Goal: Task Accomplishment & Management: Manage account settings

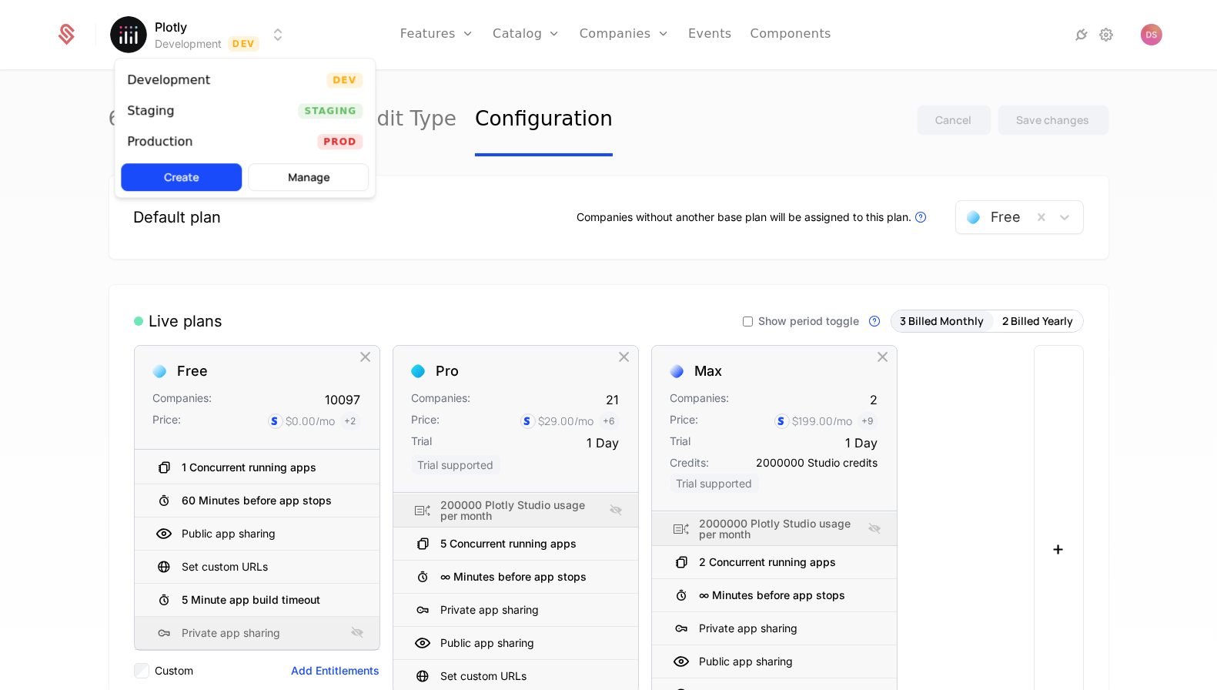
click at [243, 32] on html "Plotly Development Dev Features Features Flags Catalog Plans Add Ons Credits Co…" at bounding box center [608, 345] width 1217 height 690
click at [438, 42] on html "Plotly Development Dev Features Features Flags Catalog Plans Add Ons Credits Co…" at bounding box center [608, 345] width 1217 height 690
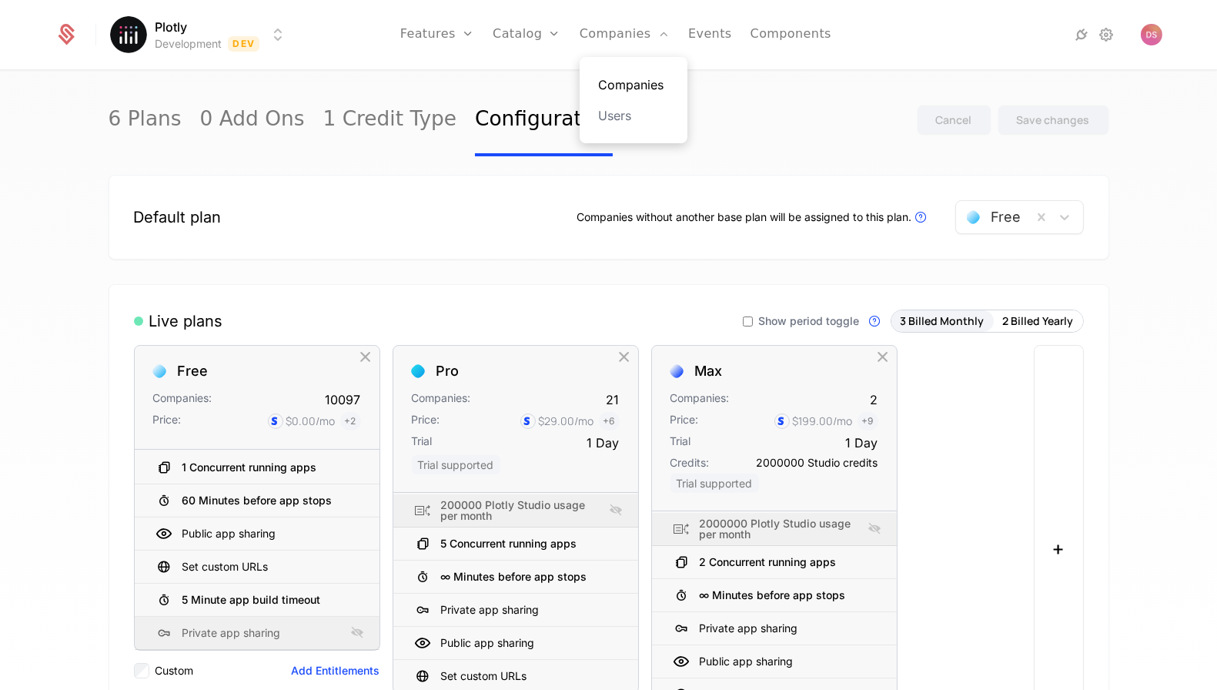
click at [618, 76] on link "Companies" at bounding box center [633, 84] width 71 height 18
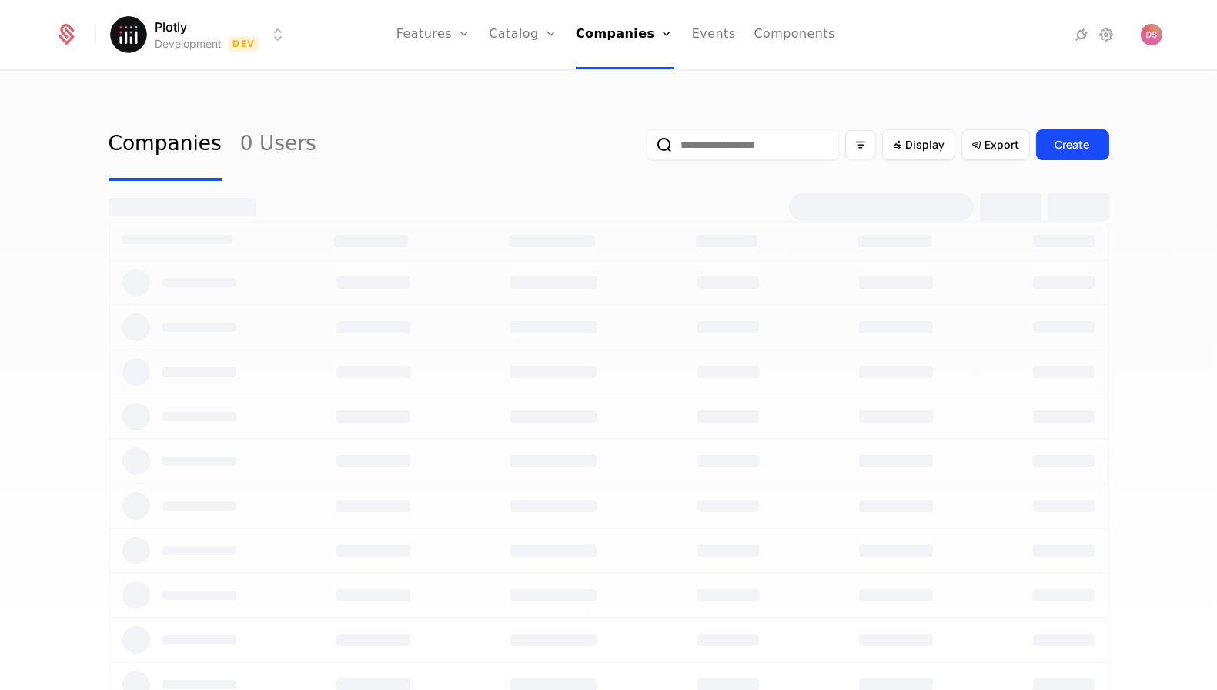
click at [745, 148] on input "email" at bounding box center [743, 144] width 192 height 31
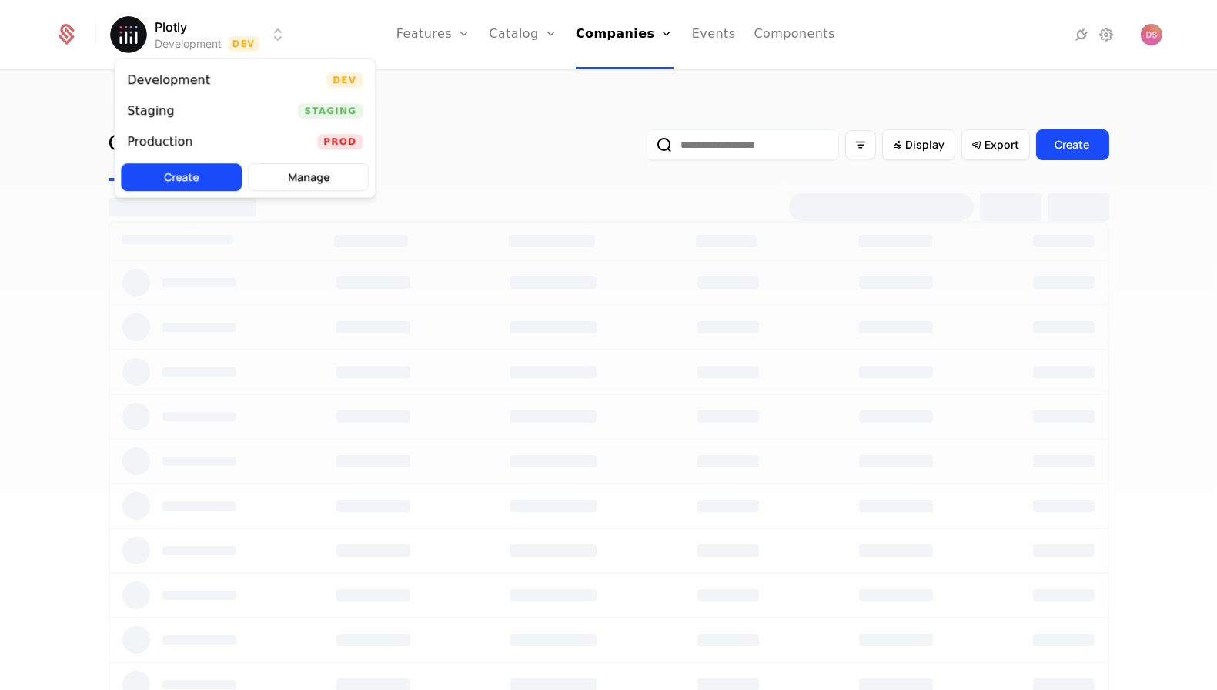
click at [212, 32] on html "Plotly Development Dev Features Features Flags Catalog Plans Add Ons Credits Co…" at bounding box center [608, 345] width 1217 height 690
click at [253, 105] on div "Staging Staging" at bounding box center [245, 110] width 260 height 31
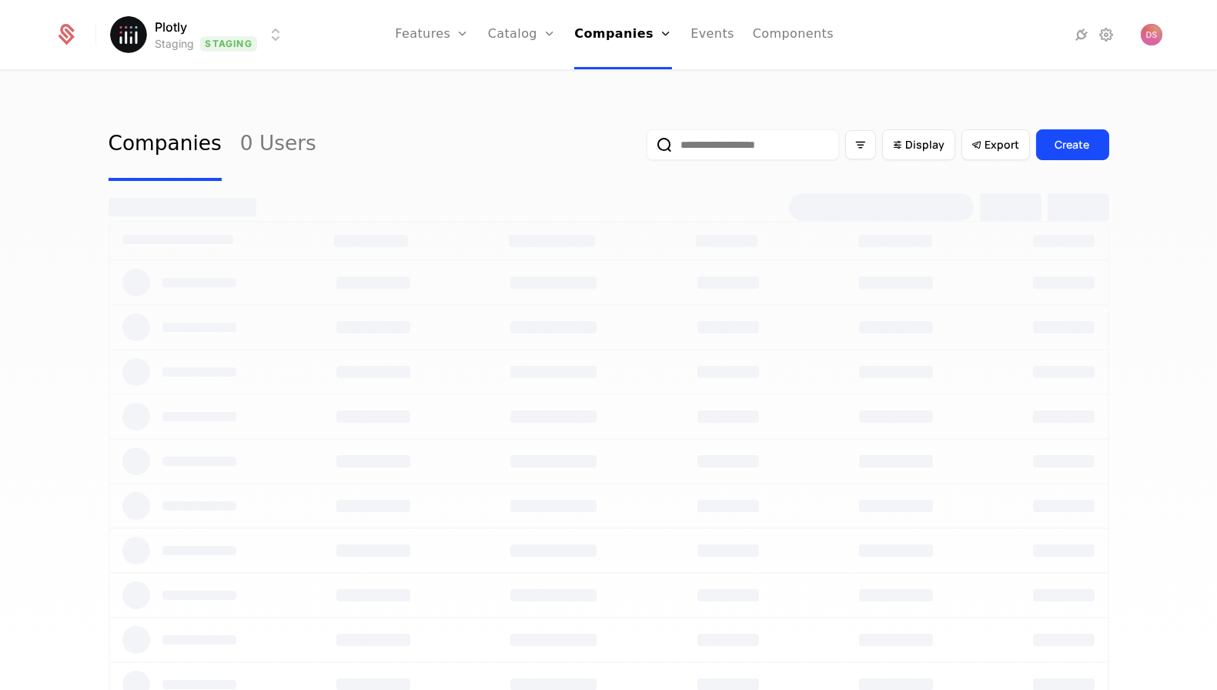
click at [910, 162] on div "Display Export Create" at bounding box center [878, 145] width 463 height 72
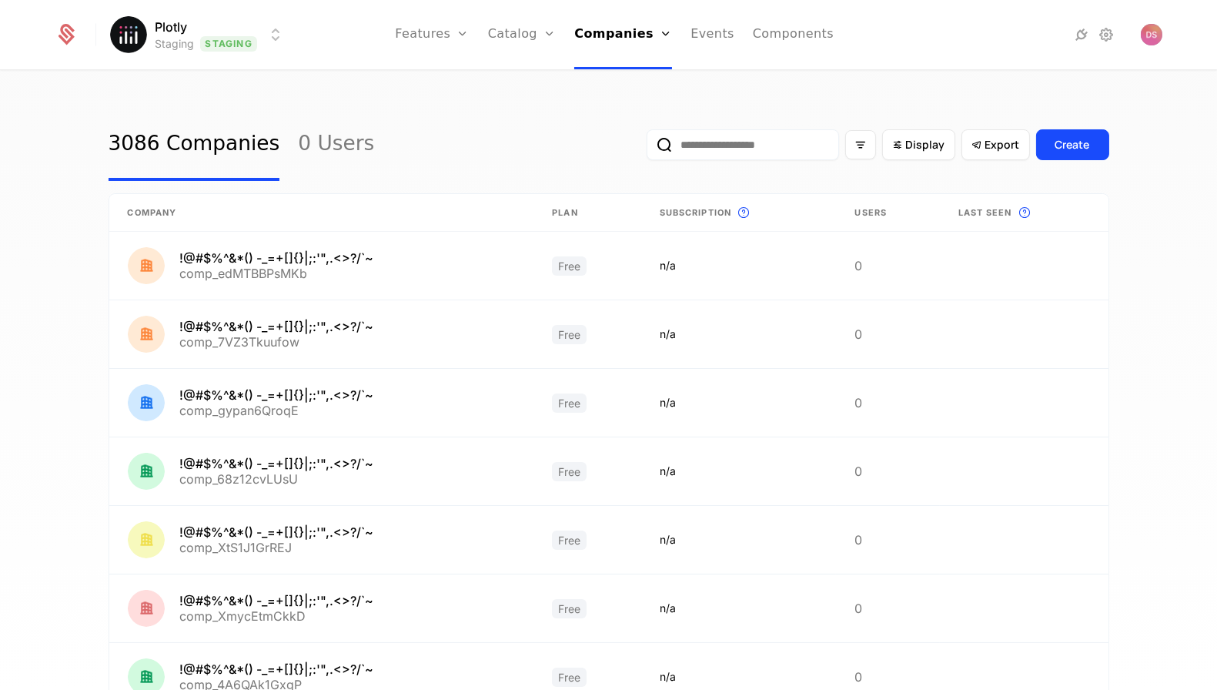
click at [795, 155] on input "email" at bounding box center [743, 144] width 192 height 31
paste input "**********"
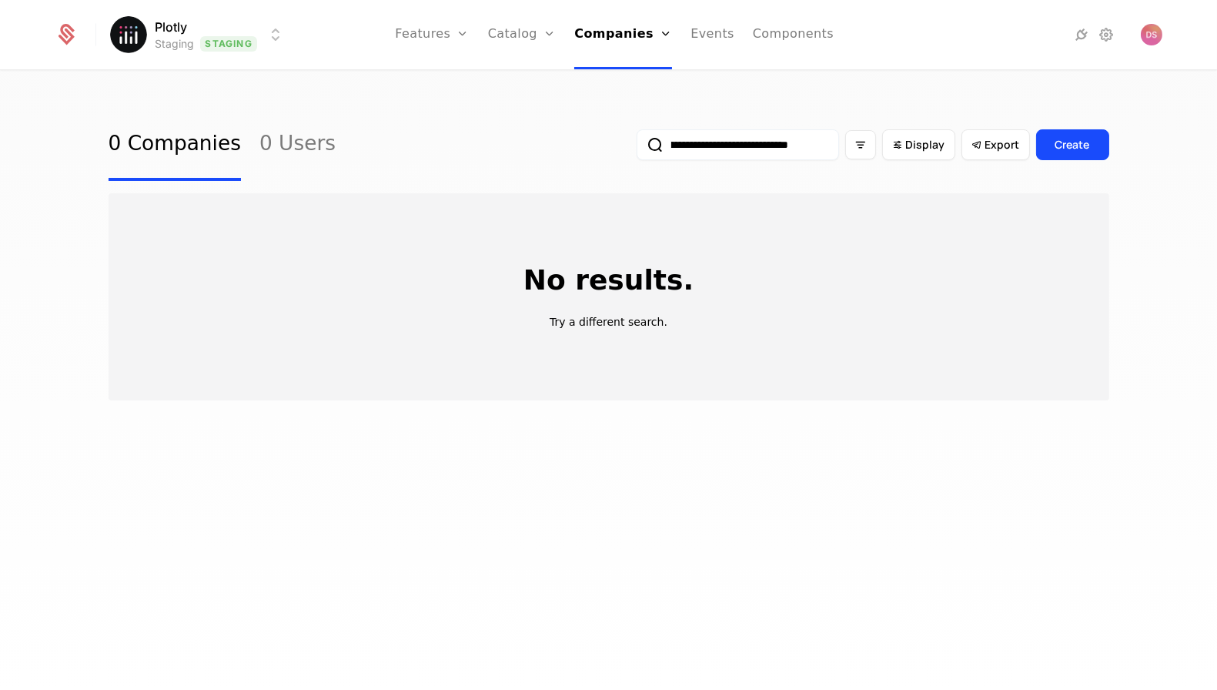
type input "**********"
click at [258, 32] on html "**********" at bounding box center [608, 345] width 1217 height 690
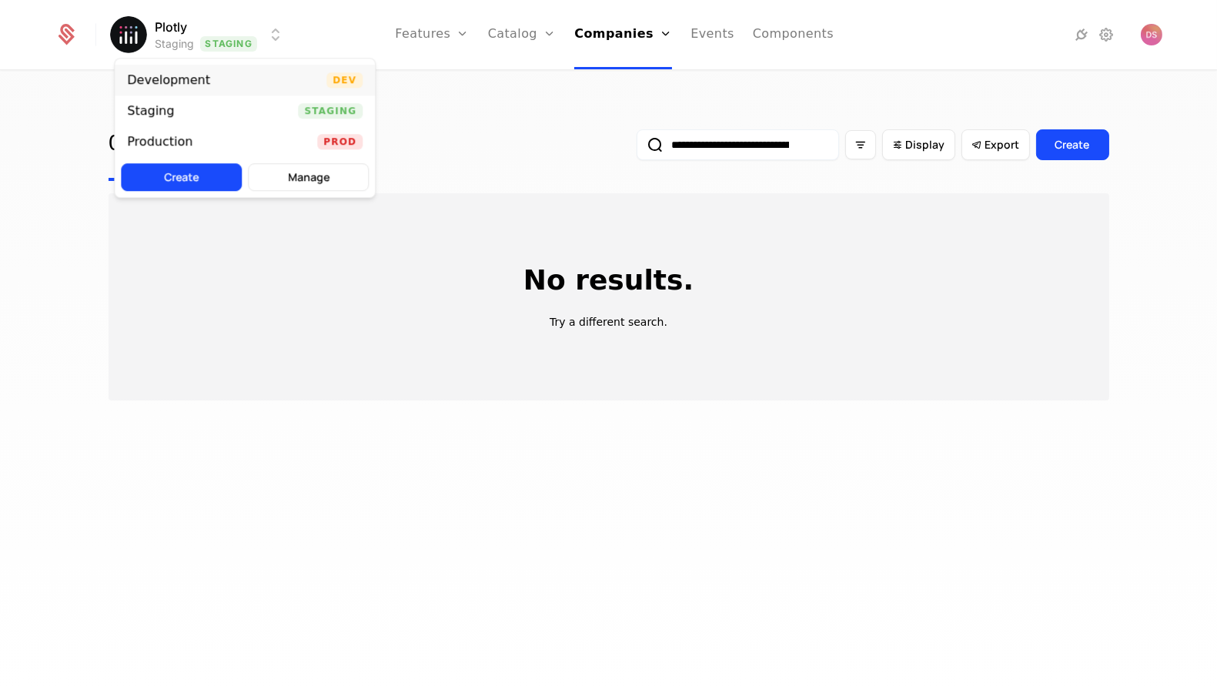
click at [239, 89] on div "Development Dev" at bounding box center [245, 80] width 260 height 31
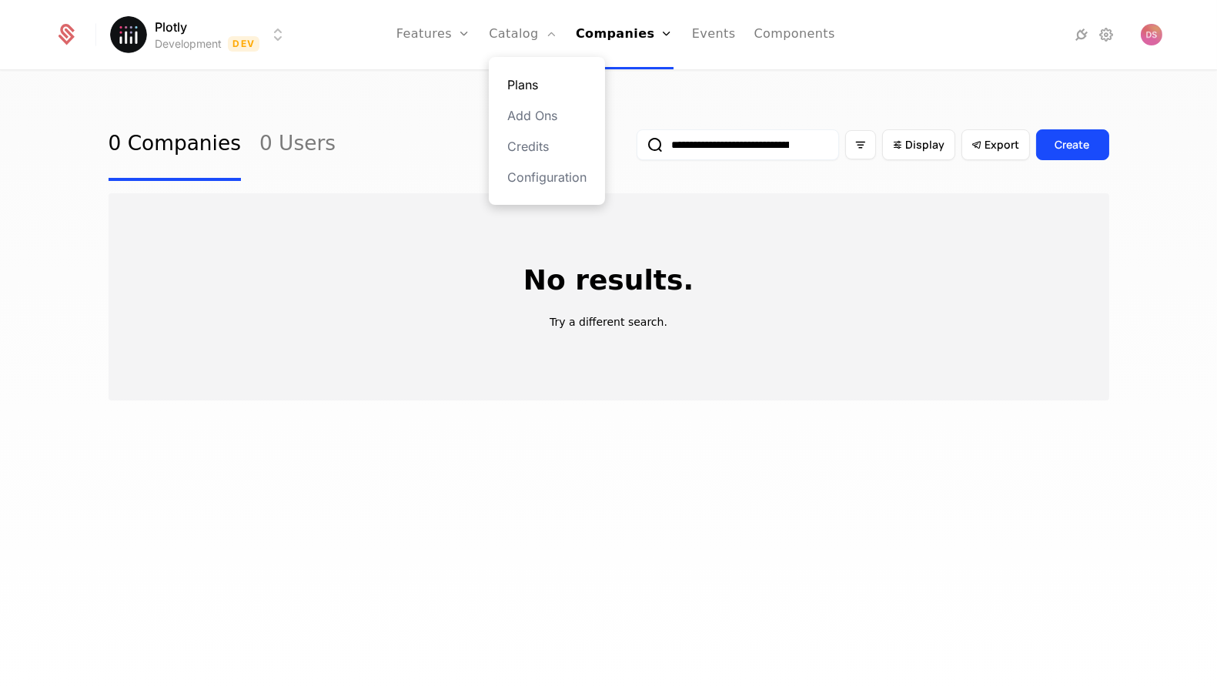
click at [534, 91] on link "Plans" at bounding box center [546, 84] width 79 height 18
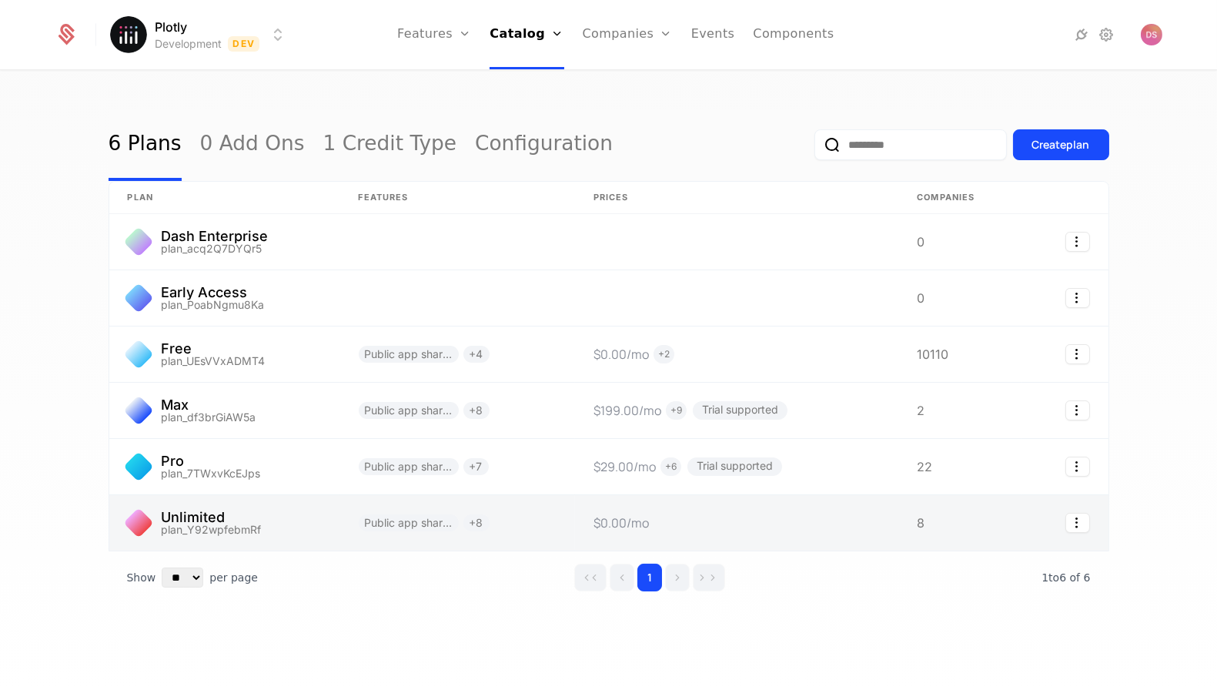
click at [366, 519] on link at bounding box center [457, 522] width 235 height 55
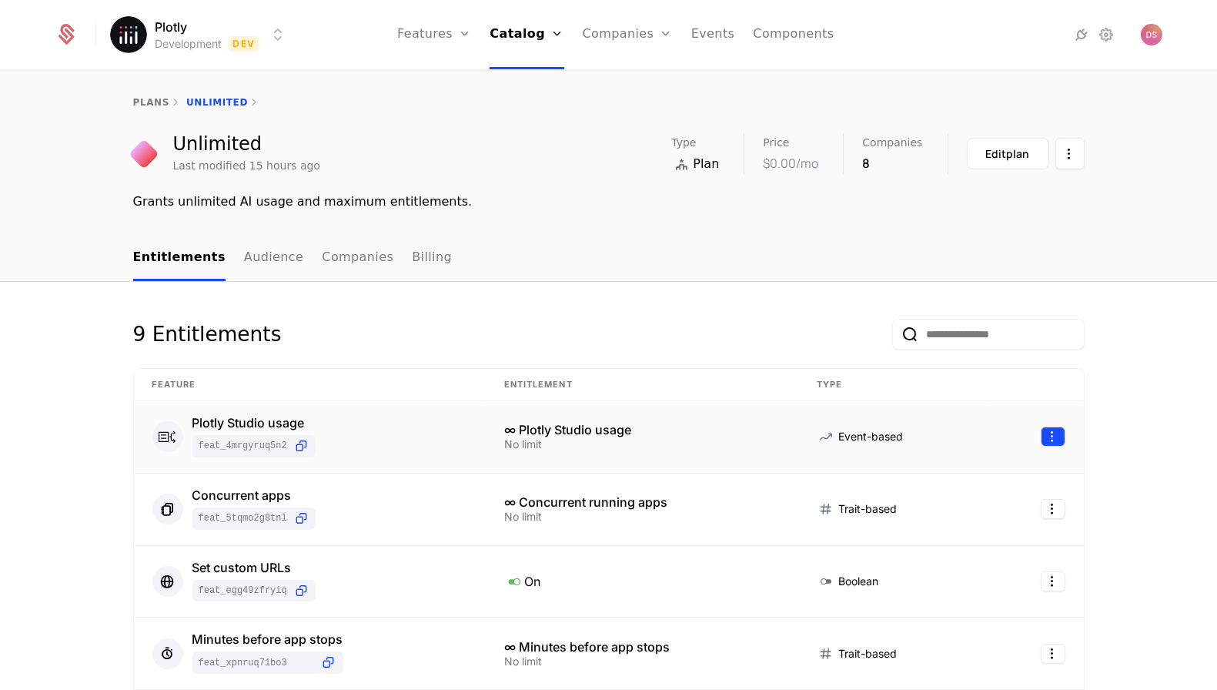
click at [1056, 437] on html "Plotly Development Dev Features Features Flags Catalog Plans Add Ons Credits Co…" at bounding box center [608, 345] width 1217 height 690
click at [976, 500] on div "Edit" at bounding box center [988, 509] width 117 height 22
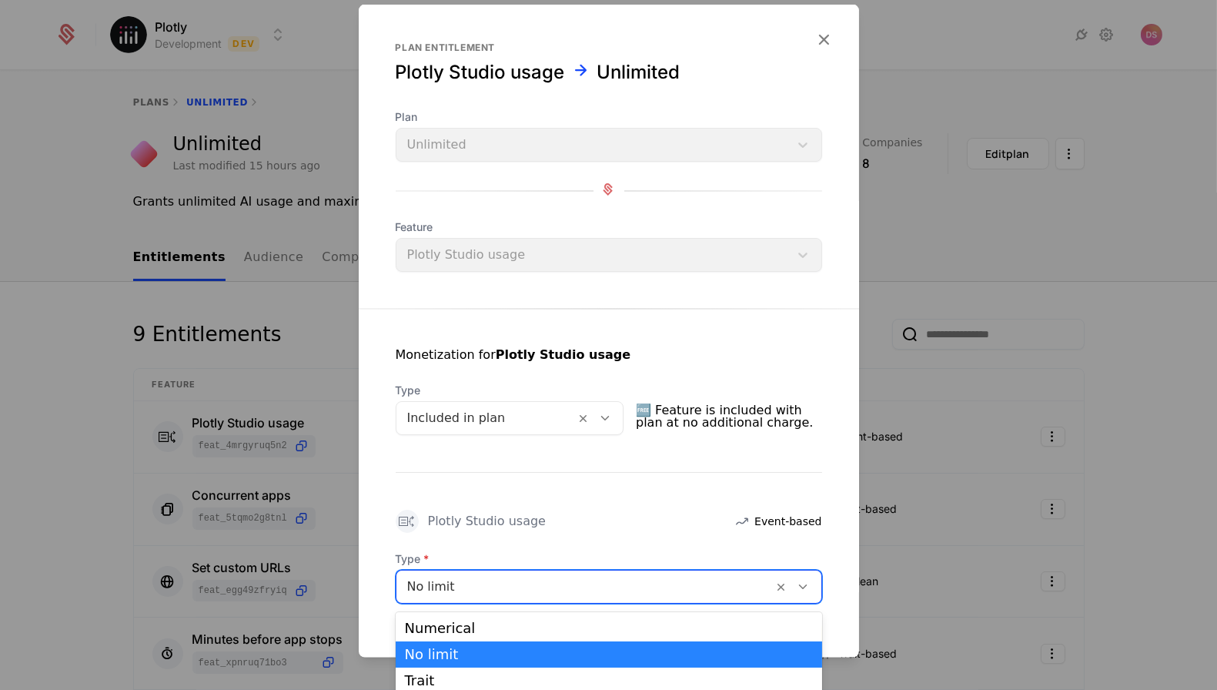
scroll to position [2, 0]
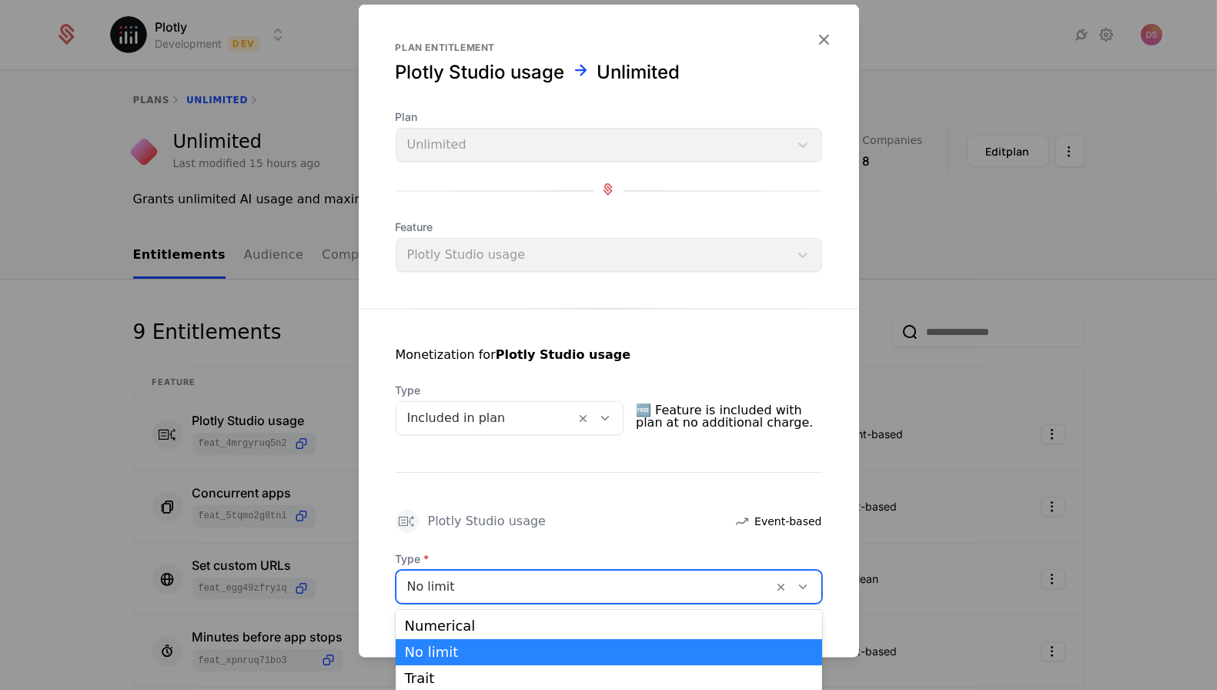
click at [484, 579] on div at bounding box center [585, 587] width 356 height 22
click at [460, 622] on div "Numerical" at bounding box center [609, 626] width 408 height 14
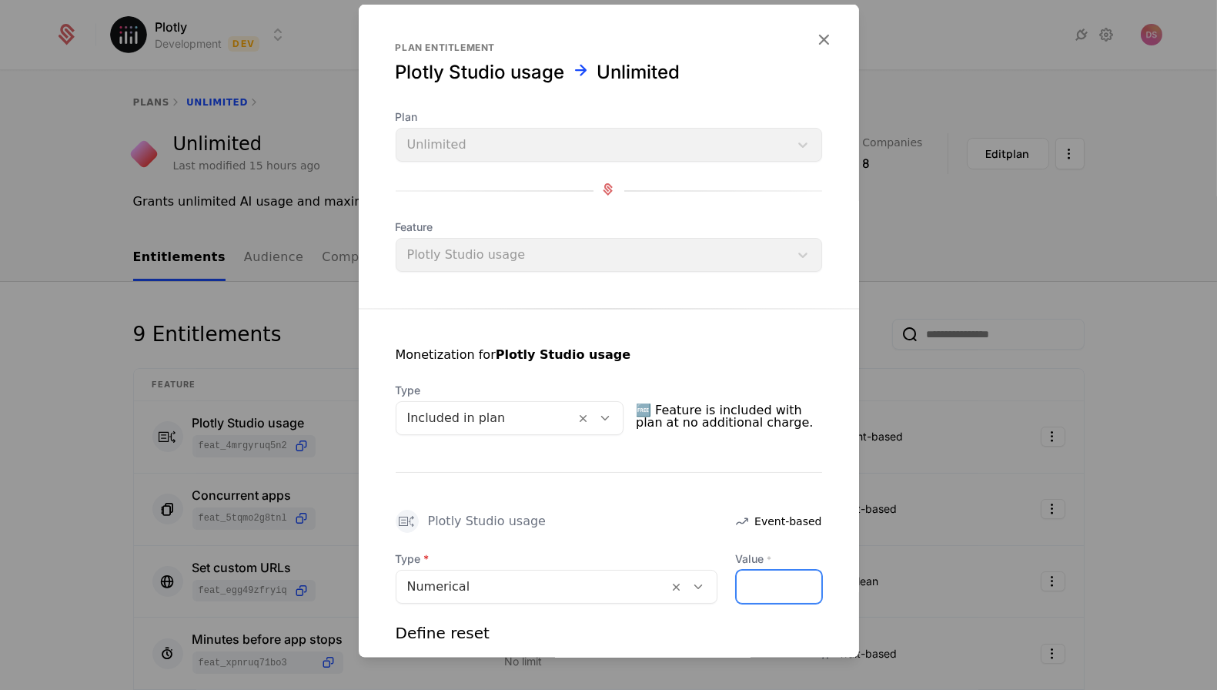
drag, startPoint x: 782, startPoint y: 587, endPoint x: 637, endPoint y: 581, distance: 144.9
click at [637, 581] on div "Type Numerical Value * *" at bounding box center [609, 577] width 427 height 52
paste input "*****"
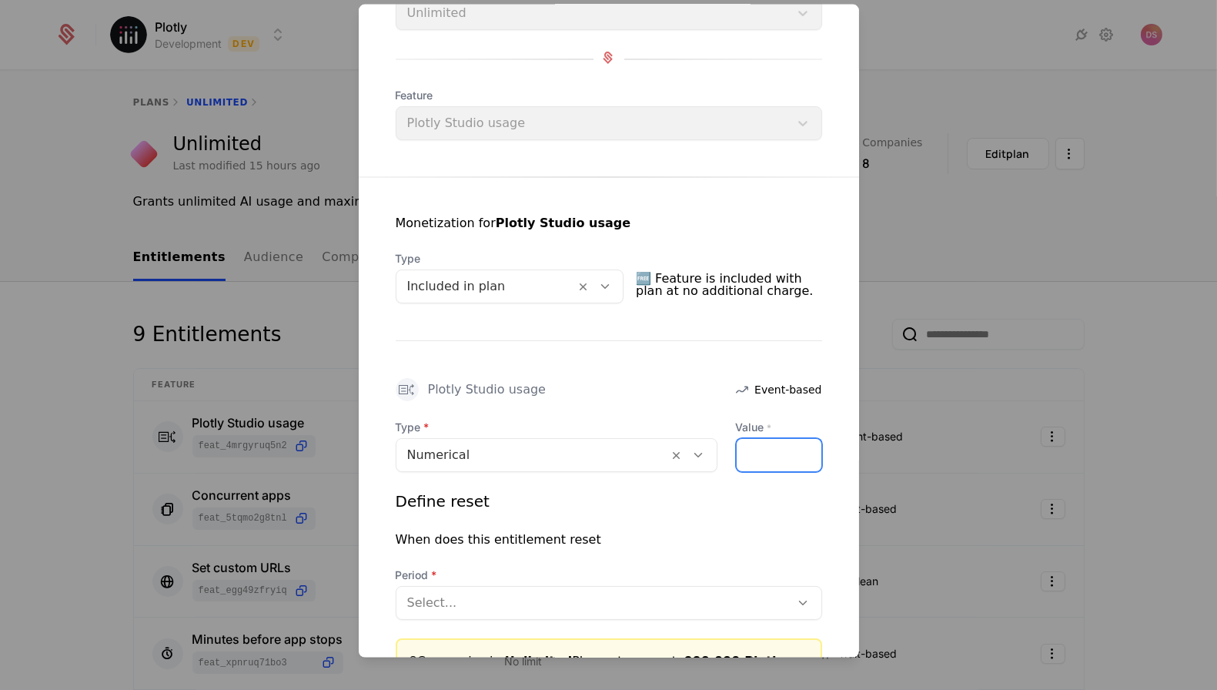
scroll to position [132, 0]
type input "******"
click at [588, 591] on div at bounding box center [593, 602] width 373 height 22
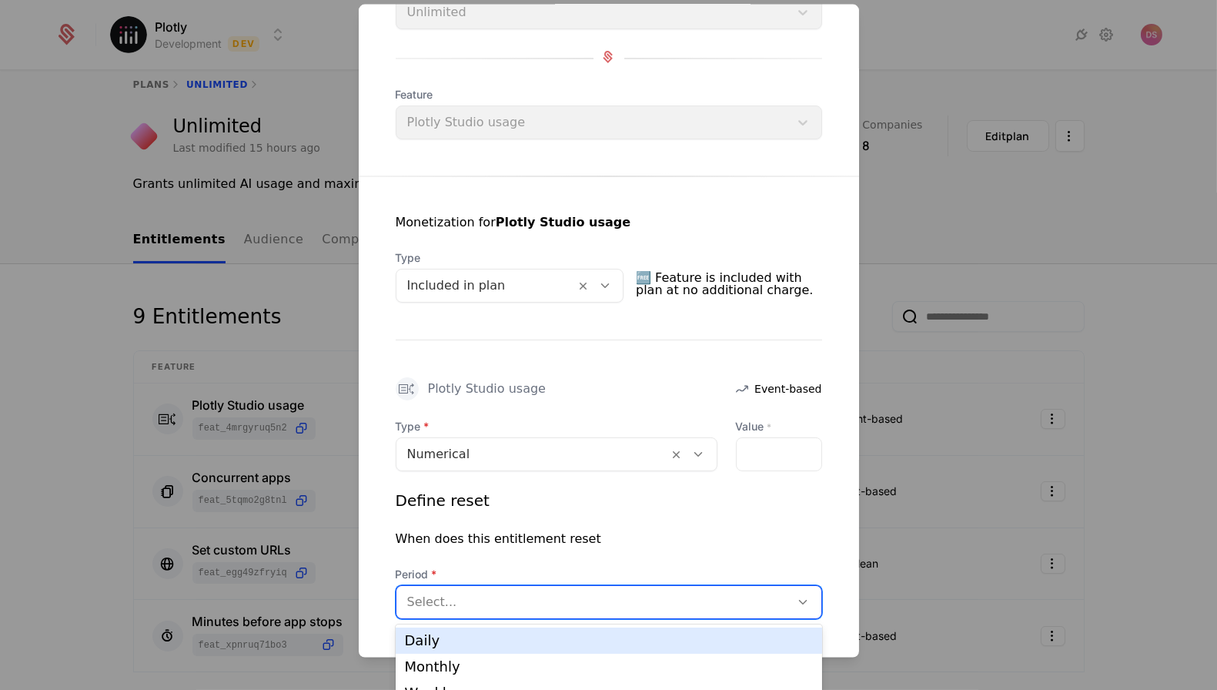
click at [565, 629] on div "Daily" at bounding box center [609, 641] width 427 height 26
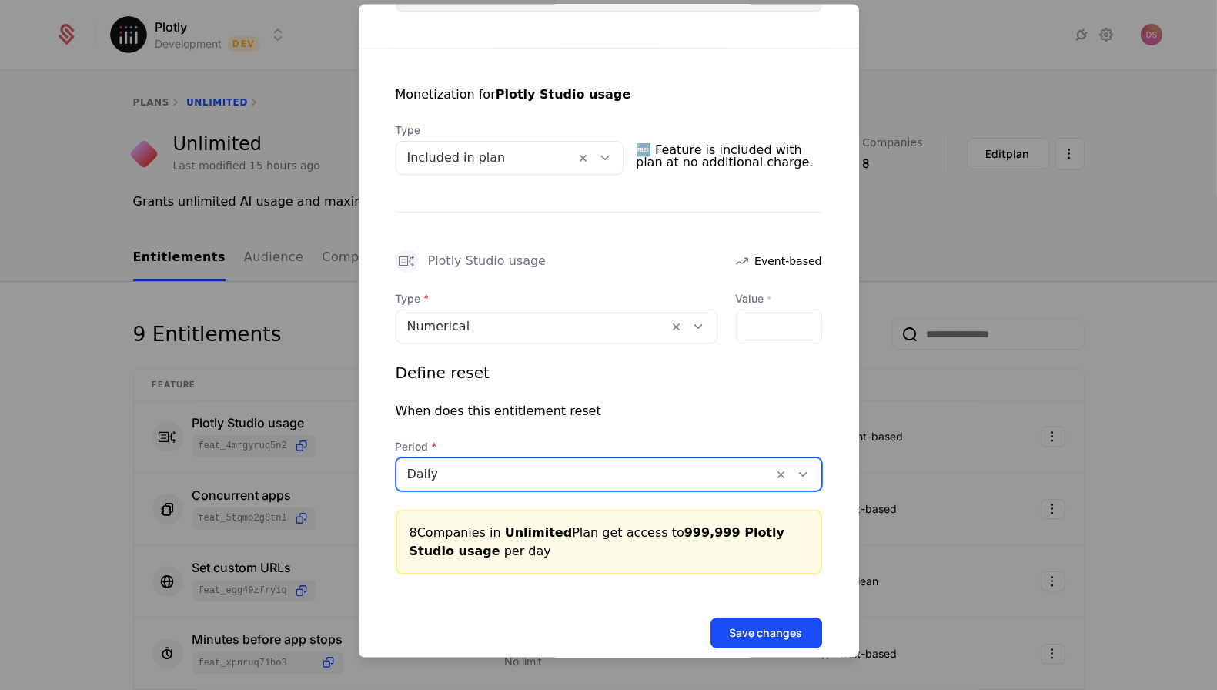
scroll to position [262, 0]
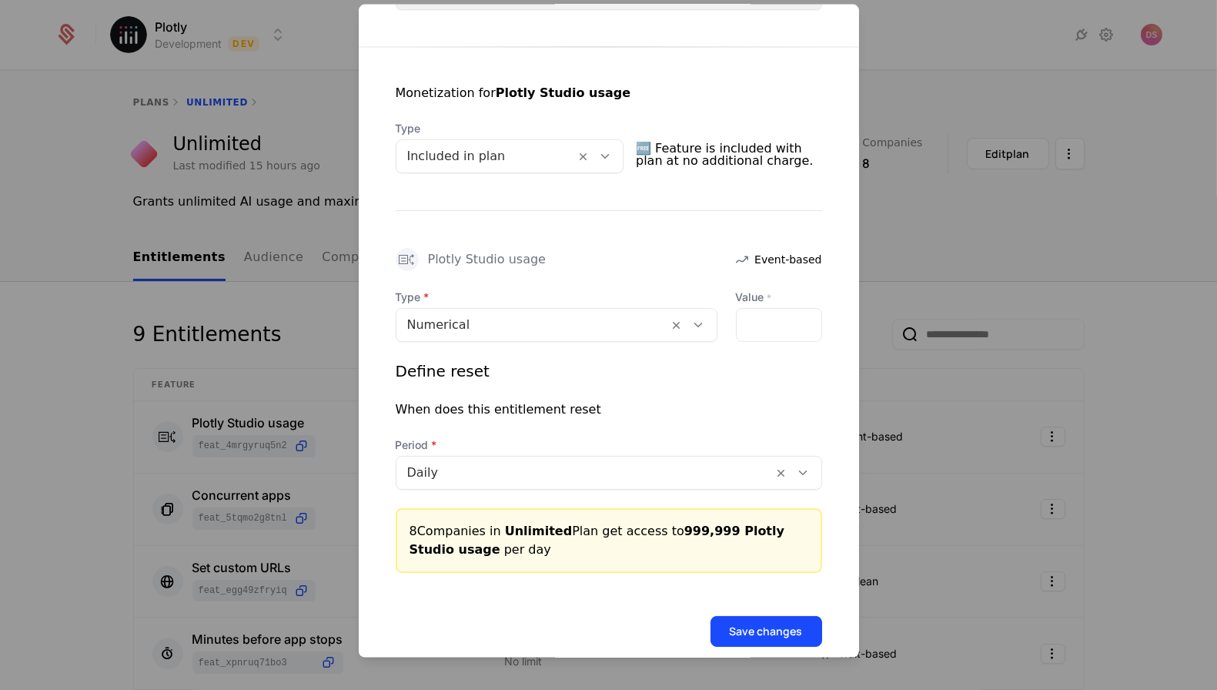
click at [741, 613] on div "Save changes" at bounding box center [609, 610] width 500 height 74
click at [739, 631] on button "Save changes" at bounding box center [767, 631] width 112 height 31
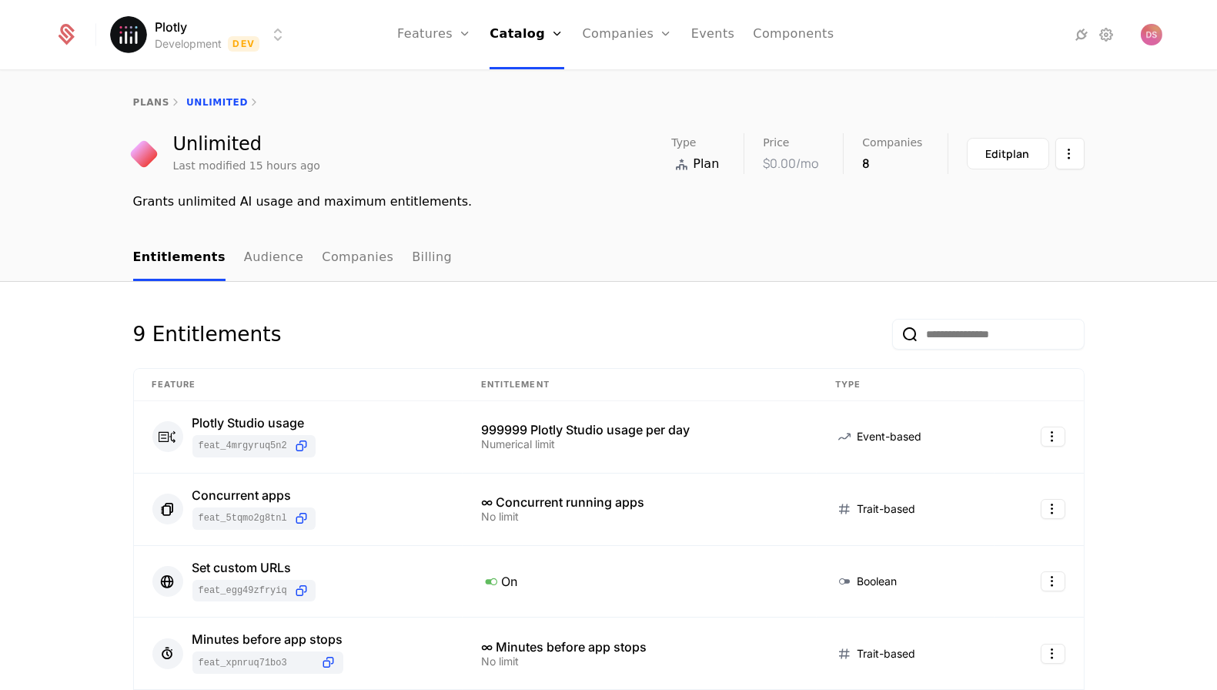
click at [278, 14] on div "Plotly Development Dev Features Features Flags Catalog Plans Add Ons Credits Co…" at bounding box center [608, 34] width 1107 height 69
click at [265, 37] on html "Plotly Development Dev Features Features Flags Catalog Plans Add Ons Credits Co…" at bounding box center [608, 345] width 1217 height 690
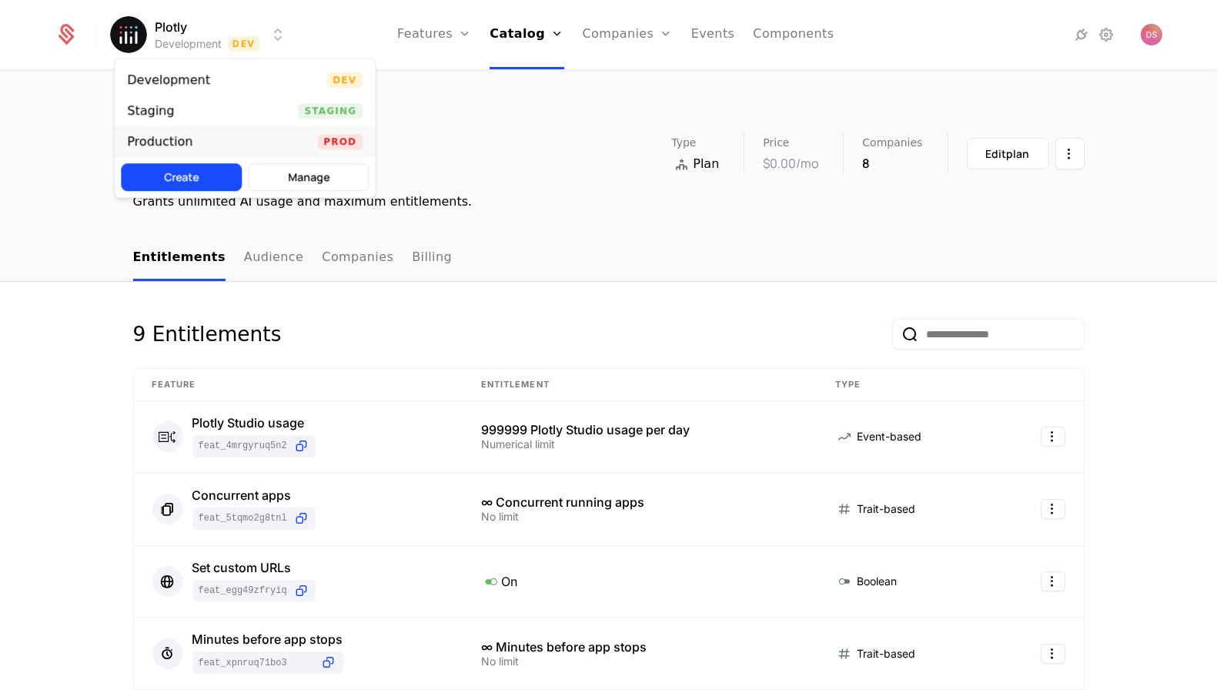
click at [282, 142] on div "Production Prod" at bounding box center [245, 141] width 260 height 31
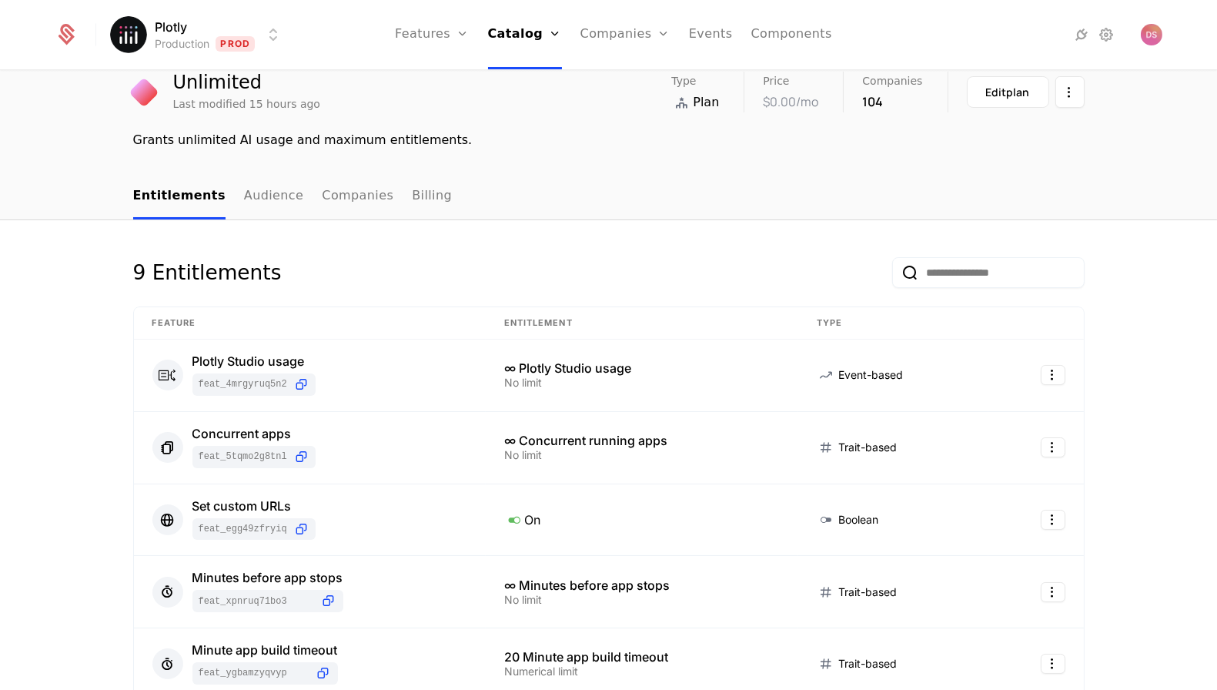
scroll to position [85, 0]
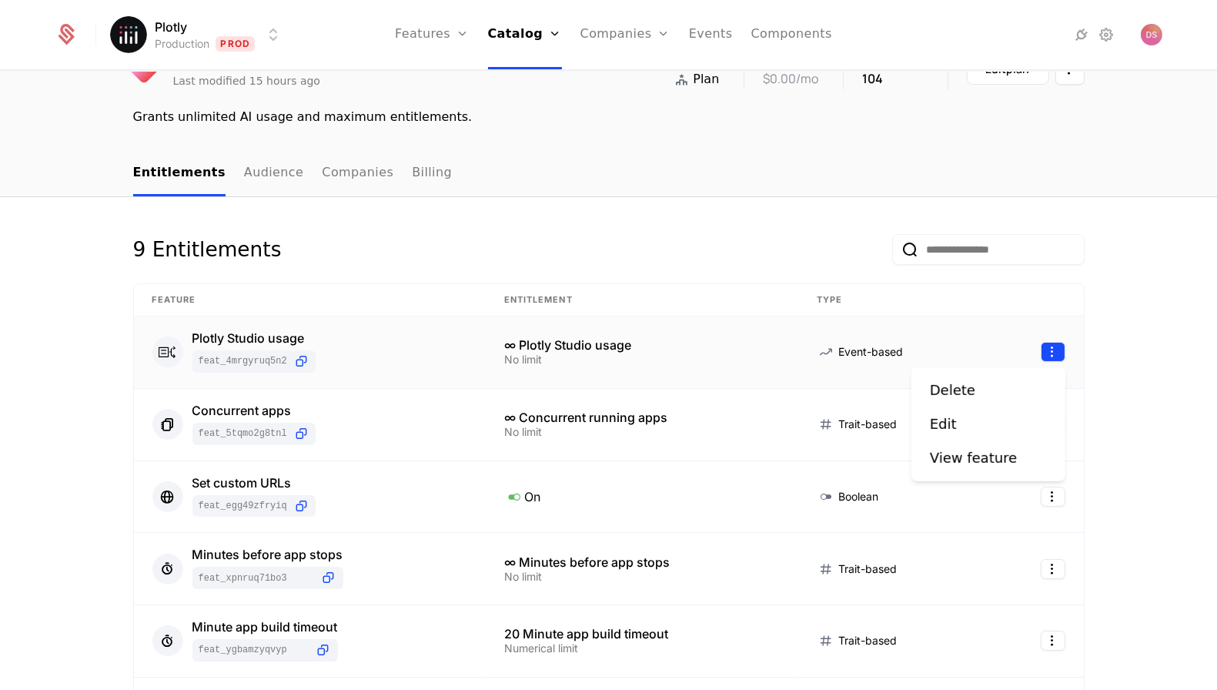
click at [1056, 353] on html "Plotly Production Prod Features Features Flags Catalog Plans Add Ons Credits Co…" at bounding box center [608, 345] width 1217 height 690
click at [979, 423] on div "Edit" at bounding box center [988, 424] width 117 height 22
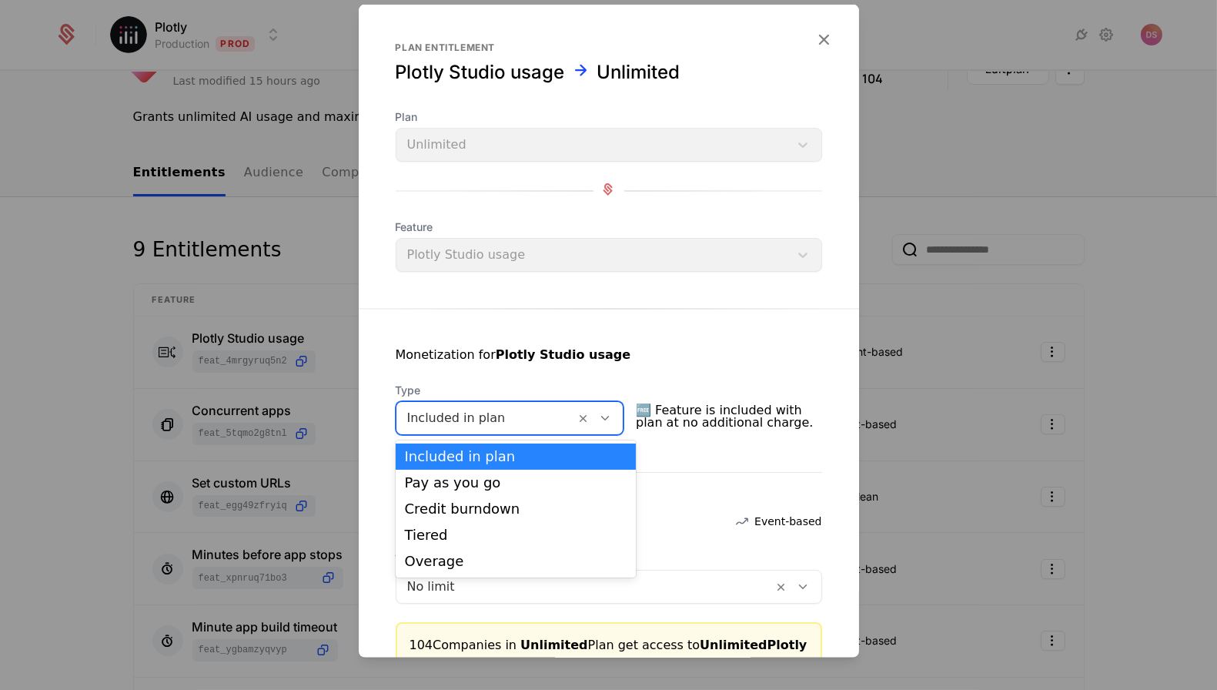
click at [536, 402] on div "Included in plan" at bounding box center [510, 418] width 229 height 34
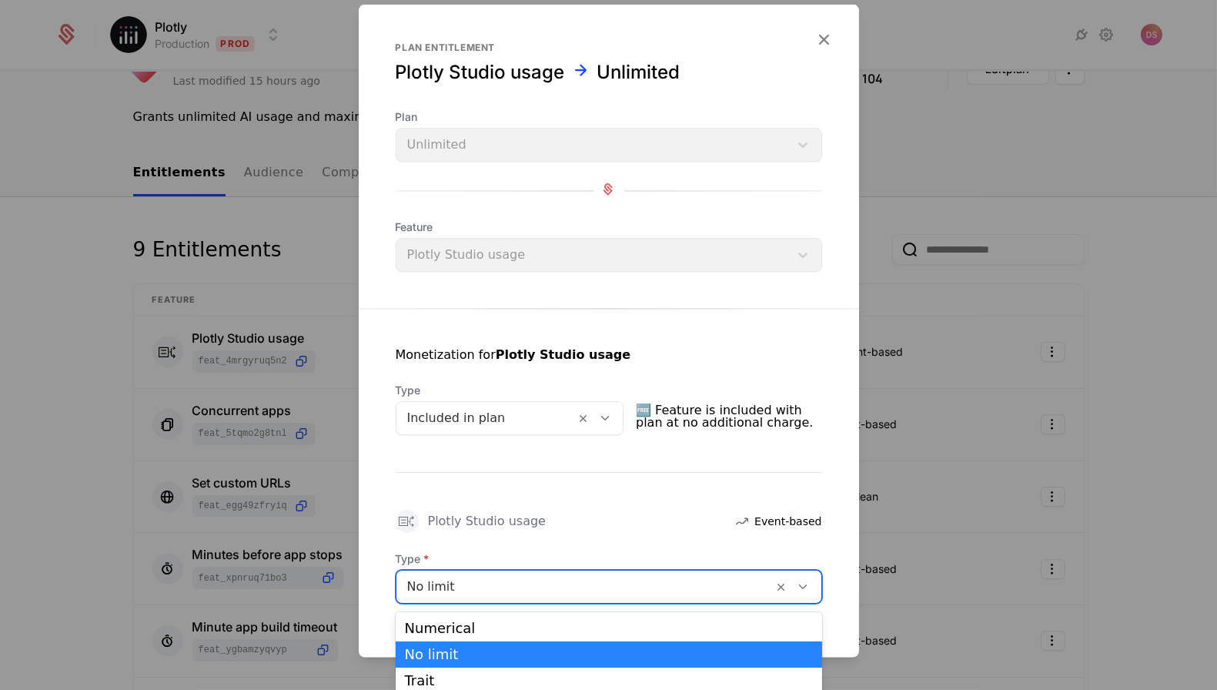
scroll to position [2, 0]
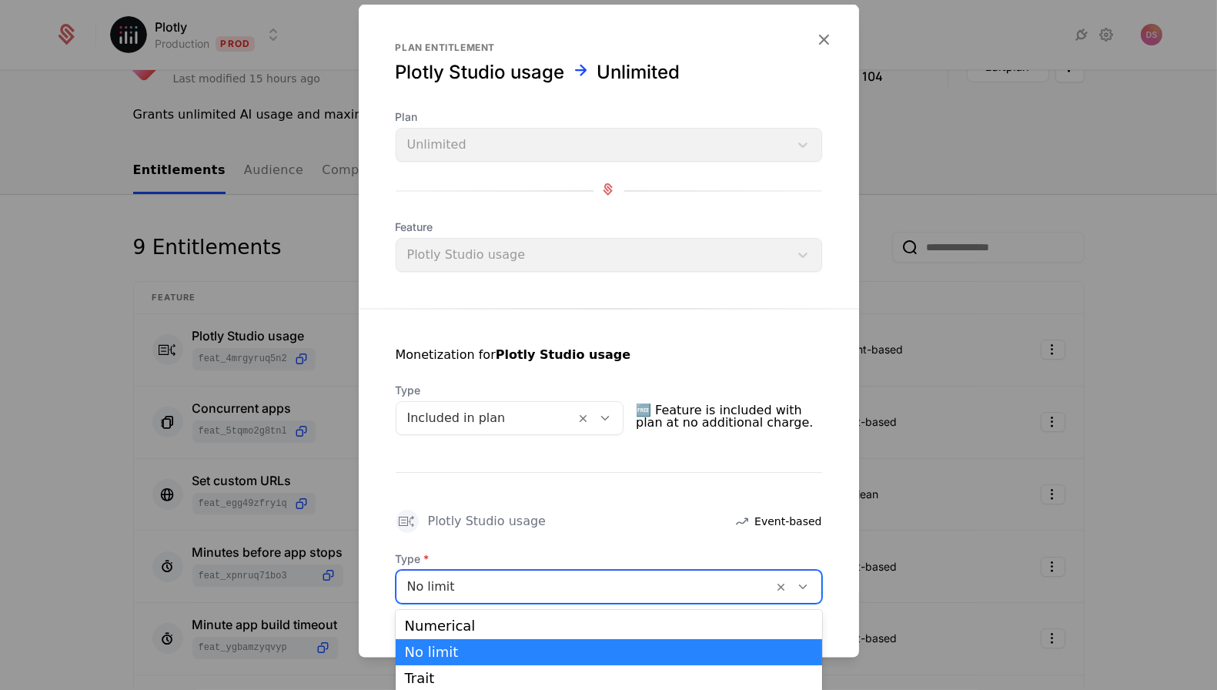
click at [686, 588] on div at bounding box center [585, 587] width 356 height 22
click at [605, 625] on div "Numerical" at bounding box center [609, 626] width 408 height 14
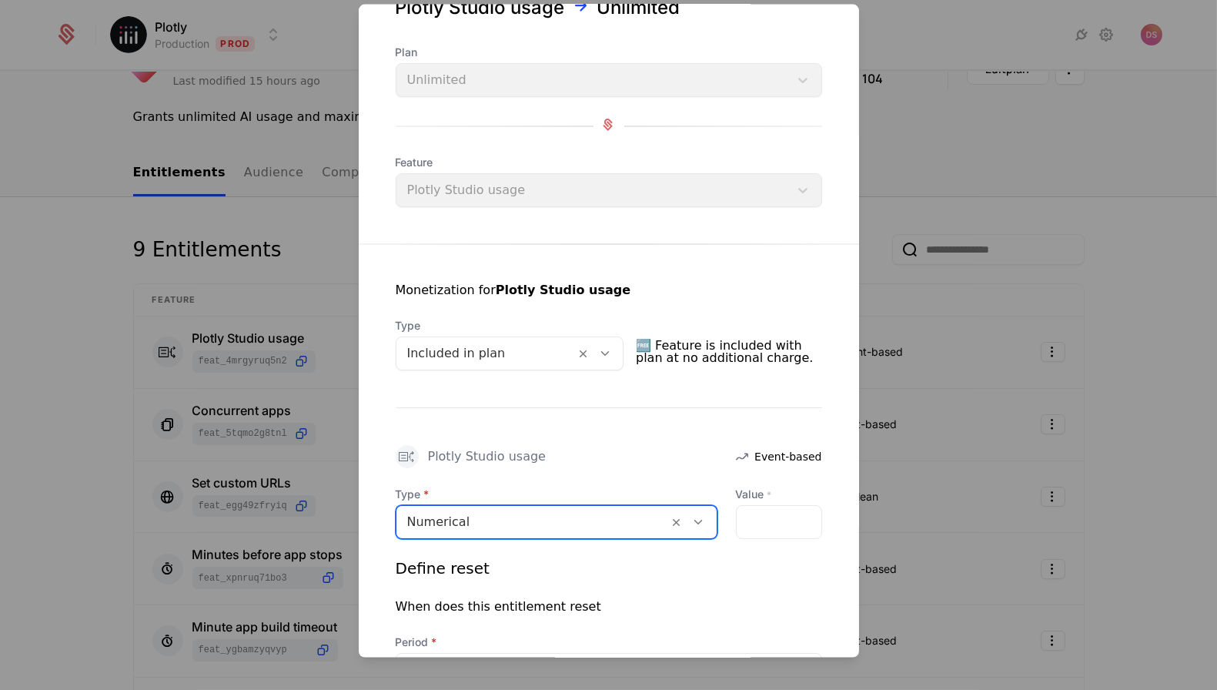
scroll to position [70, 0]
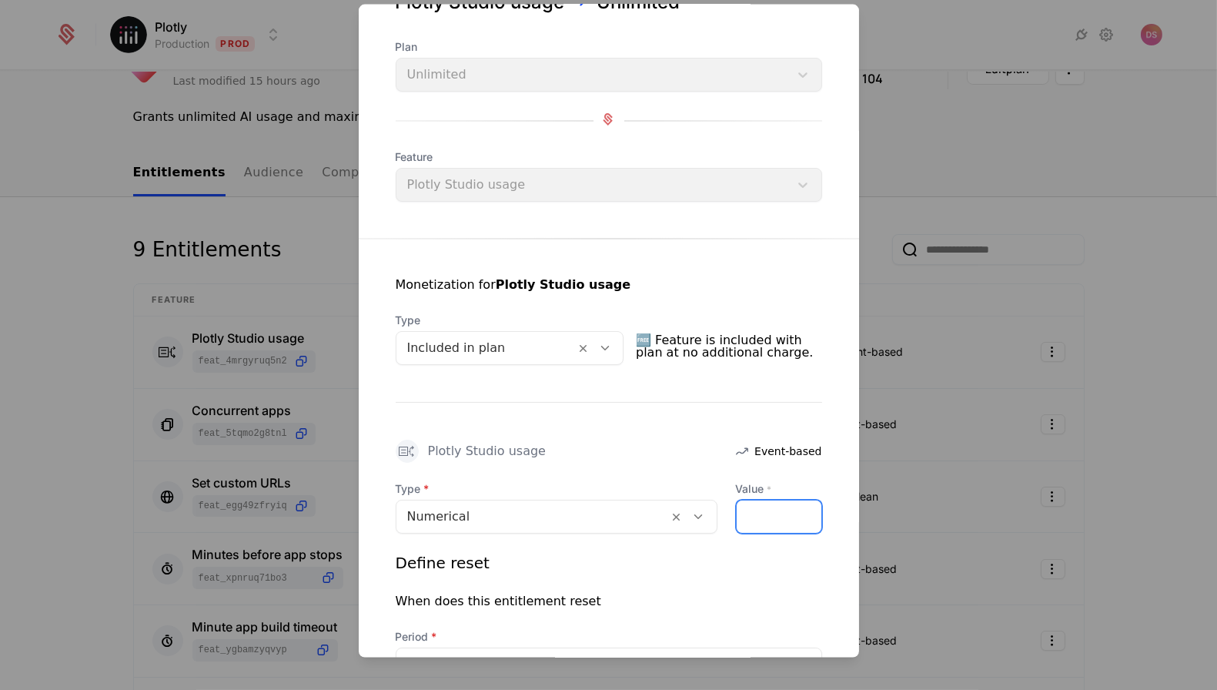
click at [795, 520] on input "*" at bounding box center [779, 516] width 85 height 32
paste input "*****"
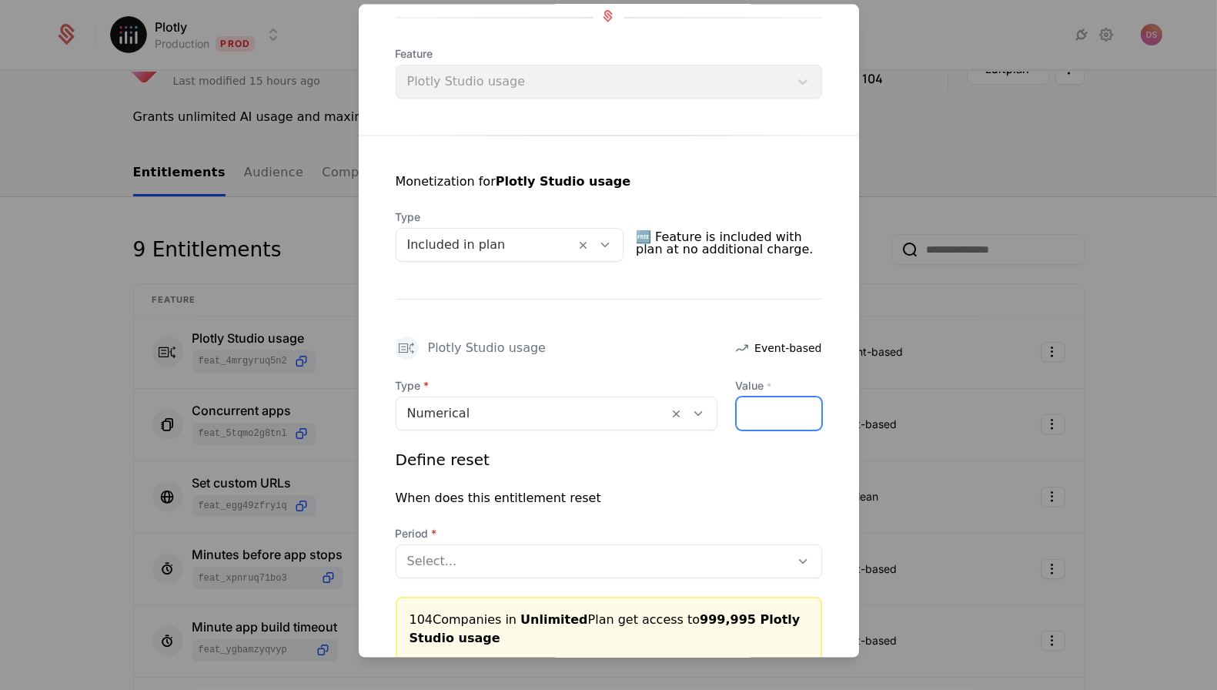
scroll to position [220, 0]
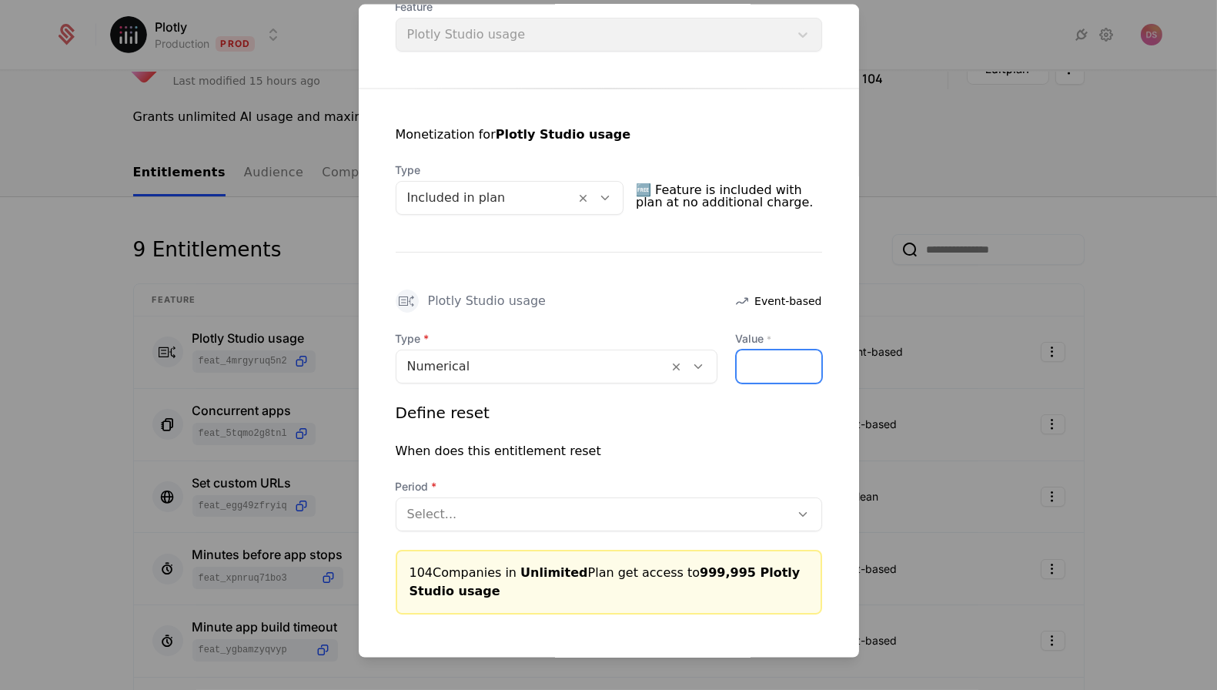
type input "******"
click at [785, 533] on div "Type Numerical Value * ****** Define reset When does this entitlement reset Per…" at bounding box center [609, 472] width 427 height 283
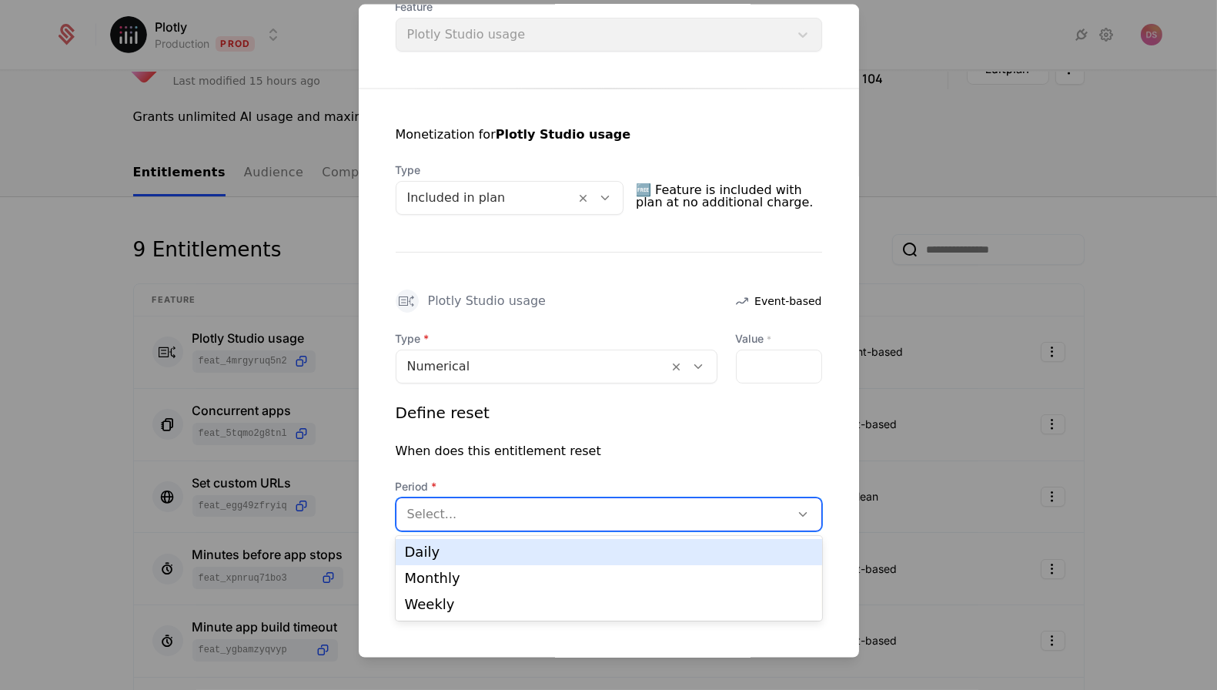
click at [707, 523] on div at bounding box center [593, 515] width 373 height 22
click at [676, 556] on div "Daily" at bounding box center [609, 552] width 408 height 14
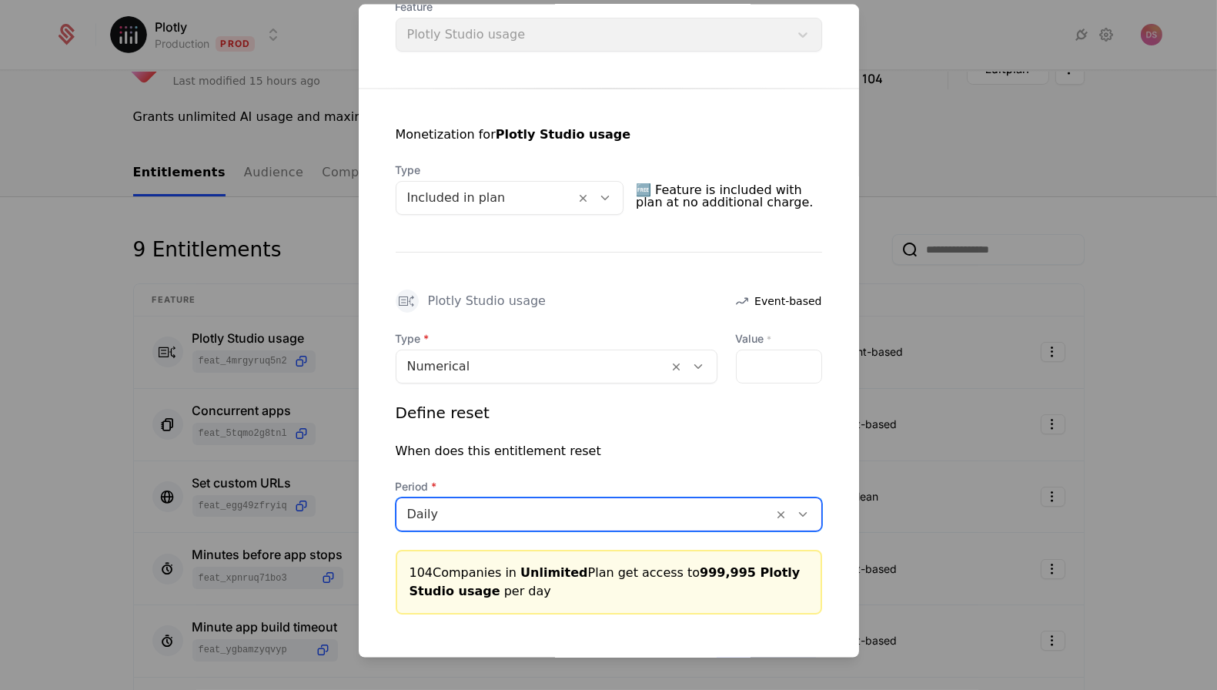
scroll to position [285, 0]
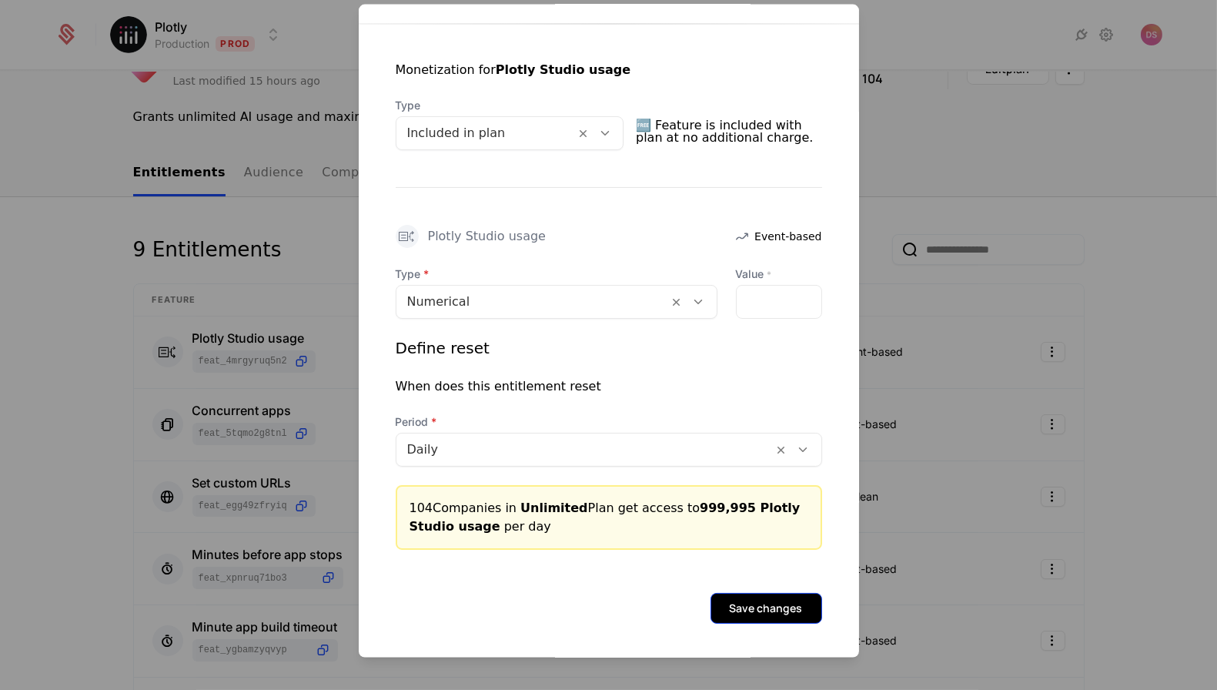
click at [756, 609] on button "Save changes" at bounding box center [767, 608] width 112 height 31
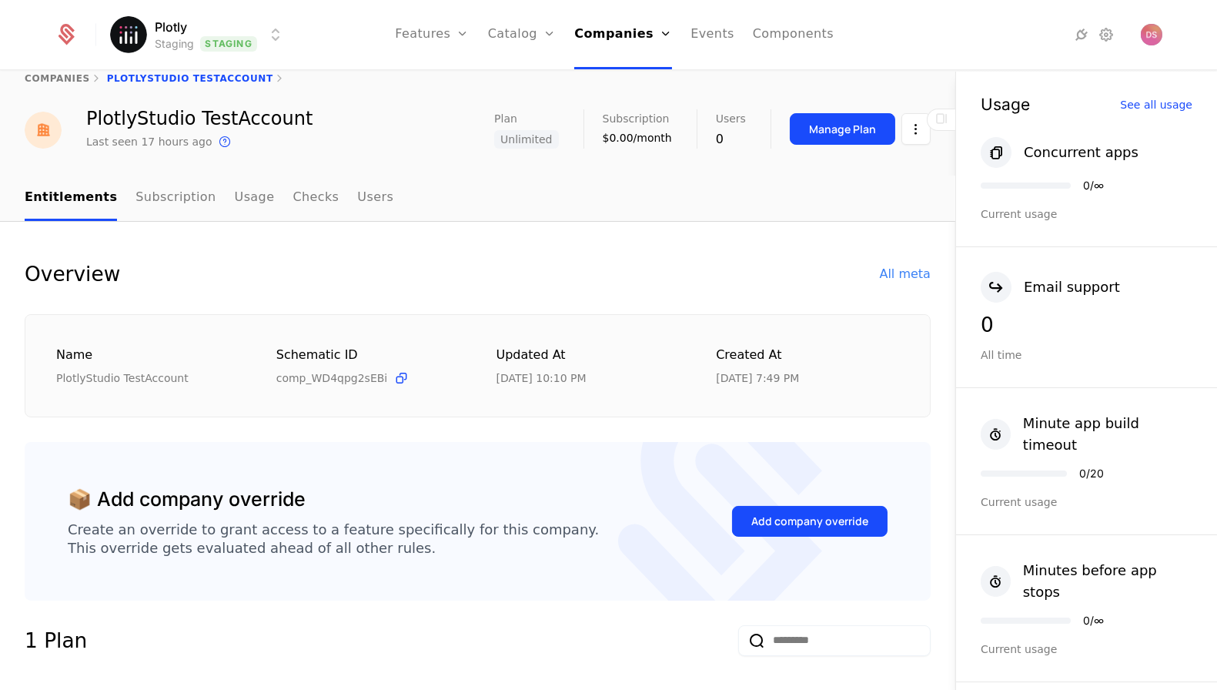
scroll to position [34, 0]
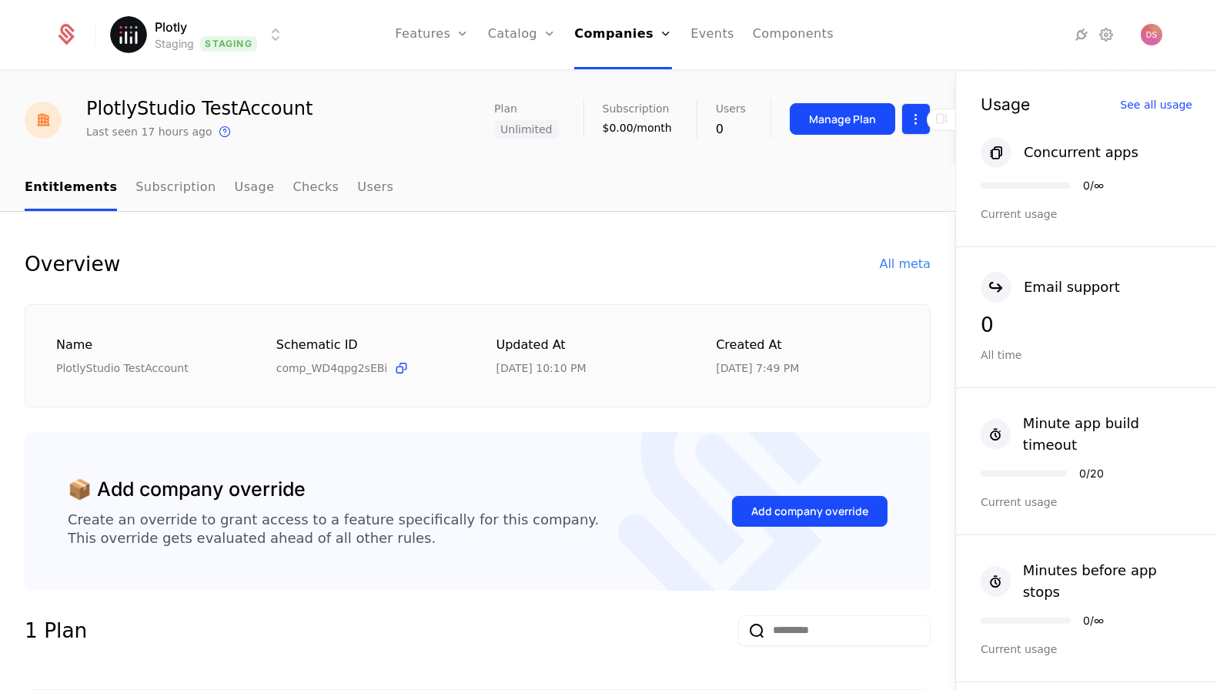
click at [926, 119] on html "Plotly Staging Staging Features Features Flags Catalog Plans Add Ons Credits Co…" at bounding box center [608, 345] width 1217 height 690
click at [879, 169] on div "Edit company" at bounding box center [849, 164] width 108 height 22
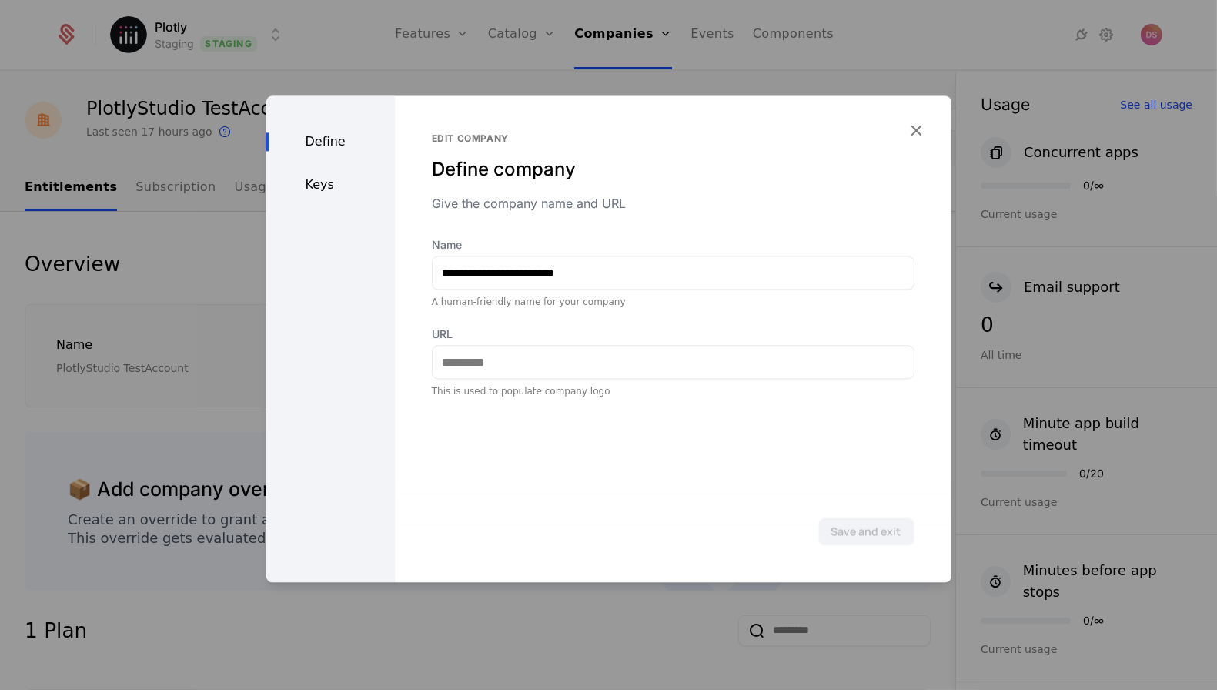
click at [344, 179] on div "Keys" at bounding box center [330, 185] width 129 height 18
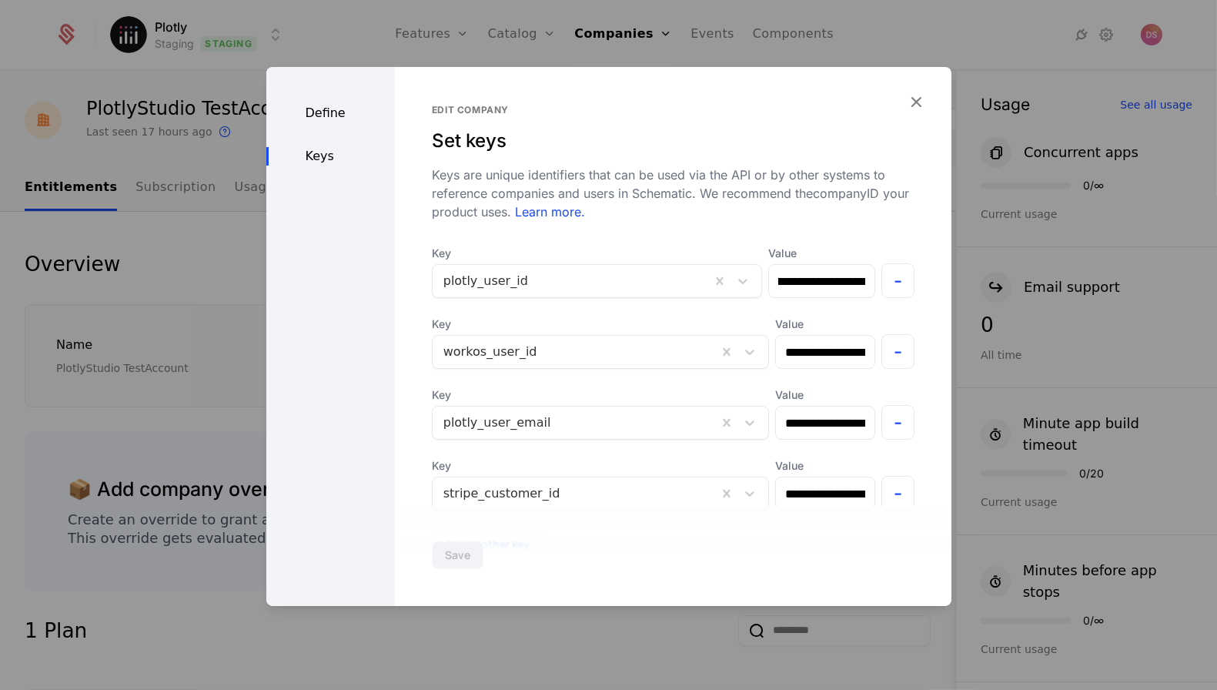
scroll to position [0, 0]
click at [1034, 242] on div at bounding box center [608, 345] width 1217 height 690
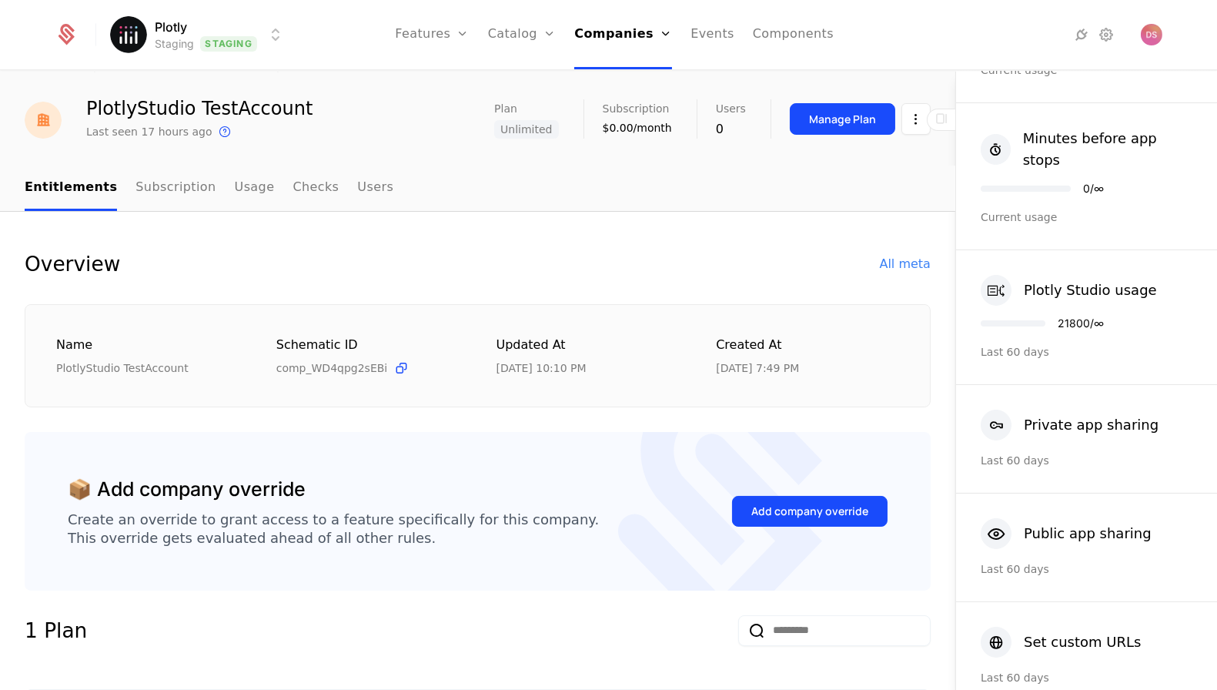
scroll to position [431, 0]
click at [923, 116] on html "Plotly Staging Staging Features Features Flags Catalog Plans Add Ons Credits Co…" at bounding box center [608, 345] width 1217 height 690
click at [892, 158] on div "Edit company" at bounding box center [858, 164] width 126 height 22
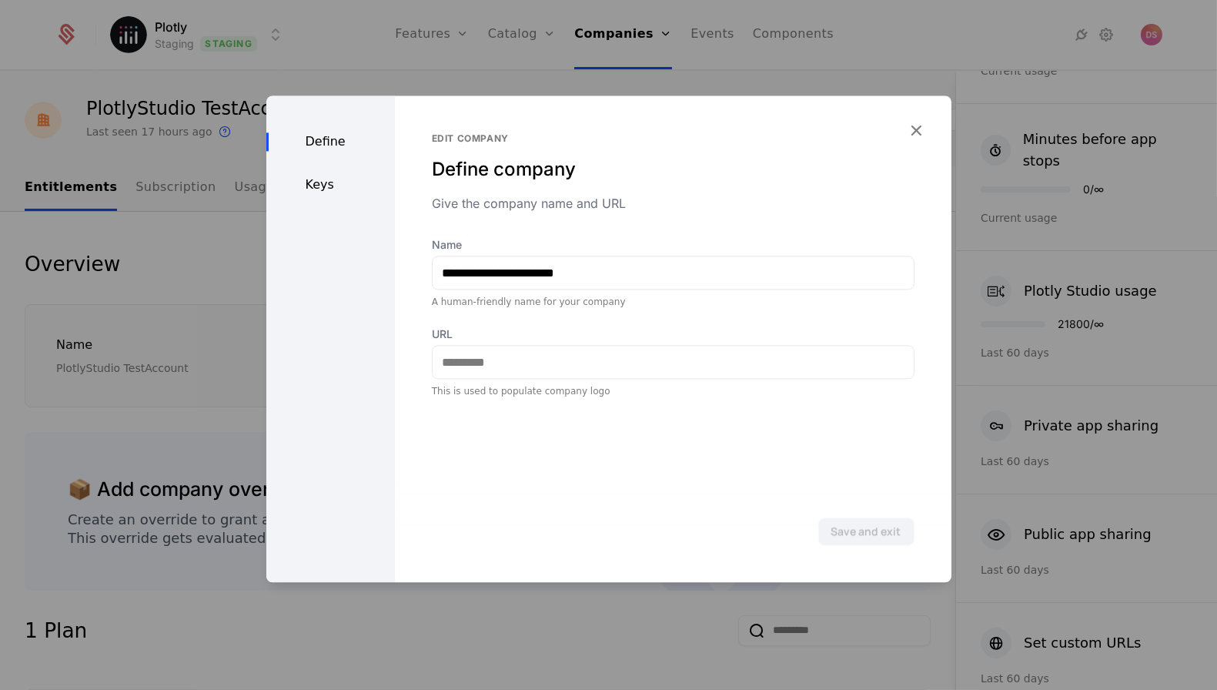
click at [344, 196] on div "Define Keys" at bounding box center [330, 338] width 129 height 487
click at [347, 193] on div "Keys" at bounding box center [330, 185] width 129 height 18
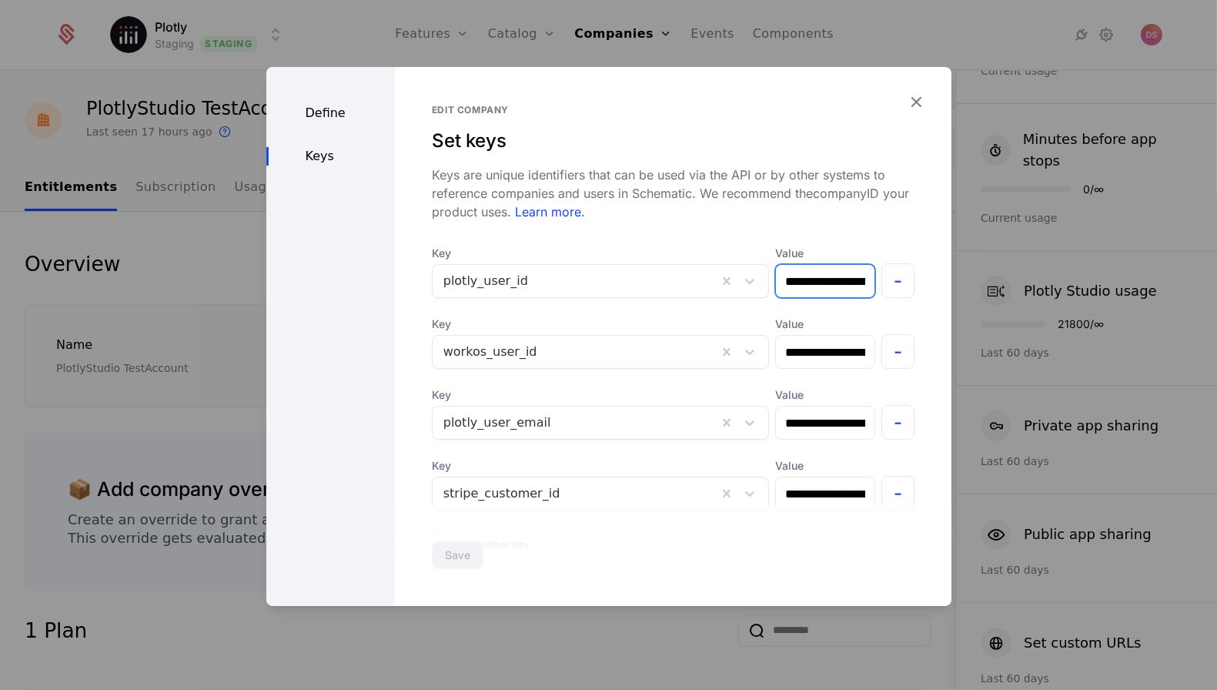
click at [828, 287] on input "**********" at bounding box center [825, 281] width 99 height 32
click at [1039, 310] on div at bounding box center [608, 345] width 1217 height 690
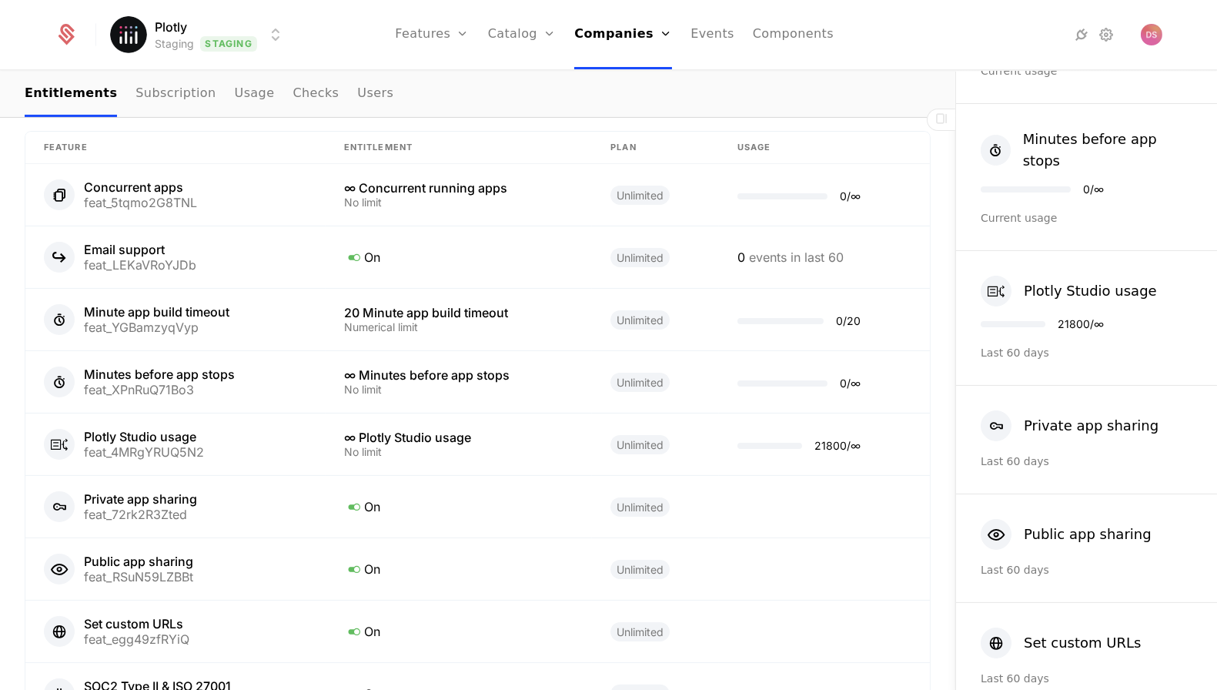
scroll to position [793, 0]
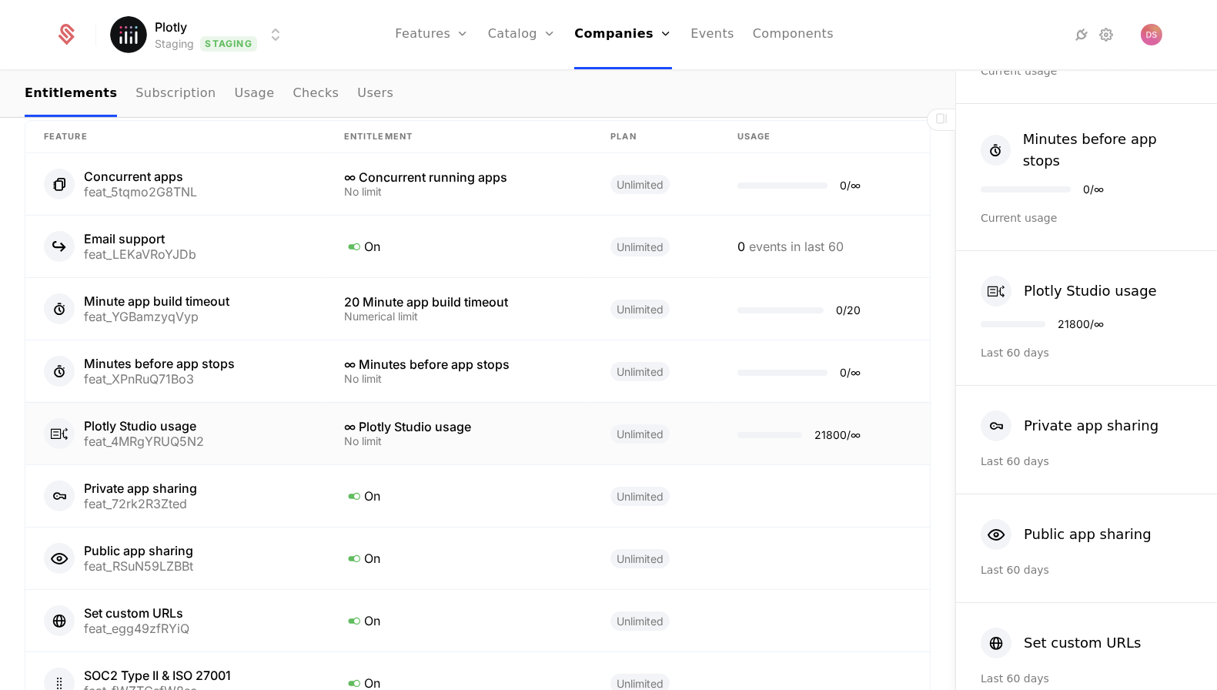
click at [420, 425] on div "∞ Plotly Studio usage" at bounding box center [458, 426] width 229 height 12
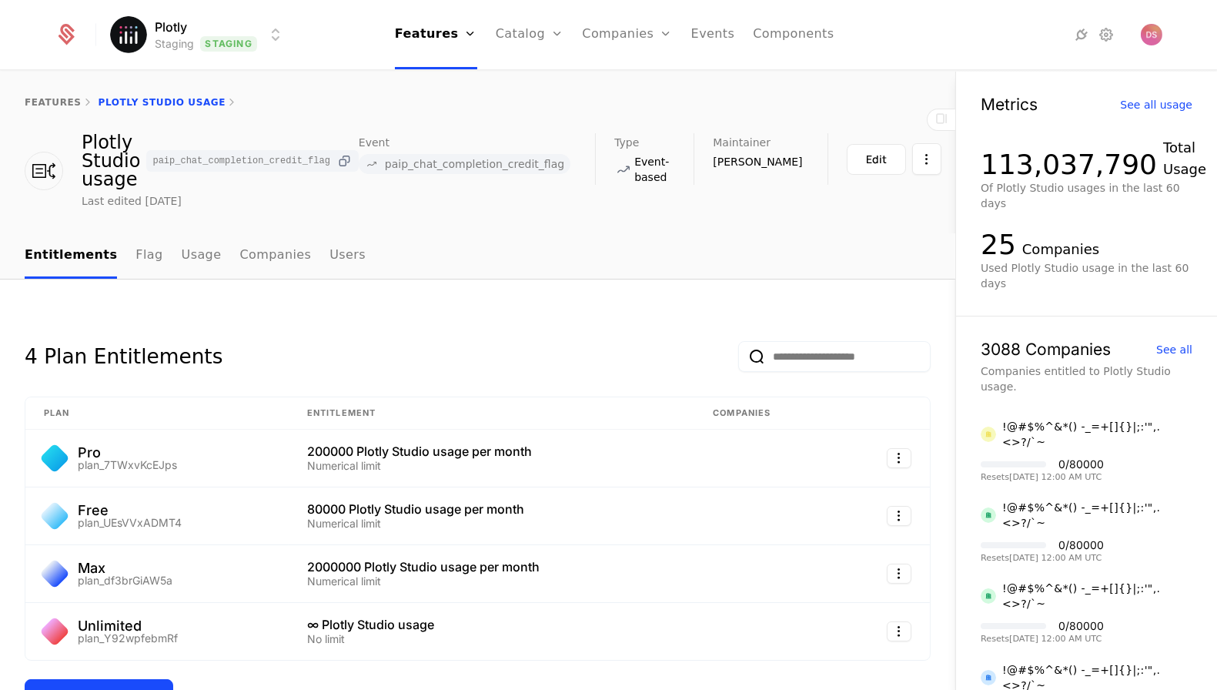
click at [353, 153] on icon at bounding box center [344, 161] width 16 height 16
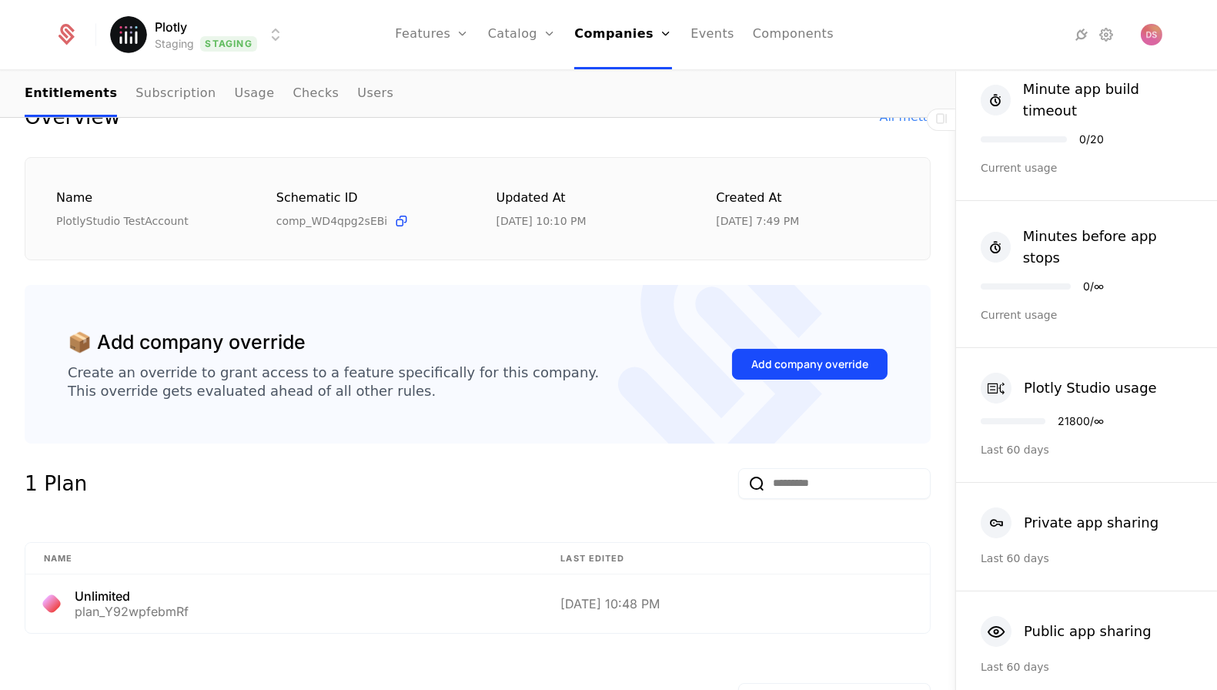
scroll to position [179, 0]
click at [813, 366] on div "Add company override" at bounding box center [809, 365] width 117 height 15
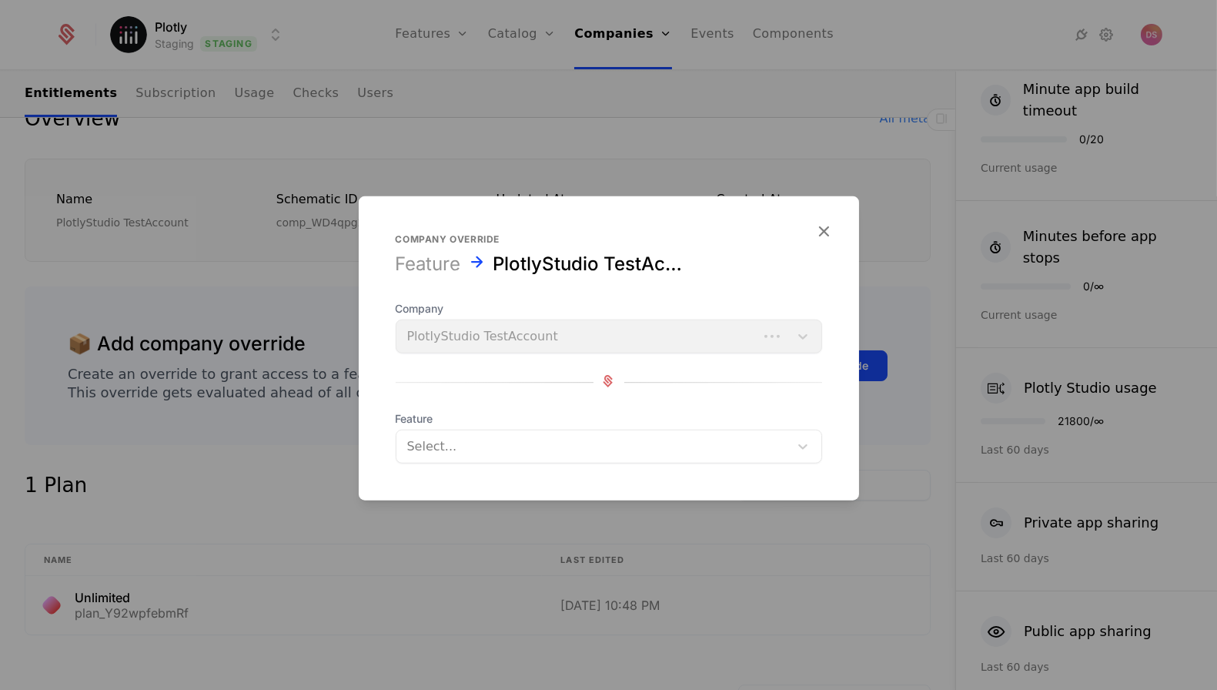
click at [645, 438] on div at bounding box center [592, 447] width 371 height 22
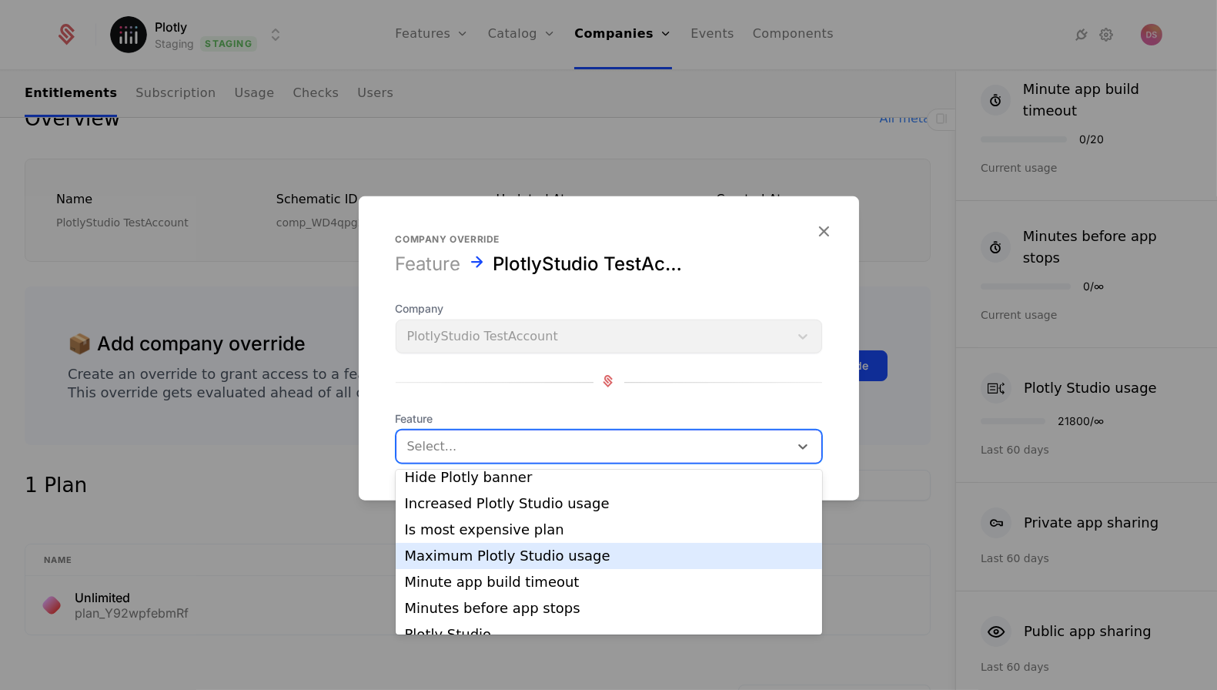
scroll to position [123, 0]
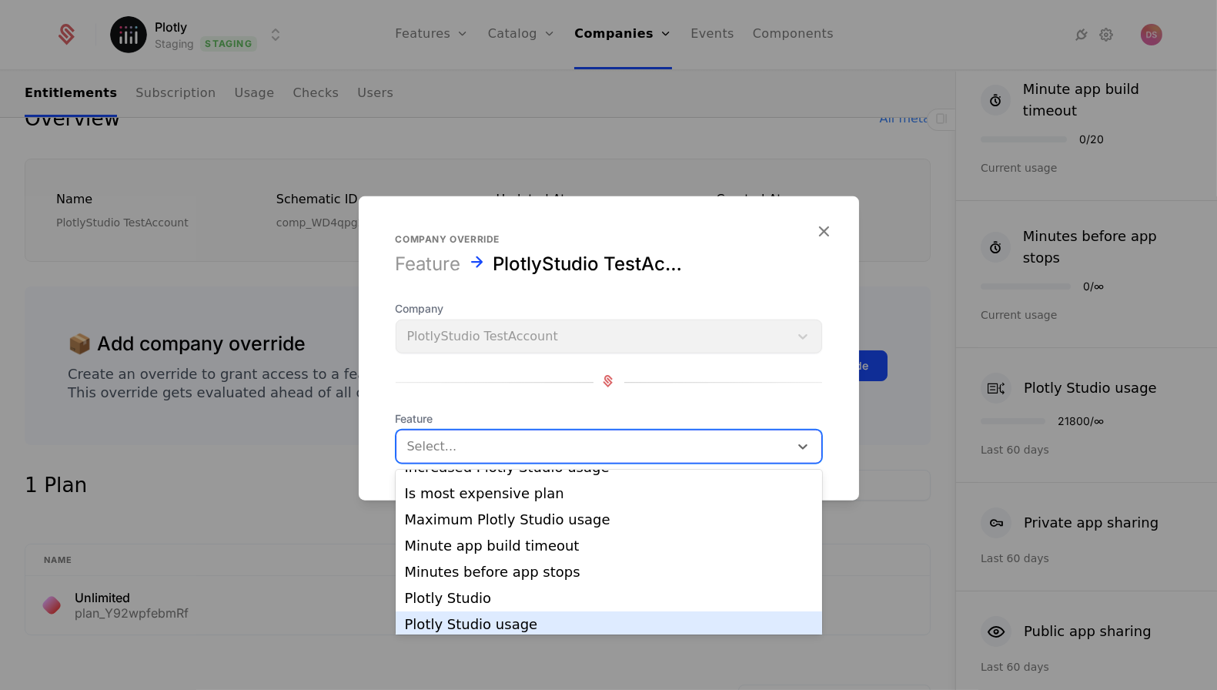
click at [547, 616] on div "Plotly Studio usage" at bounding box center [609, 624] width 427 height 26
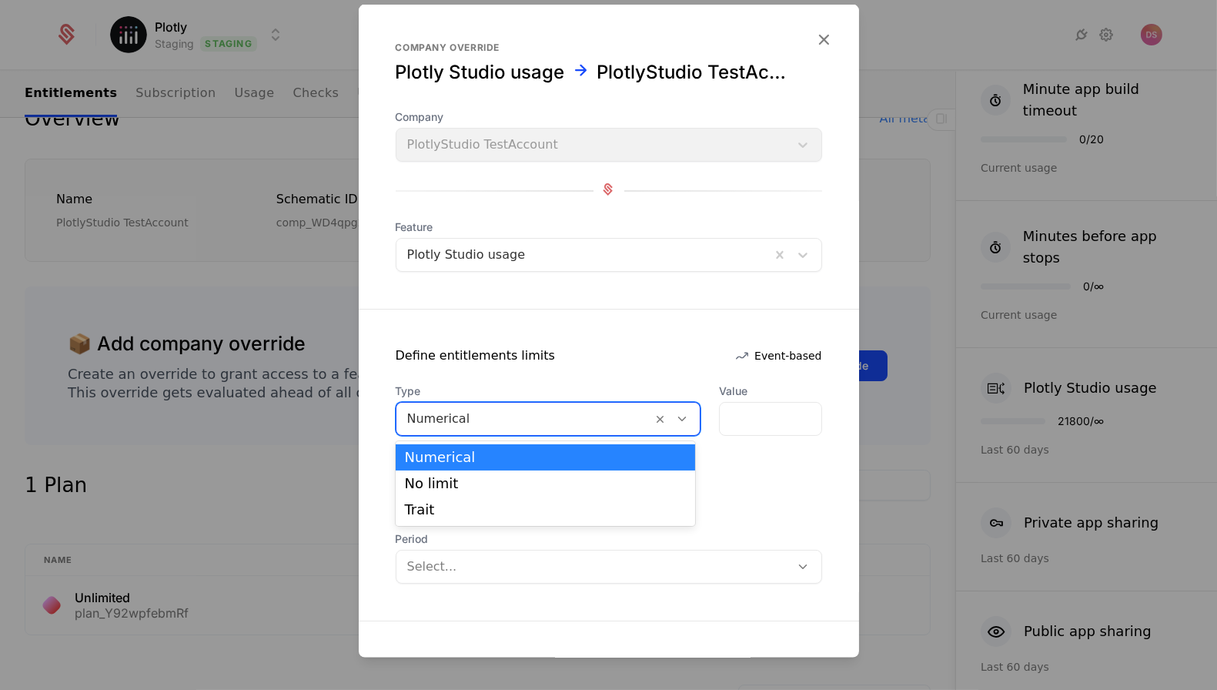
click at [620, 413] on div at bounding box center [524, 419] width 235 height 22
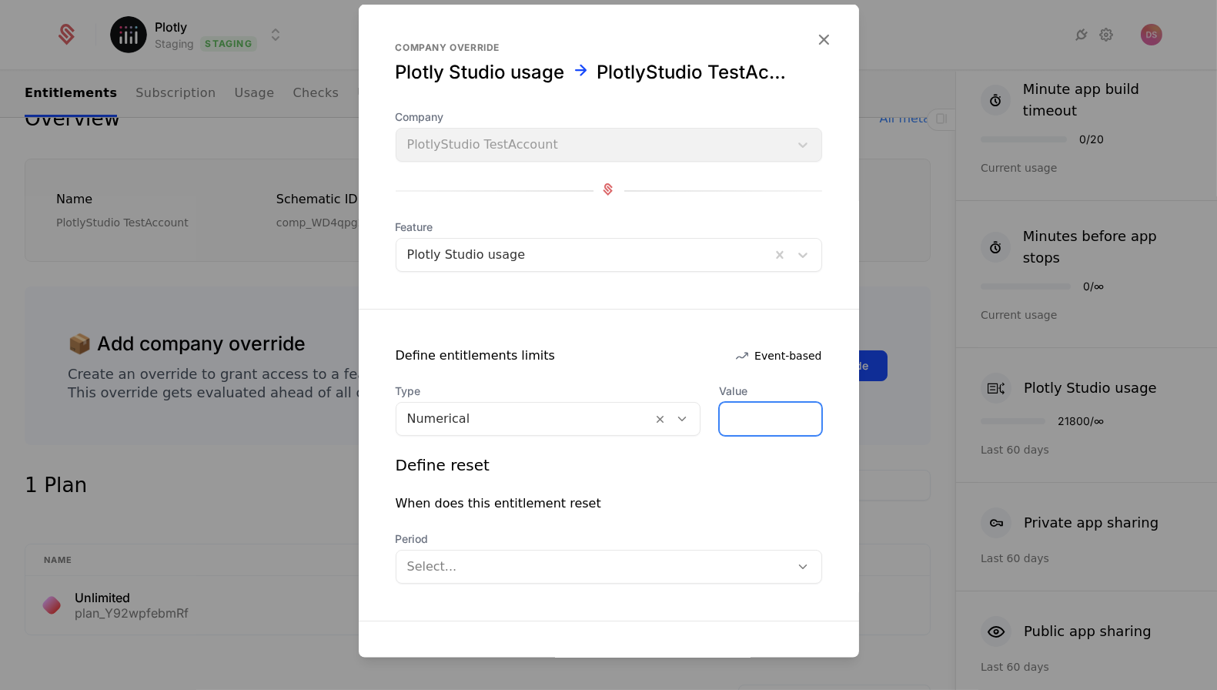
drag, startPoint x: 757, startPoint y: 416, endPoint x: 516, endPoint y: 415, distance: 241.0
click at [516, 415] on div "Type Numerical Value *" at bounding box center [609, 409] width 427 height 52
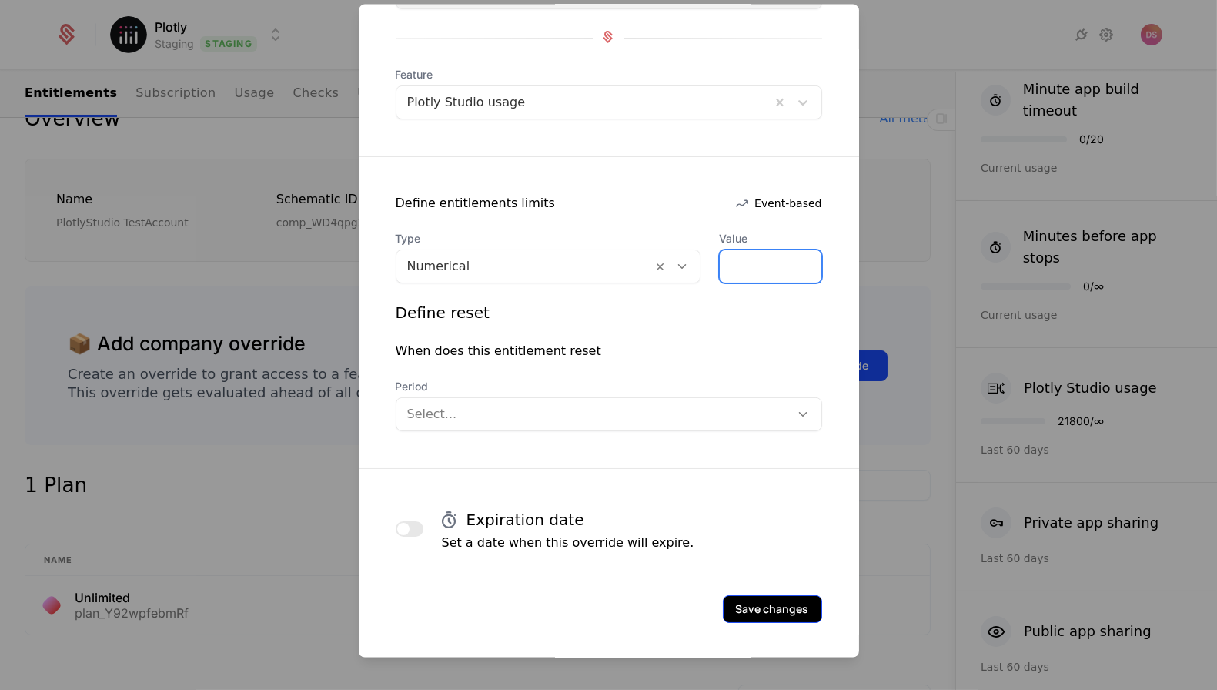
type input "*******"
click at [745, 598] on button "Save changes" at bounding box center [772, 609] width 99 height 28
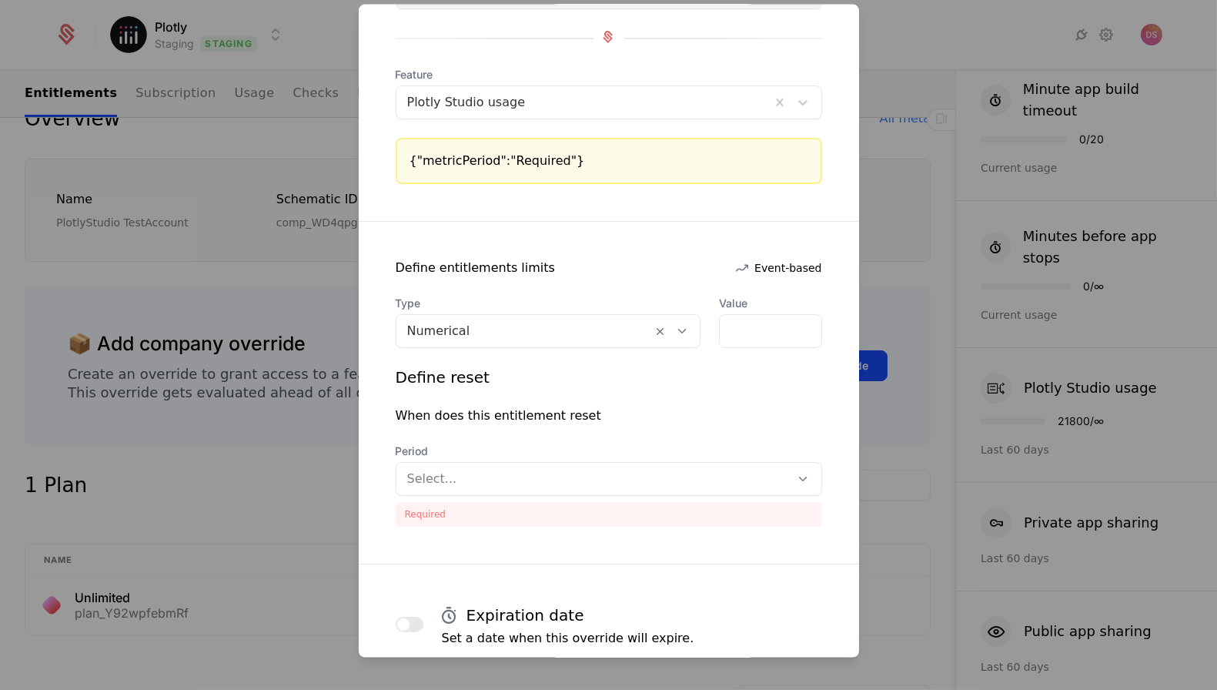
click at [613, 465] on div "Select..." at bounding box center [594, 479] width 394 height 28
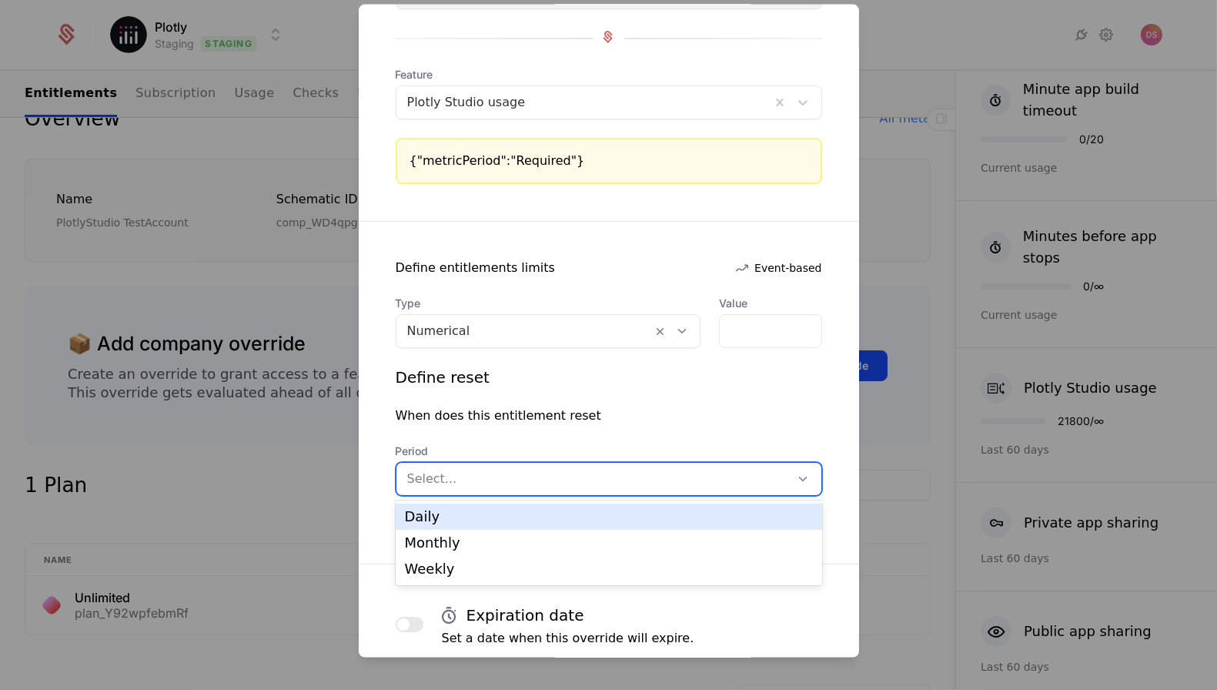
click at [606, 510] on div "Daily" at bounding box center [609, 517] width 408 height 14
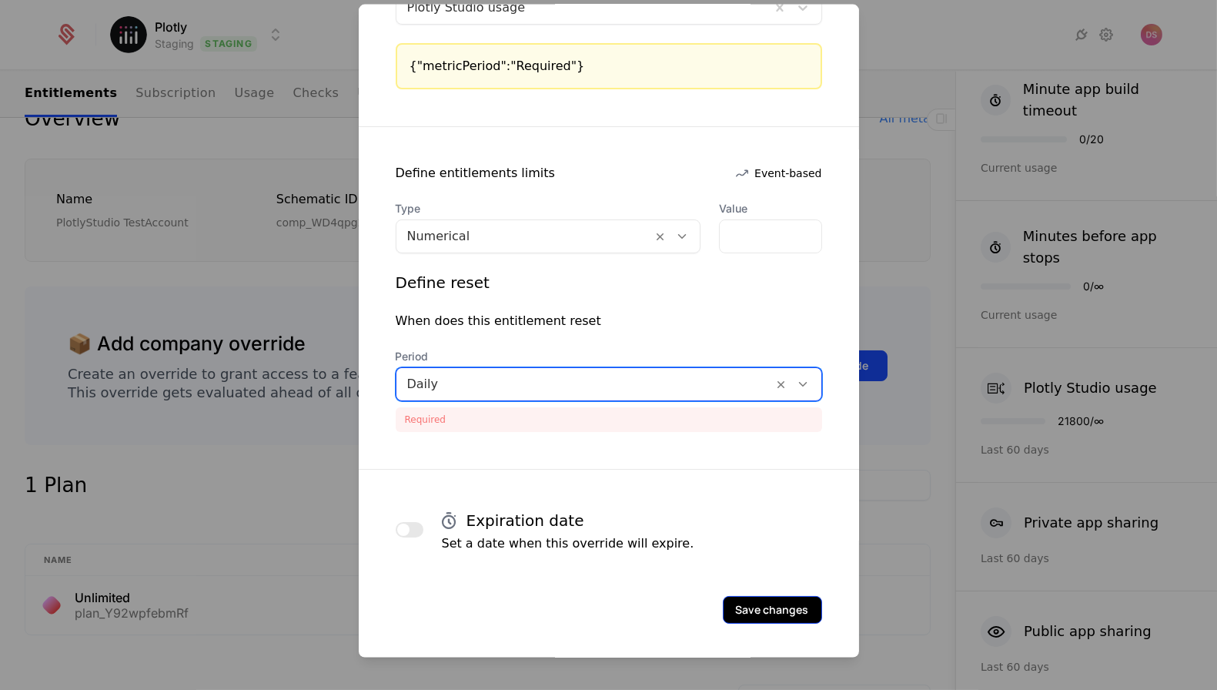
click at [779, 620] on button "Save changes" at bounding box center [772, 610] width 99 height 28
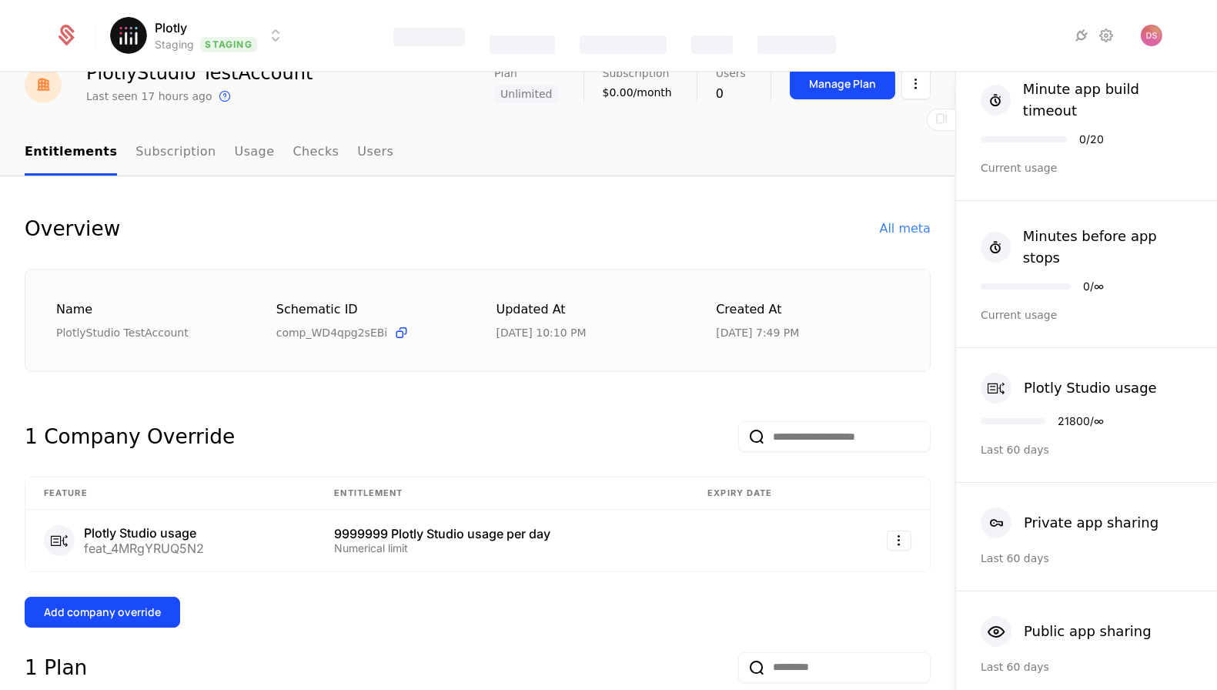
scroll to position [36, 0]
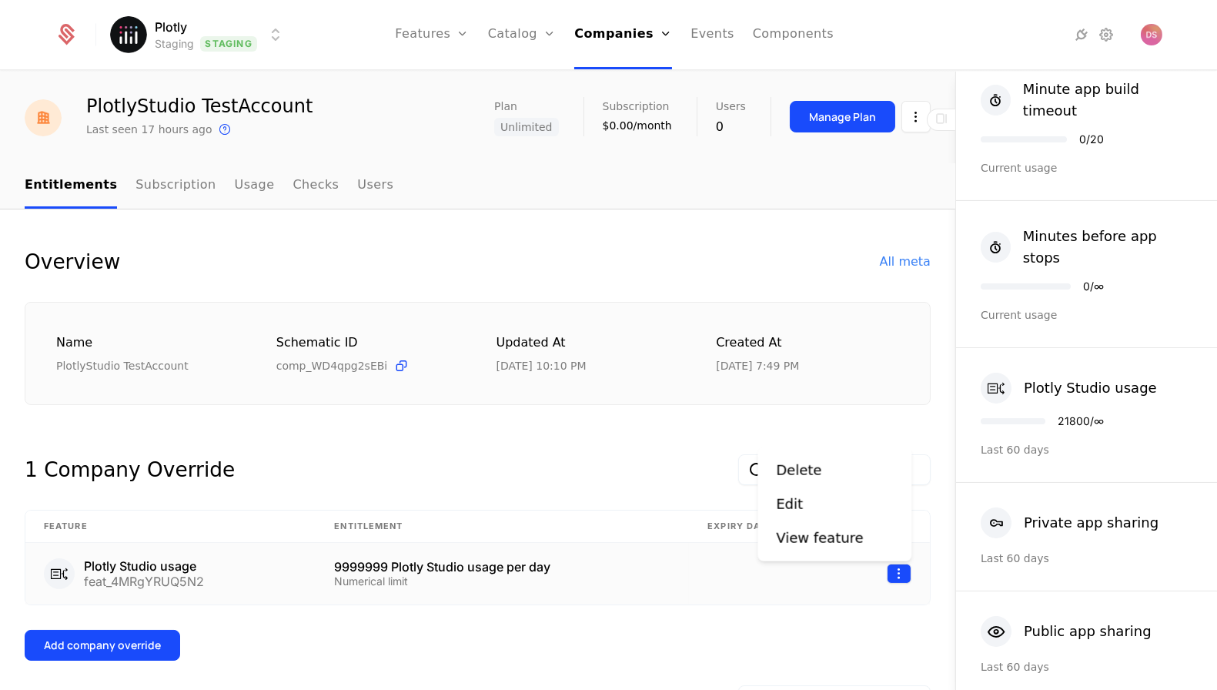
click at [906, 574] on html "Plotly Staging Staging Features Features Flags Catalog Plans Add Ons Credits Co…" at bounding box center [608, 345] width 1217 height 690
click at [833, 472] on div "Delete" at bounding box center [834, 471] width 117 height 22
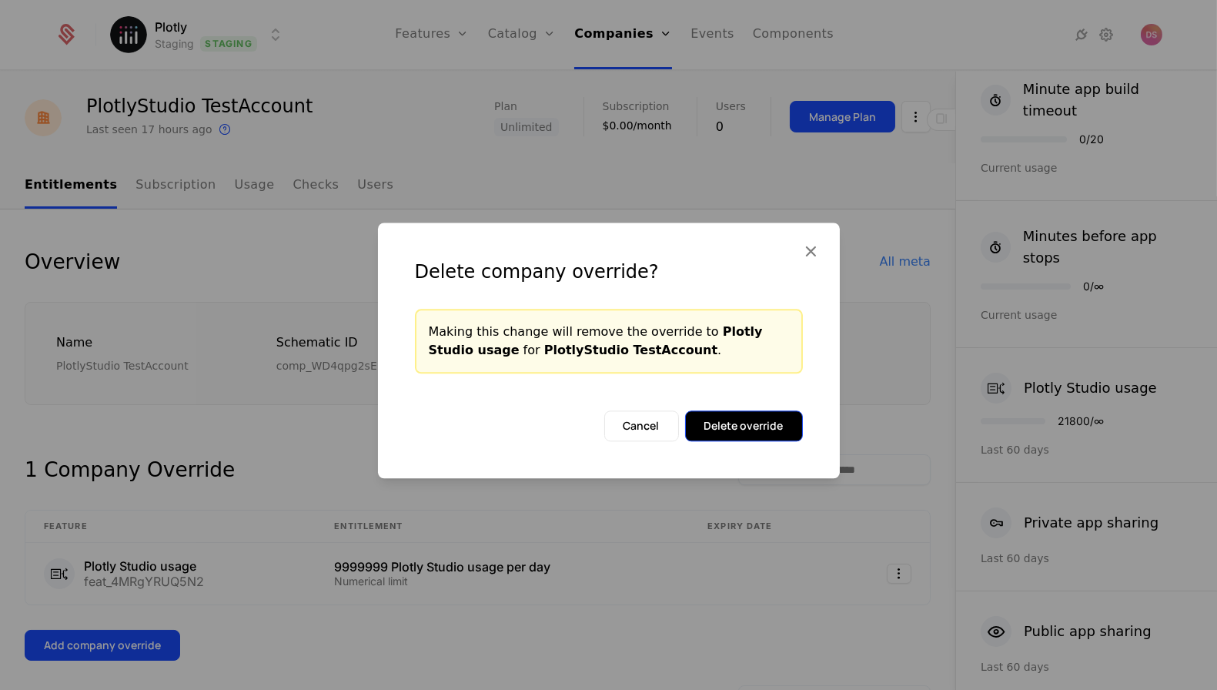
click at [770, 425] on button "Delete override" at bounding box center [744, 425] width 118 height 31
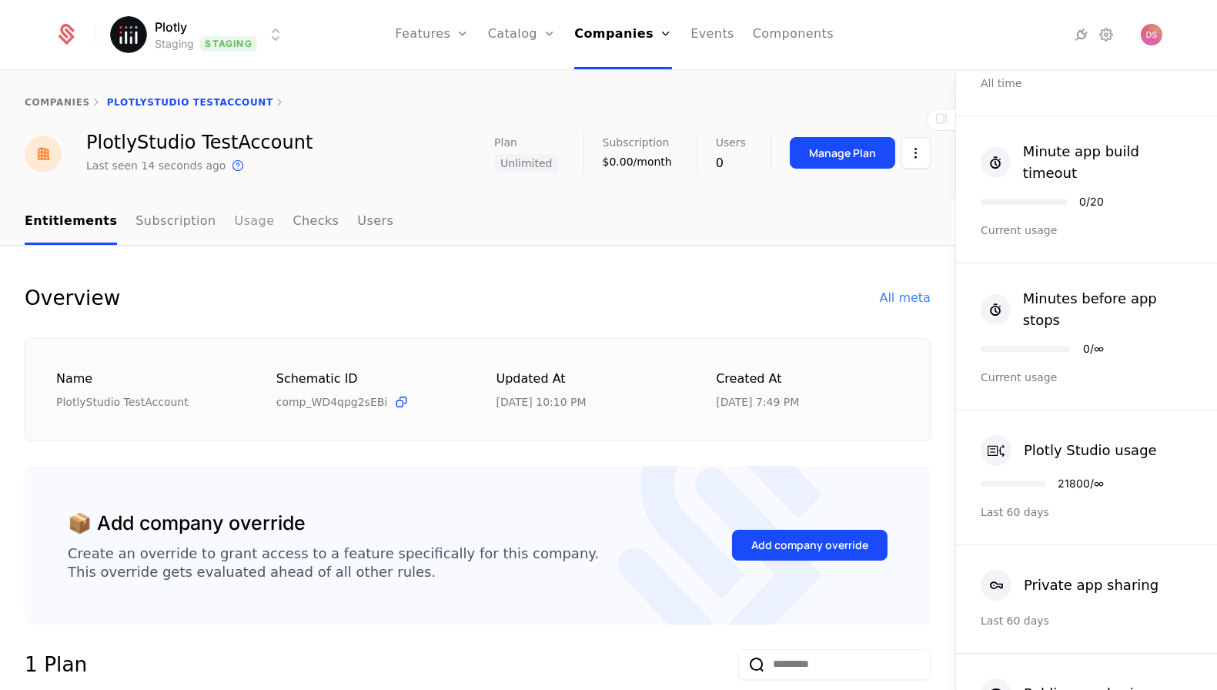
click at [235, 226] on link "Usage" at bounding box center [255, 221] width 40 height 45
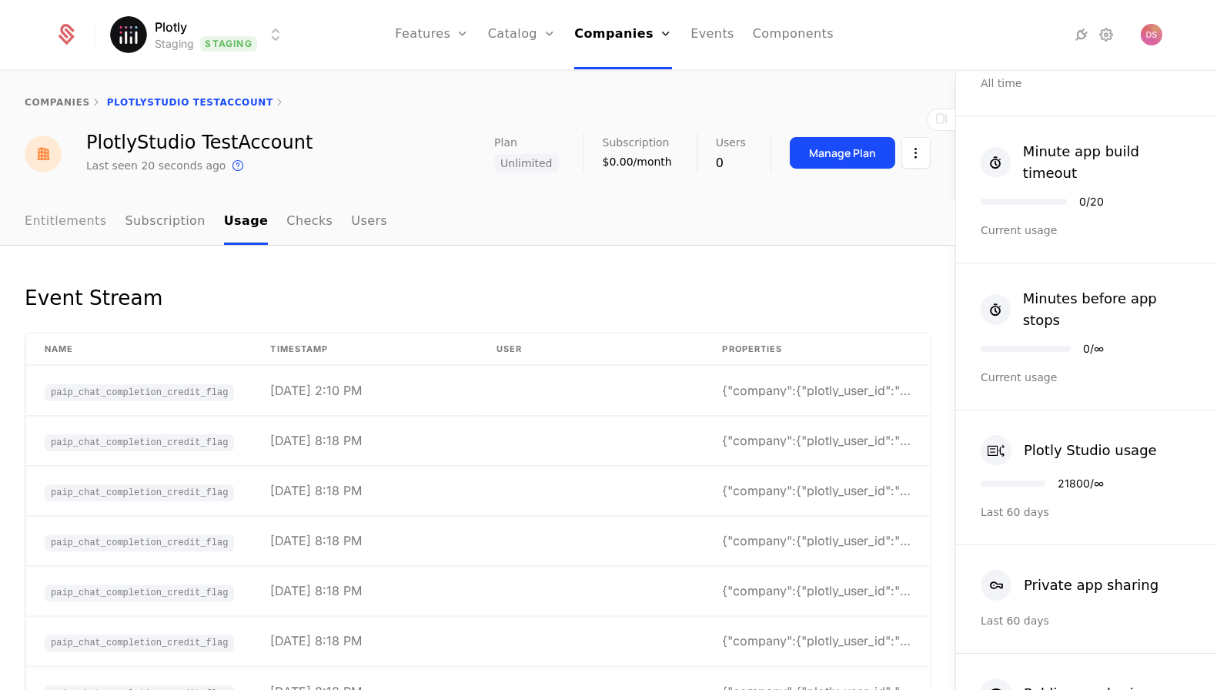
click at [71, 221] on link "Entitlements" at bounding box center [66, 221] width 82 height 45
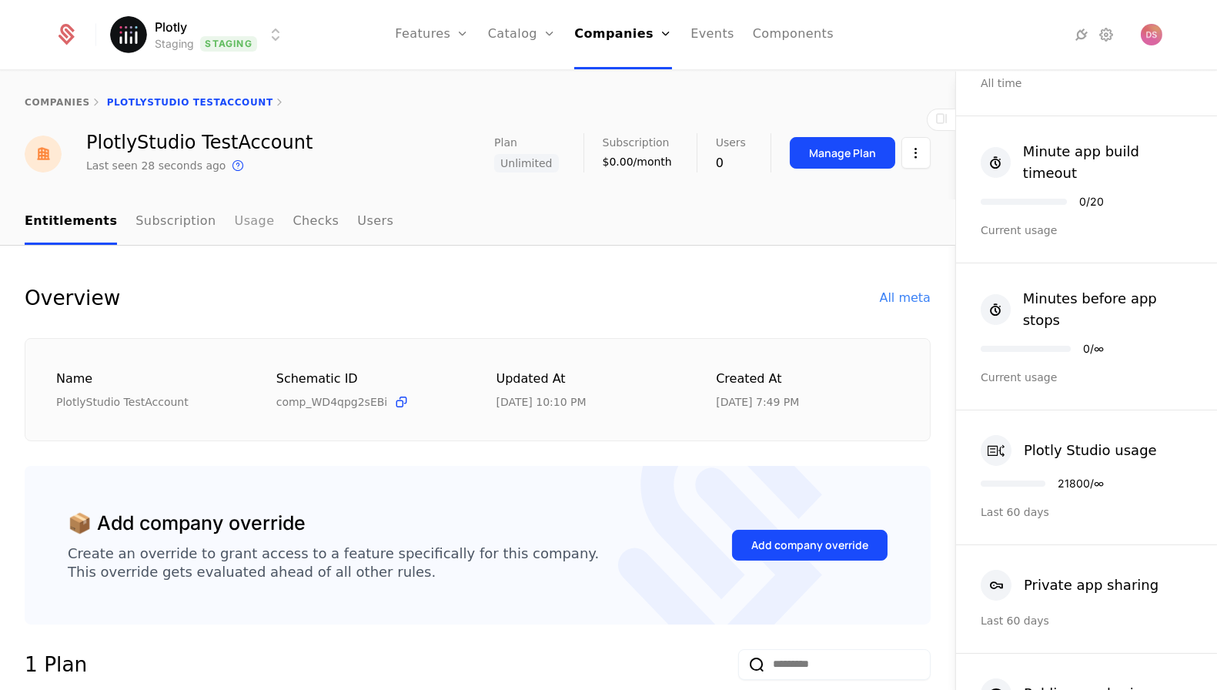
click at [237, 228] on link "Usage" at bounding box center [255, 221] width 40 height 45
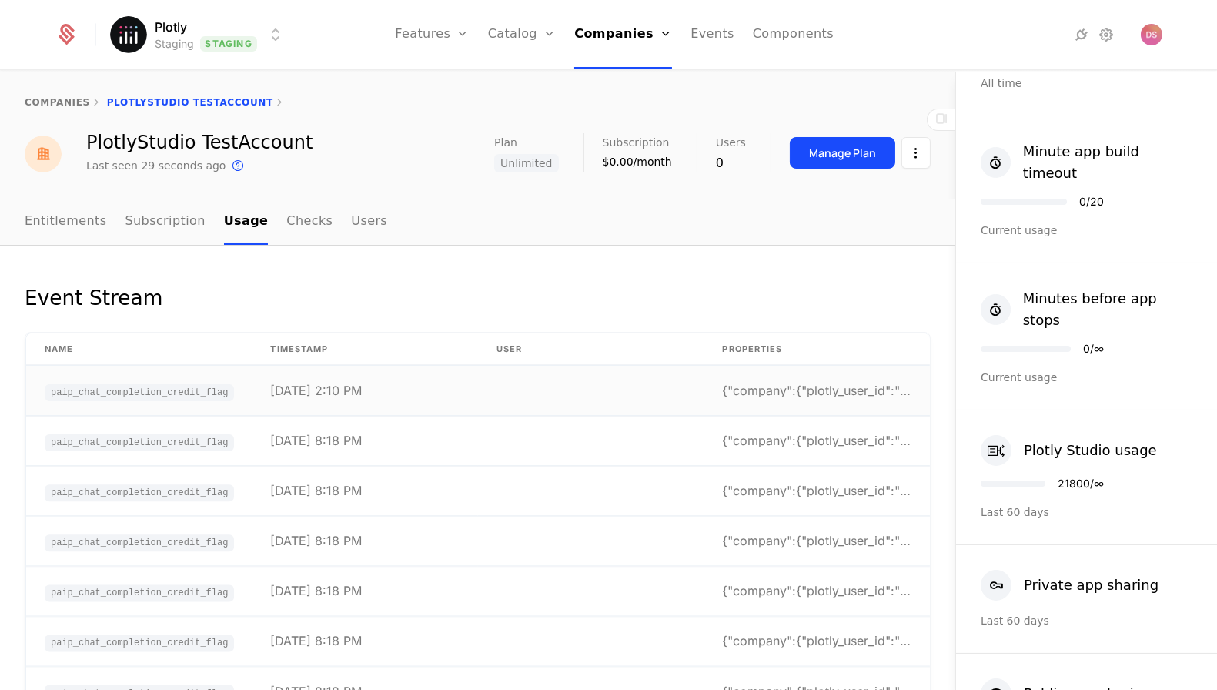
click at [535, 392] on td at bounding box center [591, 391] width 226 height 50
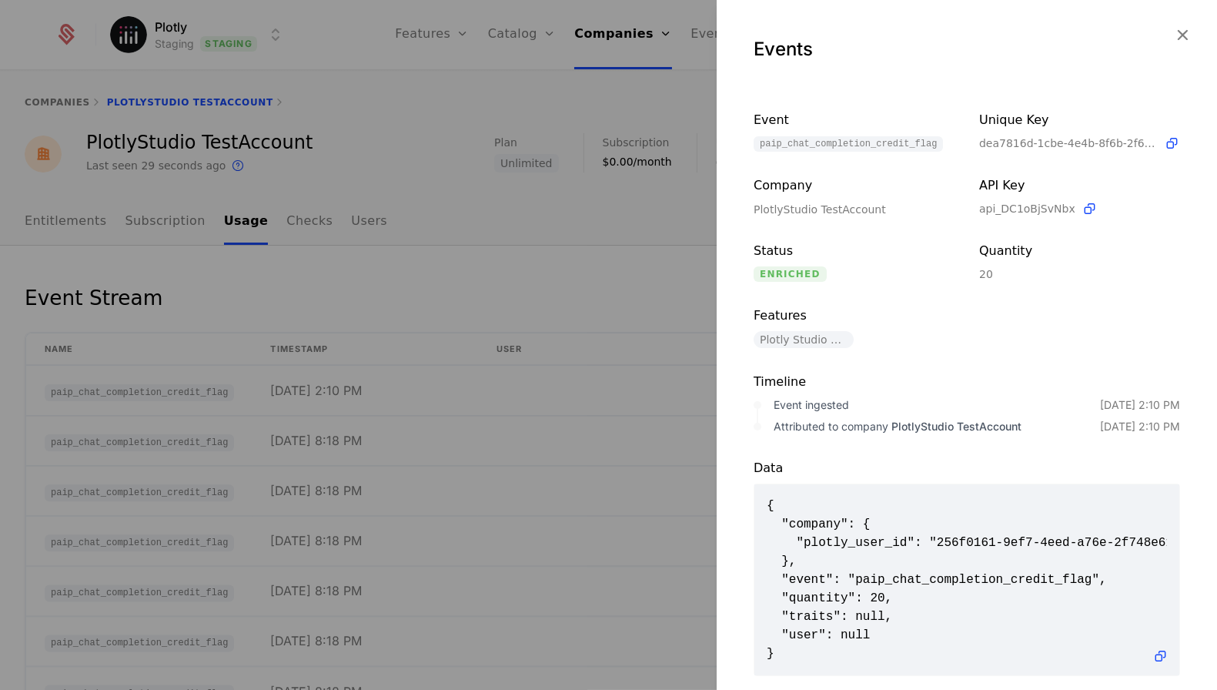
click at [642, 446] on div at bounding box center [608, 345] width 1217 height 690
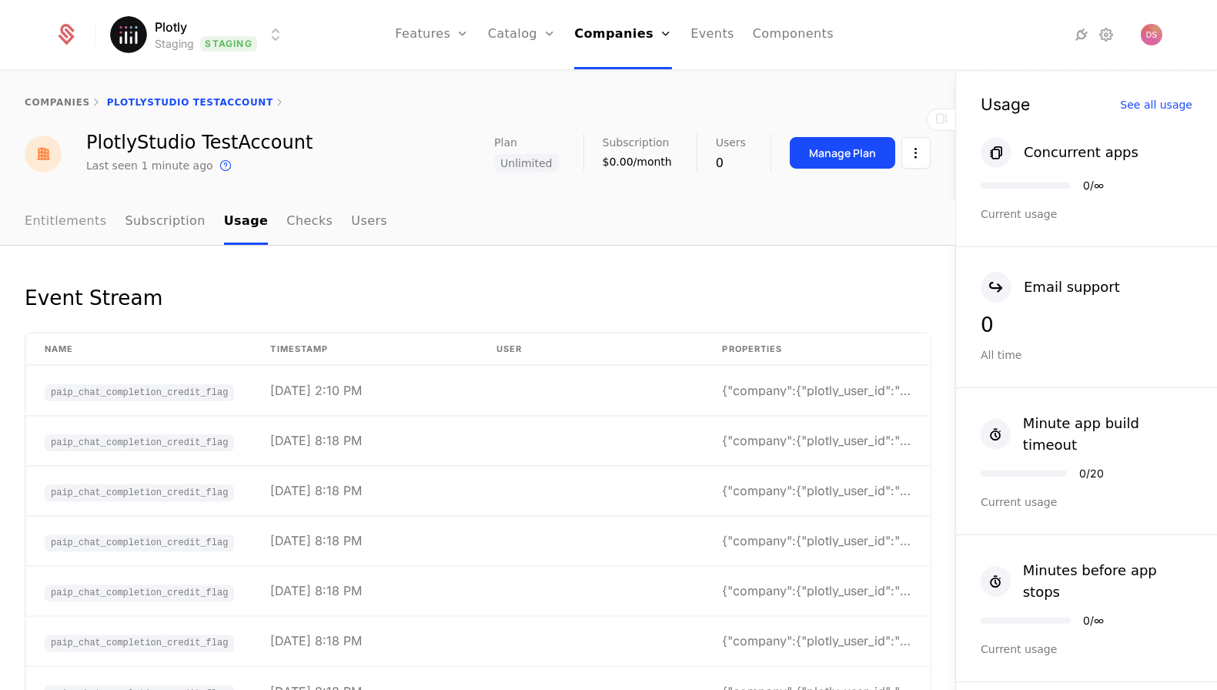
click at [94, 216] on link "Entitlements" at bounding box center [66, 221] width 82 height 45
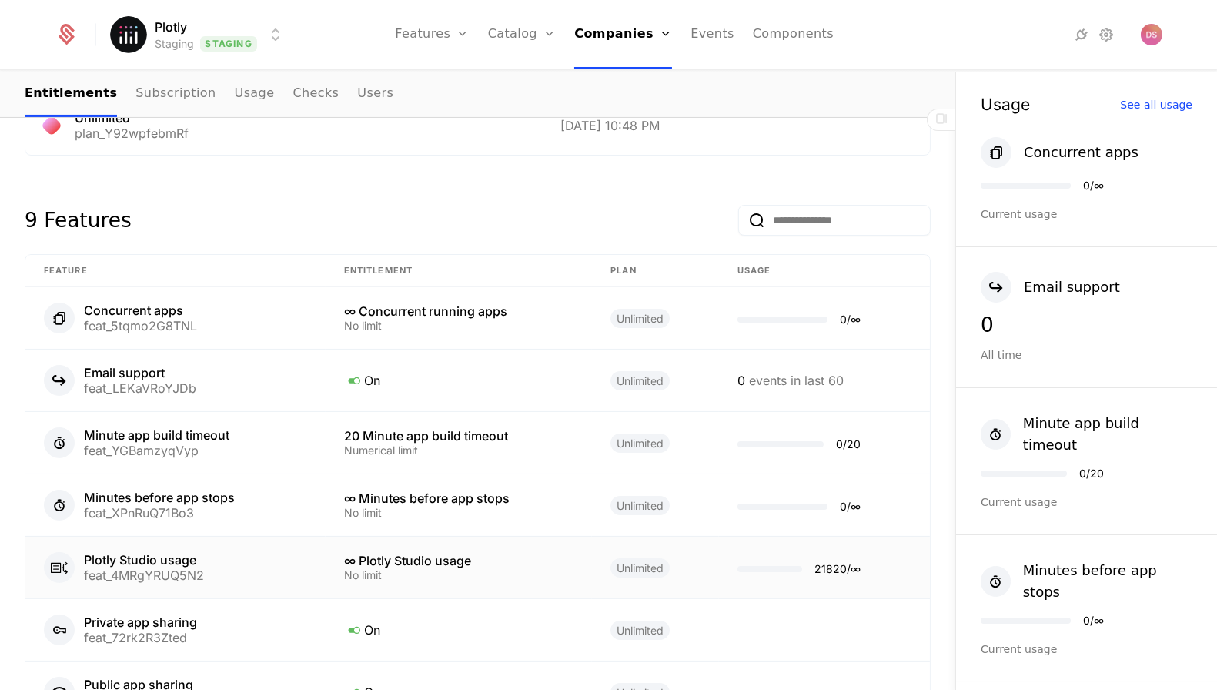
scroll to position [660, 0]
click at [764, 553] on td "21820 / ∞" at bounding box center [824, 567] width 211 height 62
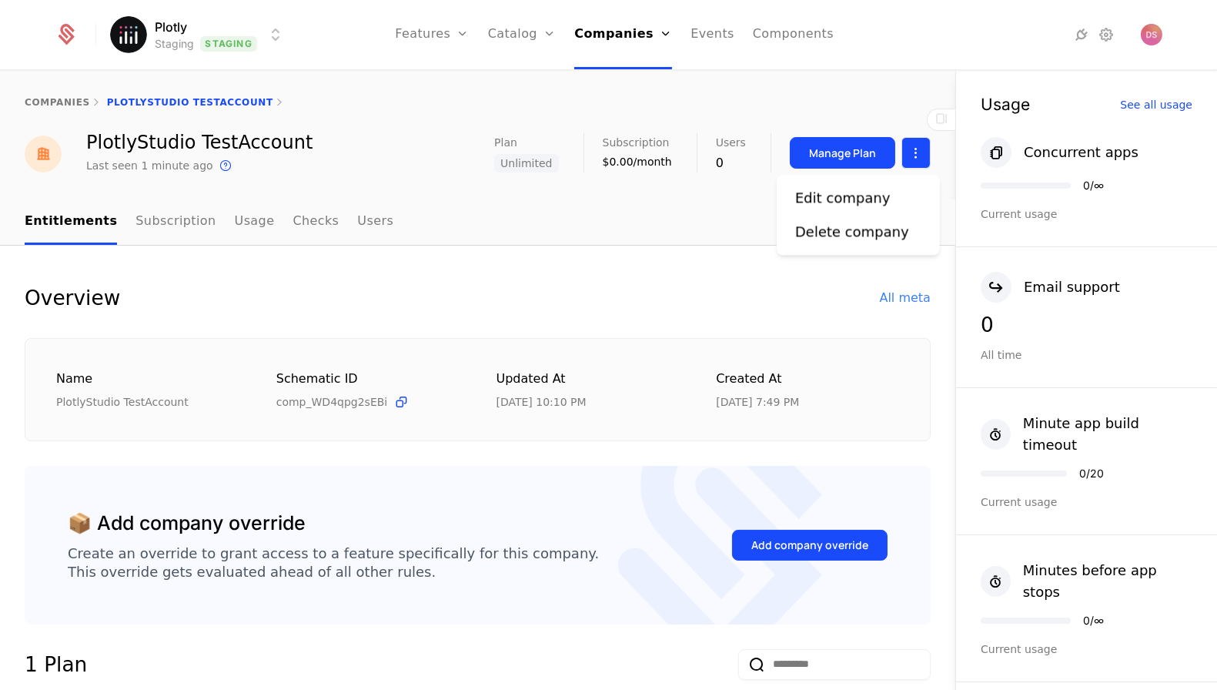
click at [912, 153] on html "Plotly Staging Staging Features Features Flags Catalog Plans Add Ons Credits Co…" at bounding box center [608, 345] width 1217 height 690
click at [869, 153] on html "Plotly Staging Staging Features Features Flags Catalog Plans Add Ons Credits Co…" at bounding box center [608, 345] width 1217 height 690
click at [859, 153] on div "Manage Plan" at bounding box center [842, 153] width 67 height 15
click at [541, 89] on link "Plans" at bounding box center [546, 84] width 79 height 18
click at [547, 85] on link "Plans" at bounding box center [546, 84] width 79 height 18
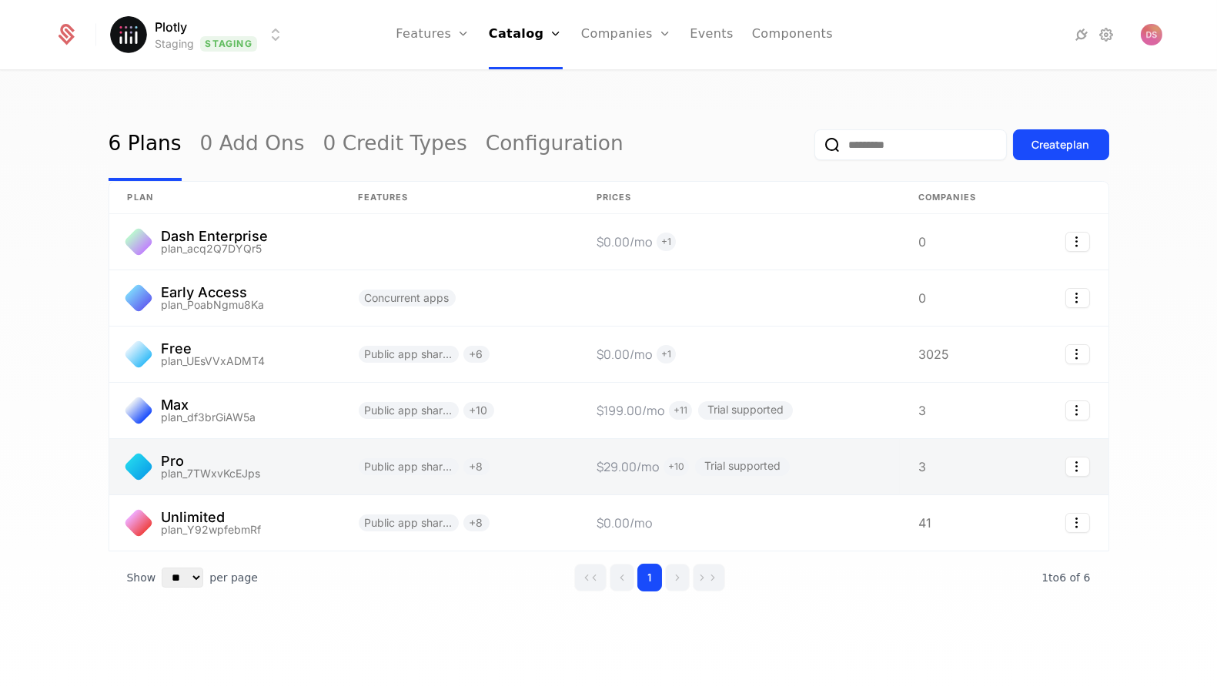
click at [266, 452] on link at bounding box center [224, 466] width 231 height 55
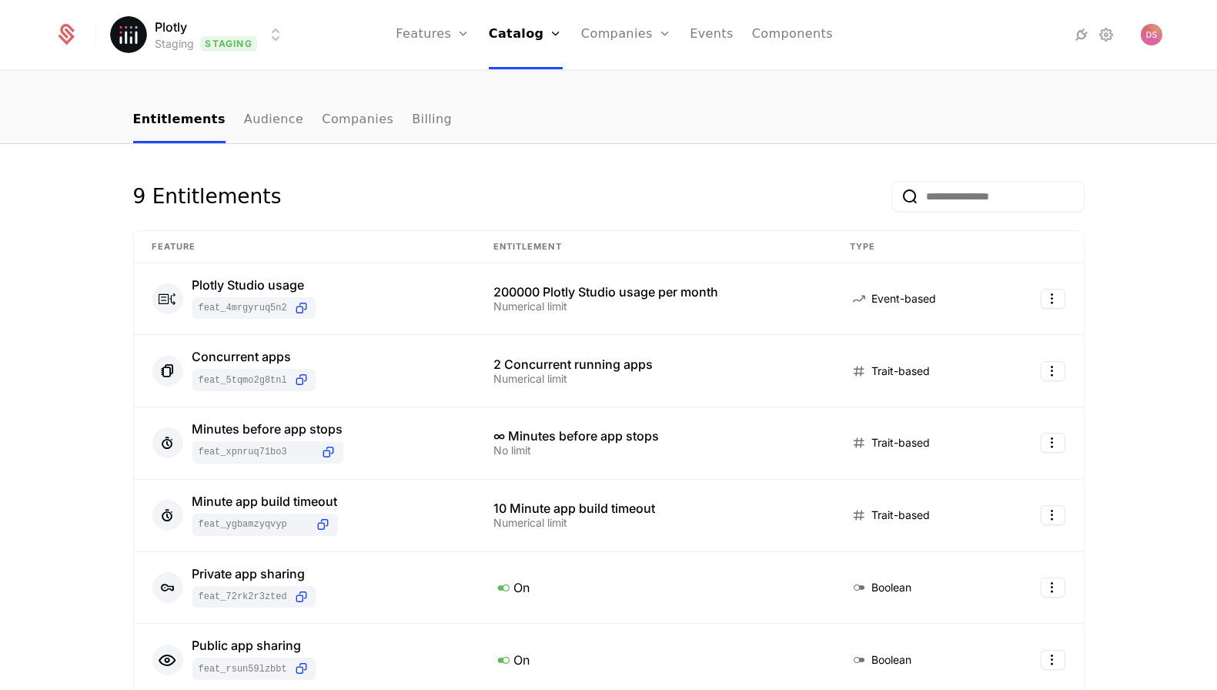
scroll to position [163, 0]
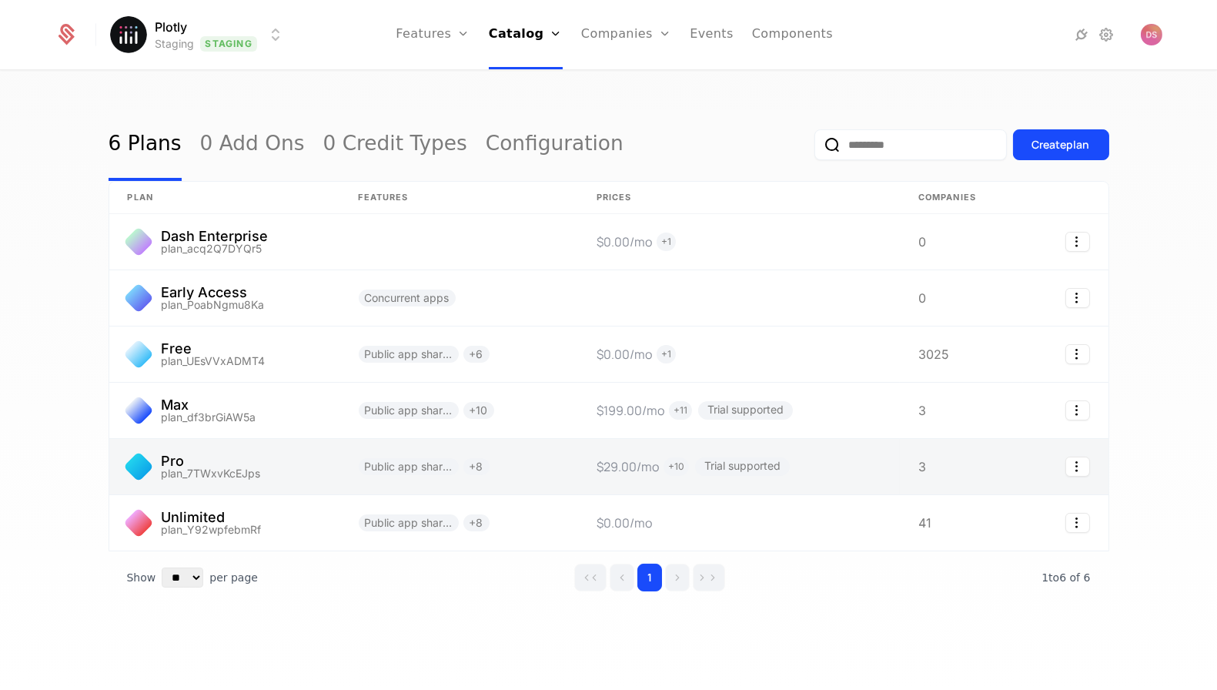
click at [248, 479] on link at bounding box center [224, 466] width 231 height 55
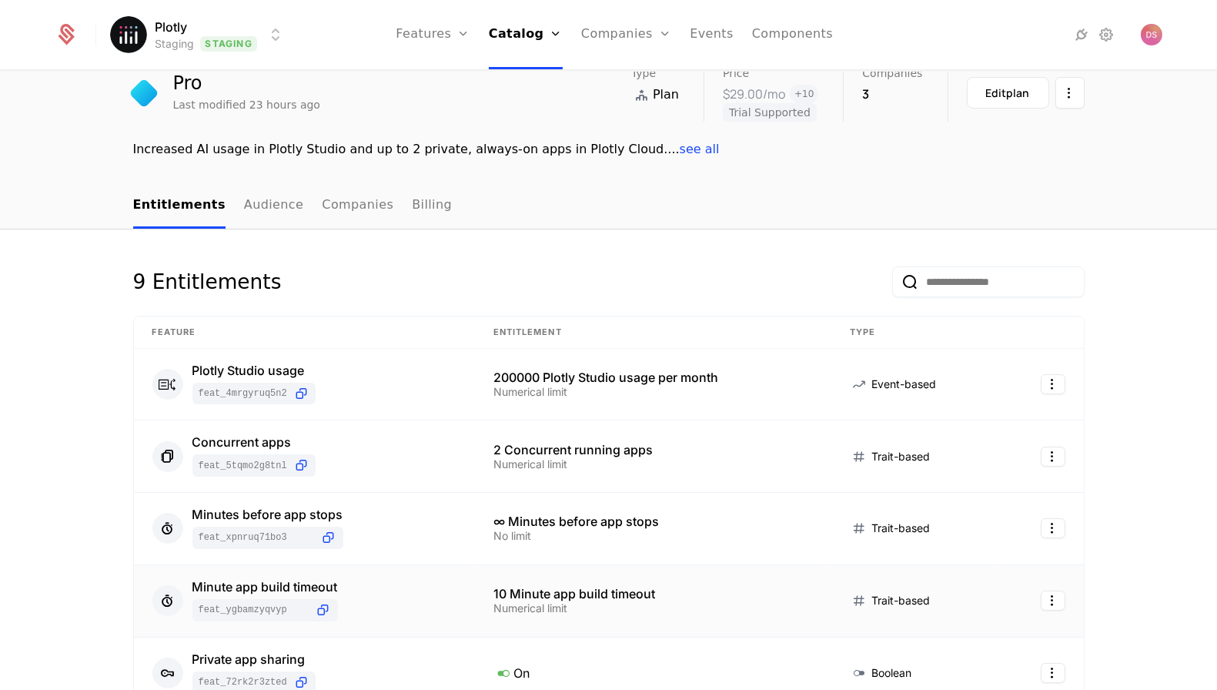
scroll to position [70, 0]
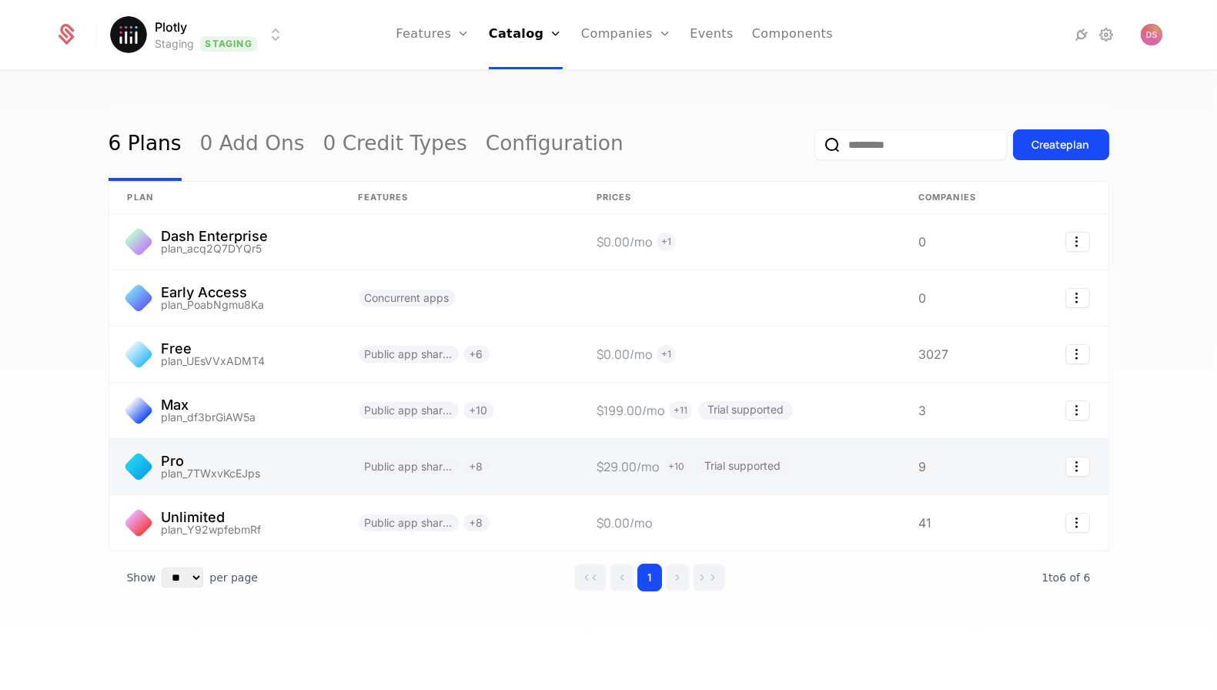
click at [326, 490] on link at bounding box center [224, 466] width 231 height 55
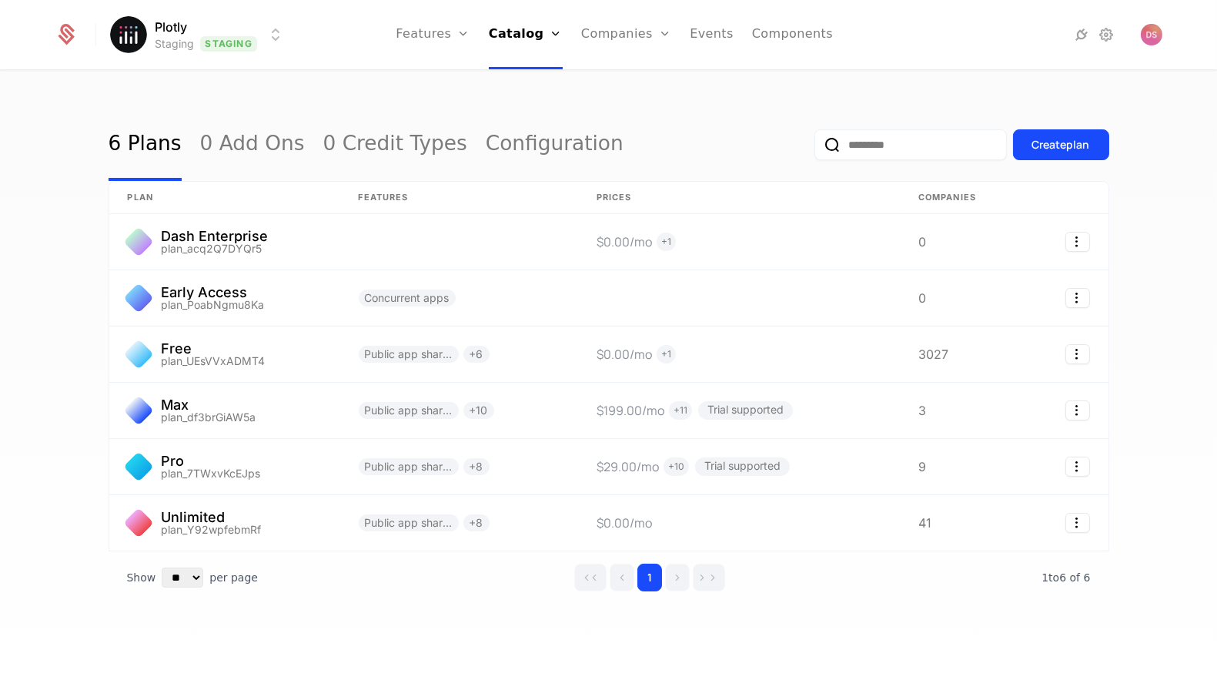
click at [321, 537] on link at bounding box center [224, 522] width 231 height 55
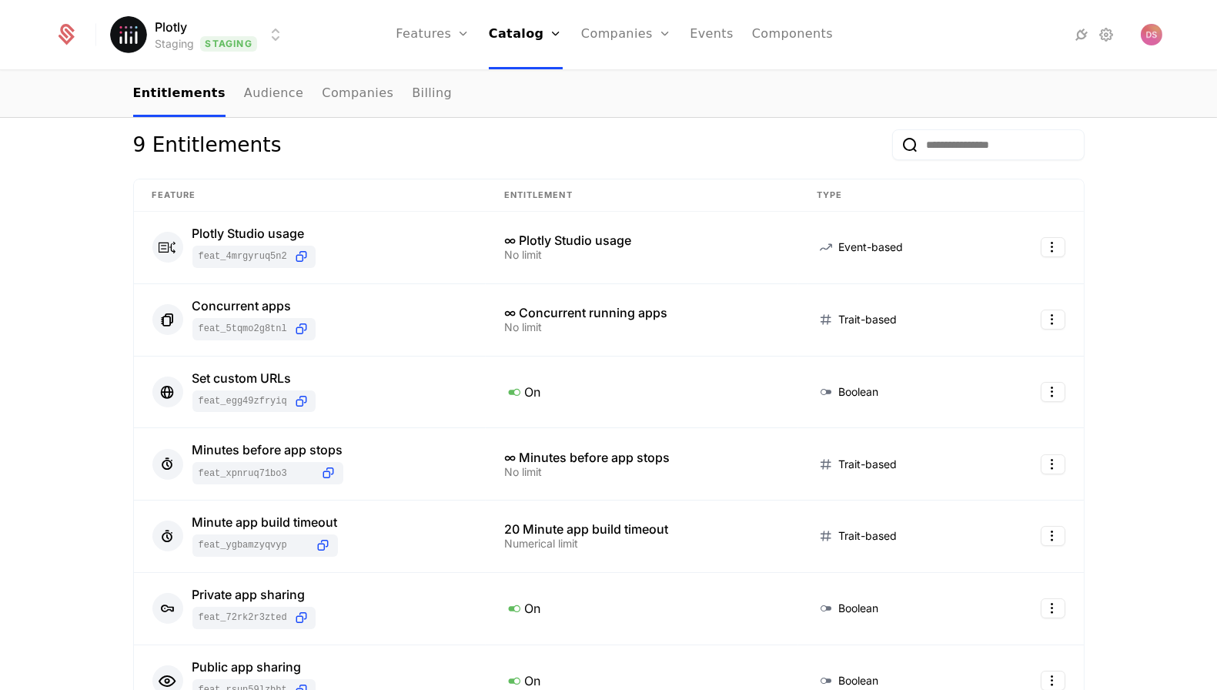
scroll to position [187, 0]
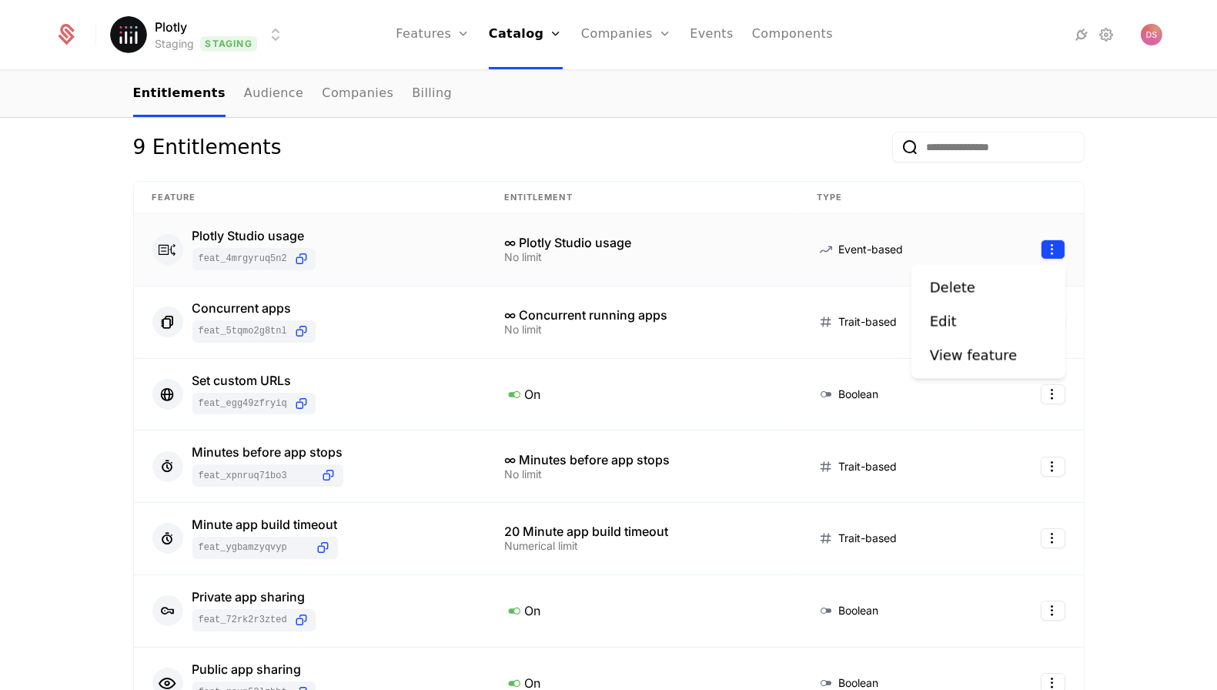
click at [1056, 243] on html "Plotly Staging Staging Features Features Flags Catalog Plans Add Ons Credits Co…" at bounding box center [608, 345] width 1217 height 690
click at [1016, 312] on div "Edit" at bounding box center [988, 322] width 117 height 22
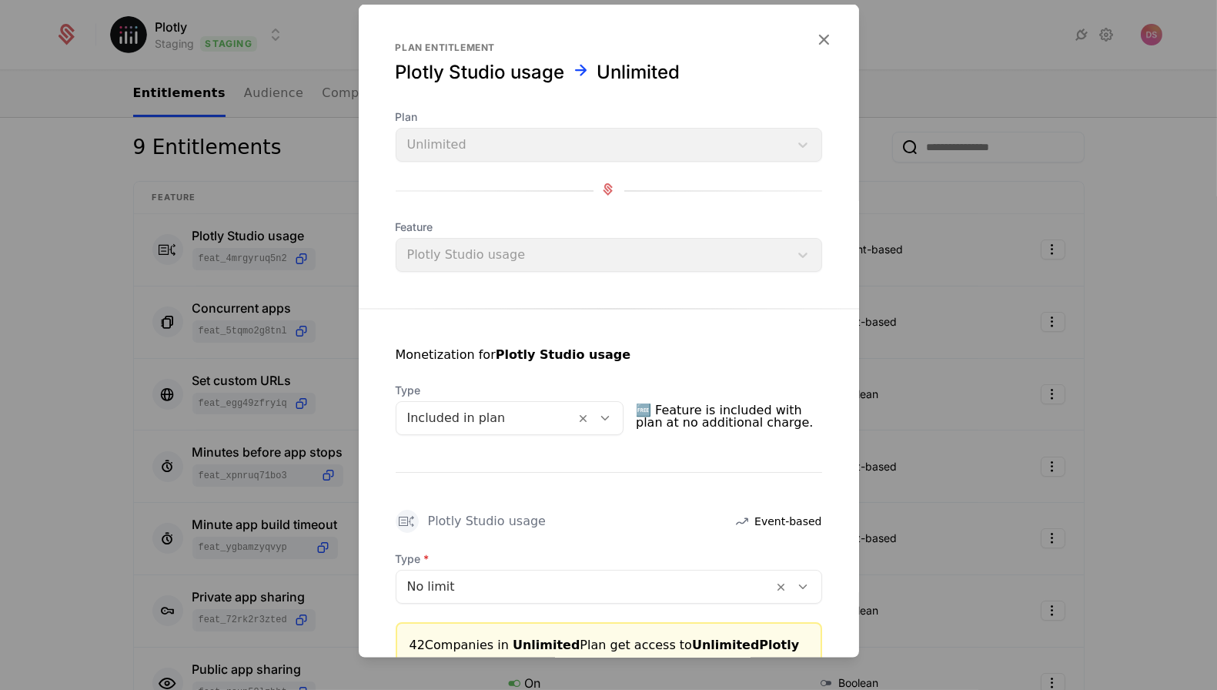
click at [527, 427] on div "Included in plan" at bounding box center [486, 418] width 179 height 28
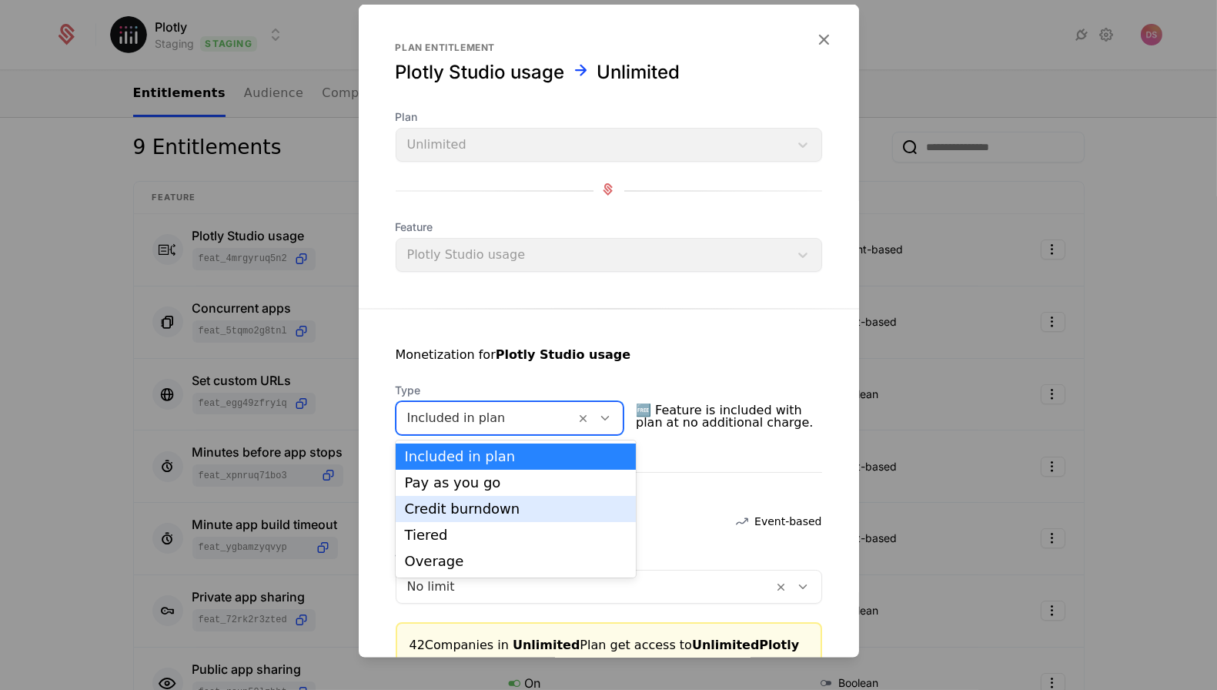
click at [728, 564] on span "Type" at bounding box center [609, 558] width 427 height 15
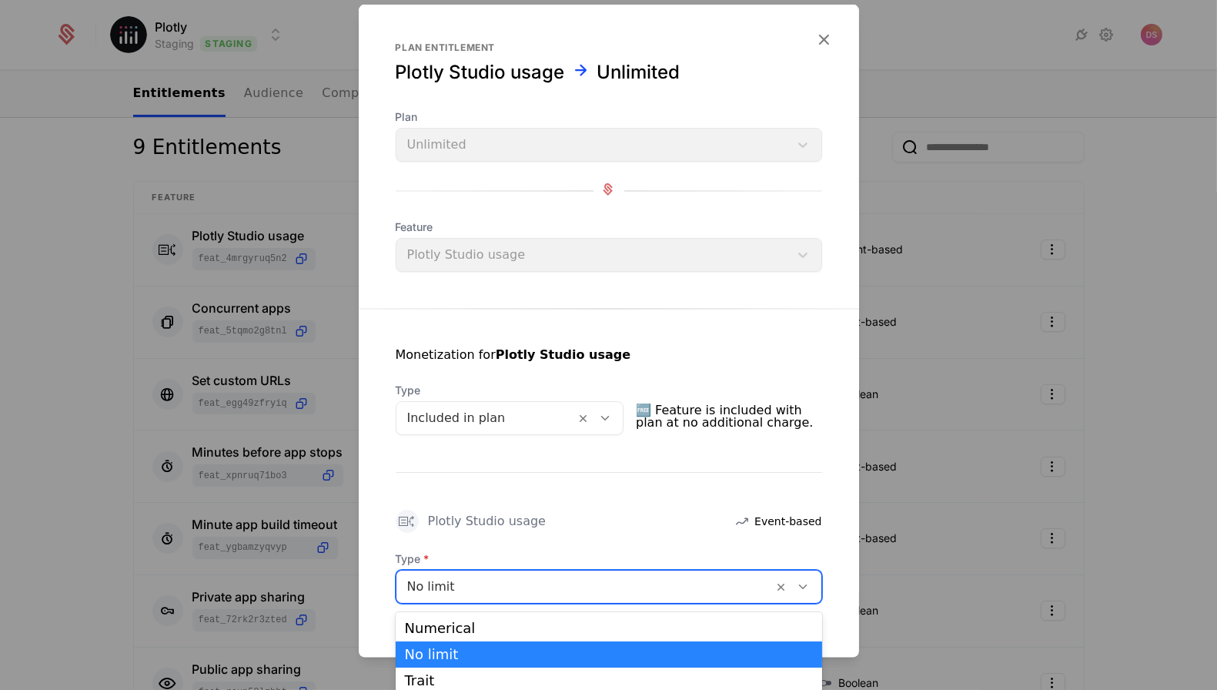
scroll to position [2, 0]
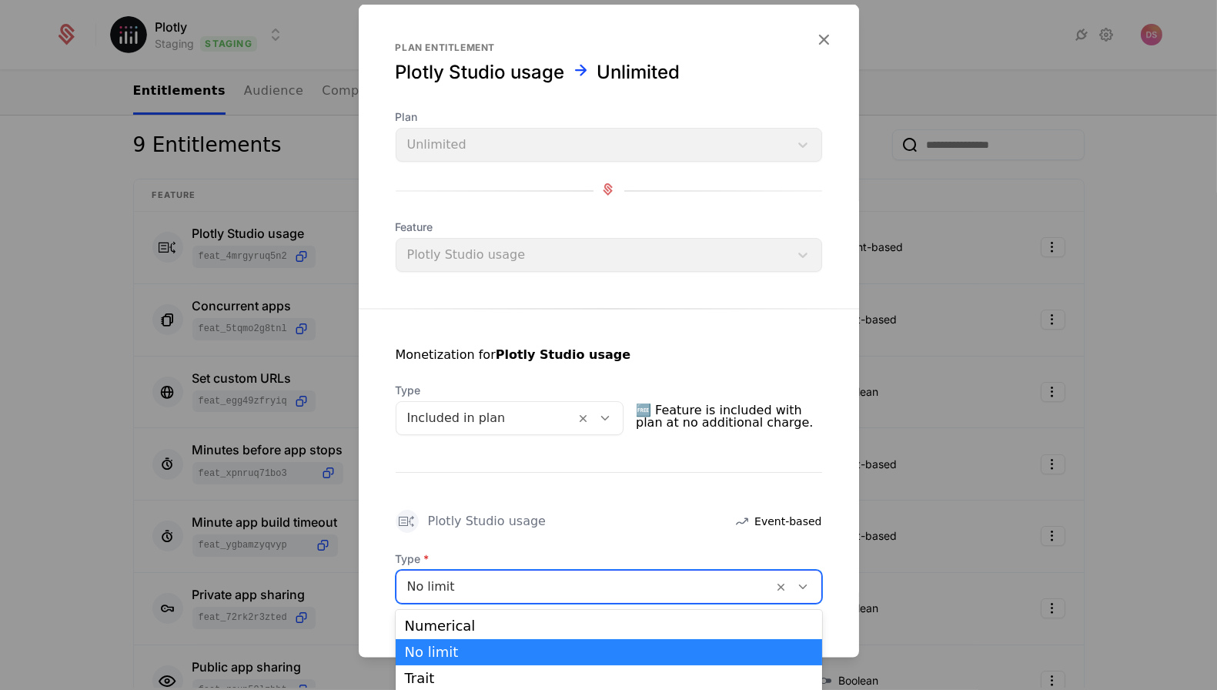
click at [680, 580] on div at bounding box center [585, 587] width 356 height 22
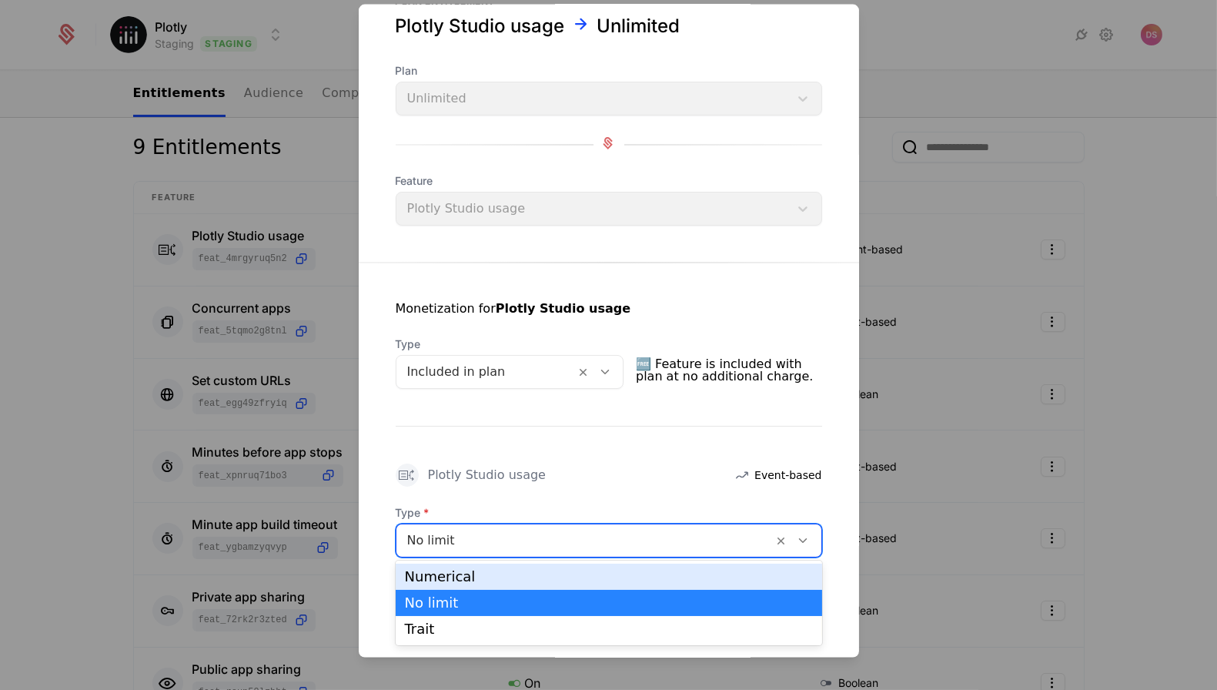
scroll to position [48, 0]
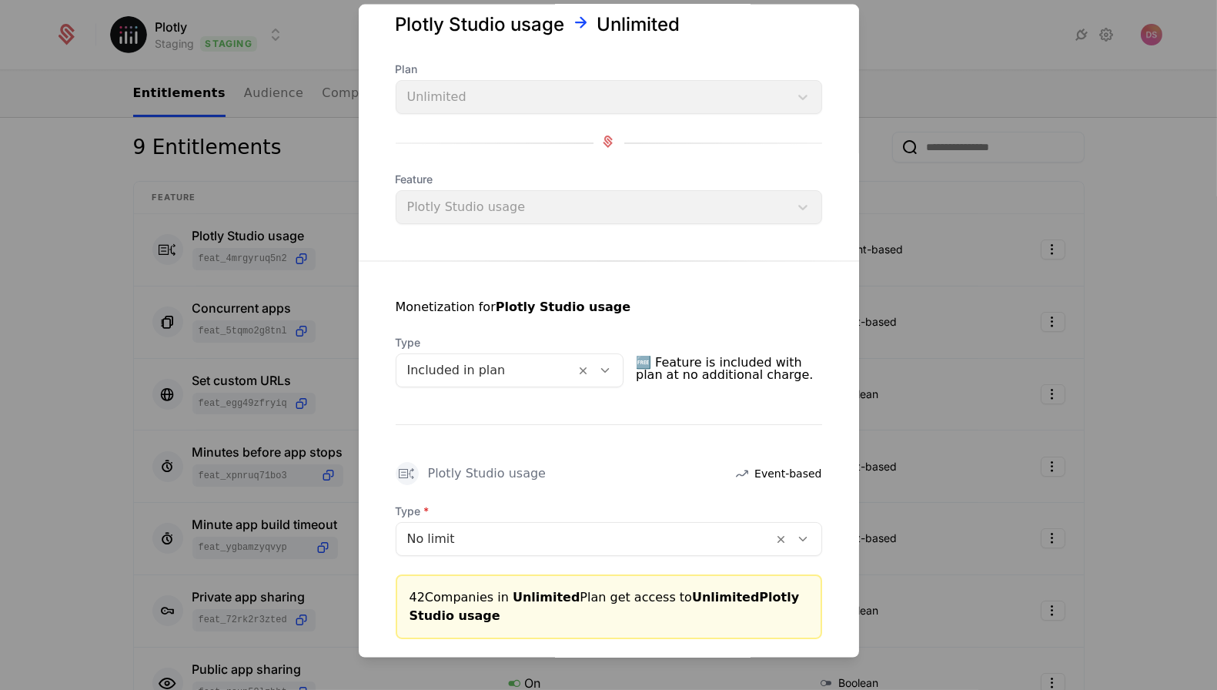
click at [674, 450] on div "Monetization for Plotly Studio usage Type Included in plan 🆓 Feature is include…" at bounding box center [609, 450] width 500 height 378
click at [651, 526] on div "No limit" at bounding box center [585, 539] width 377 height 28
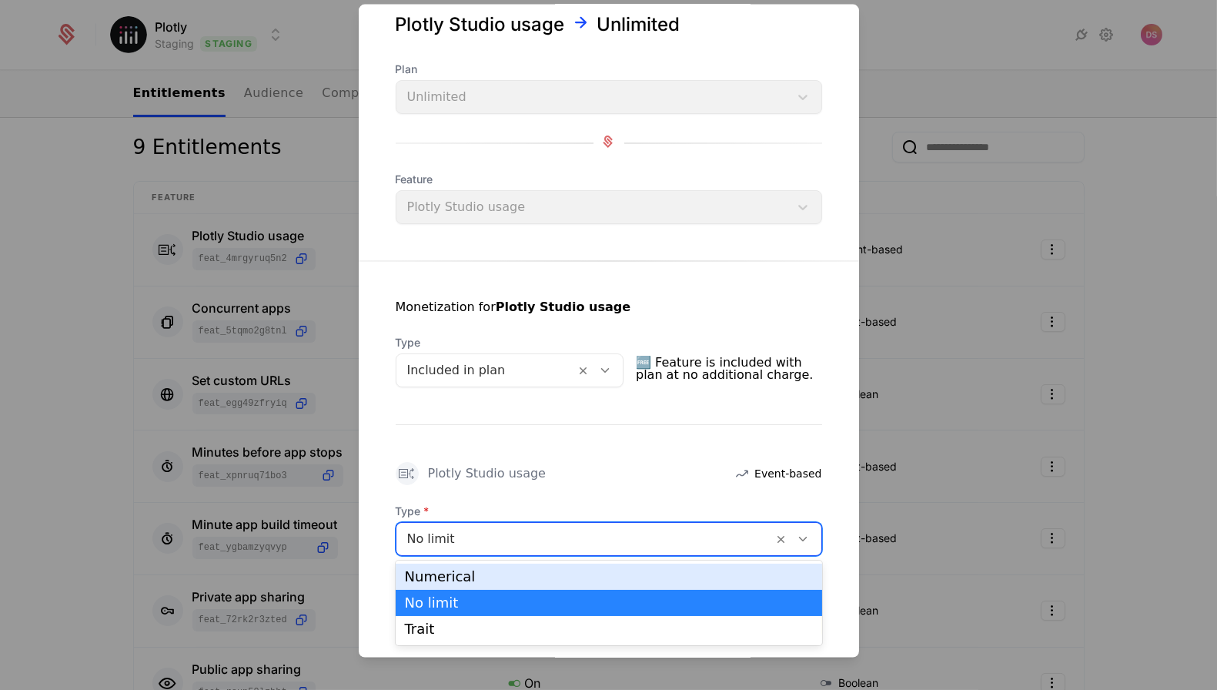
click at [641, 447] on div "Monetization for Plotly Studio usage Type Included in plan 🆓 Feature is include…" at bounding box center [609, 450] width 500 height 378
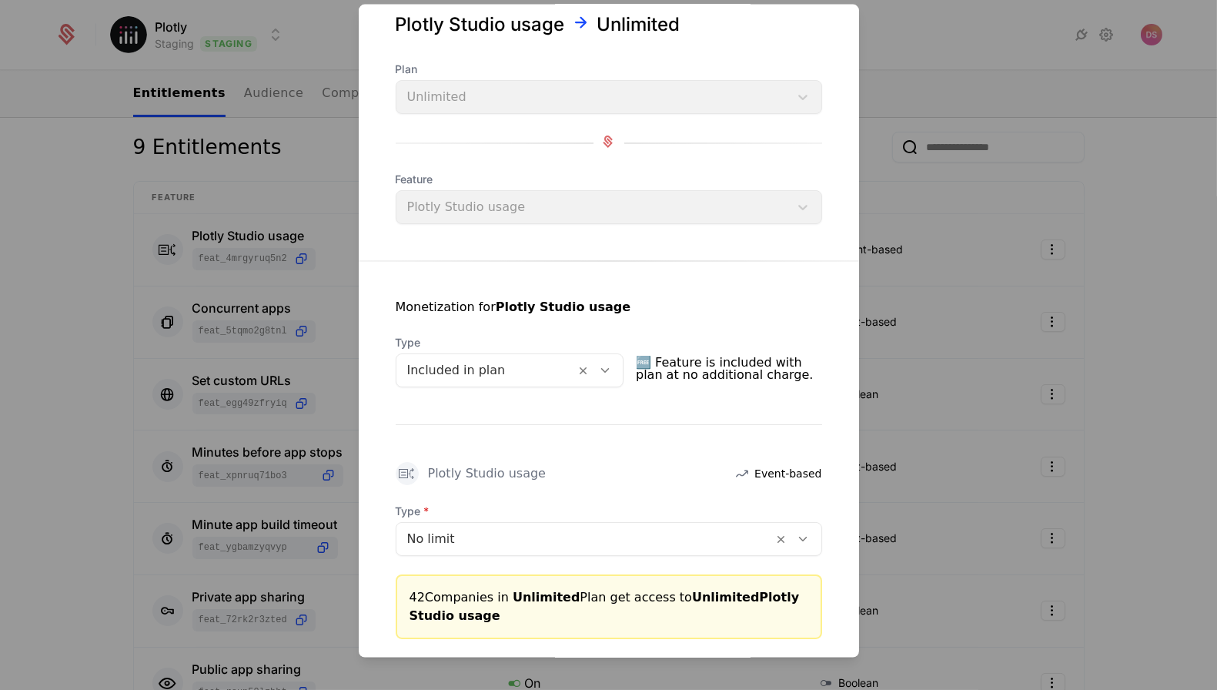
click at [586, 544] on div at bounding box center [585, 539] width 356 height 22
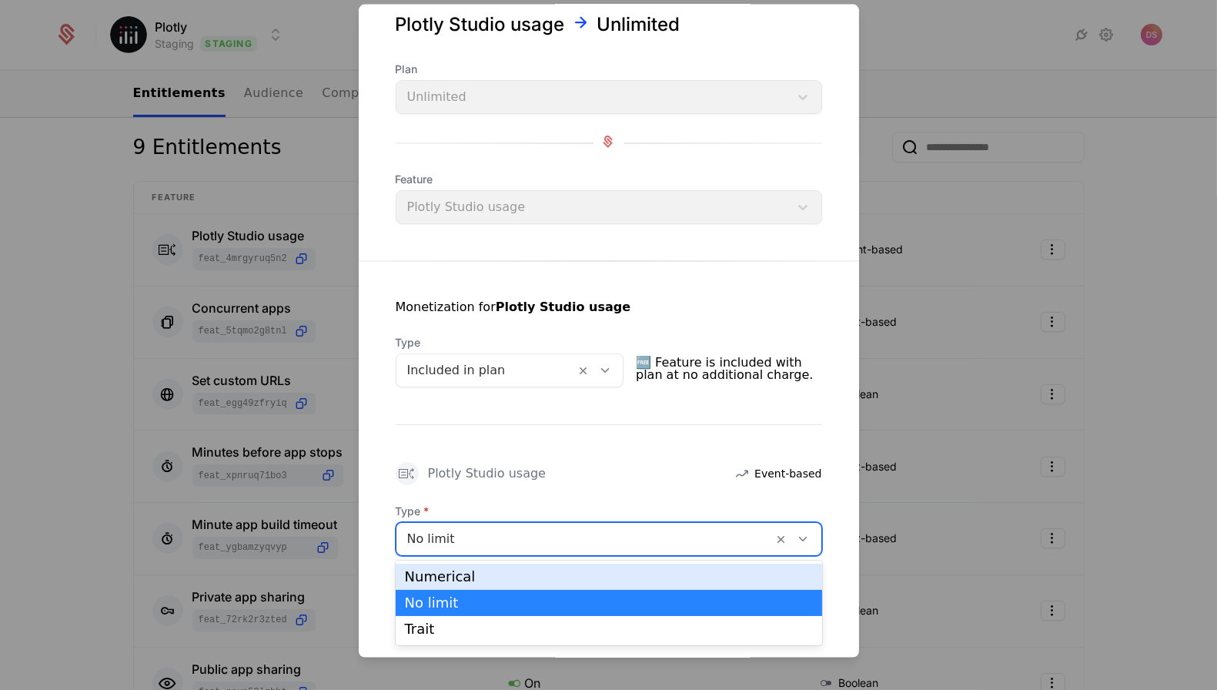
click at [578, 568] on div "Numerical" at bounding box center [609, 577] width 427 height 26
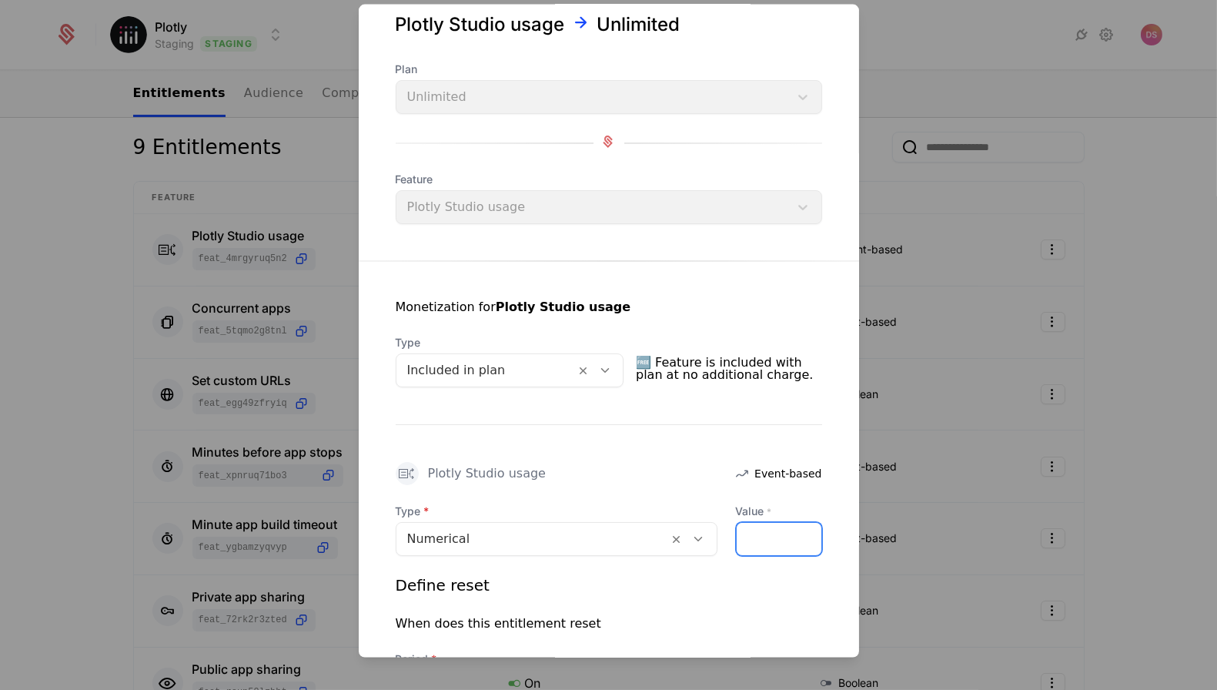
drag, startPoint x: 766, startPoint y: 527, endPoint x: 680, endPoint y: 527, distance: 86.2
click at [680, 527] on div "Type Numerical Value * *" at bounding box center [609, 530] width 427 height 52
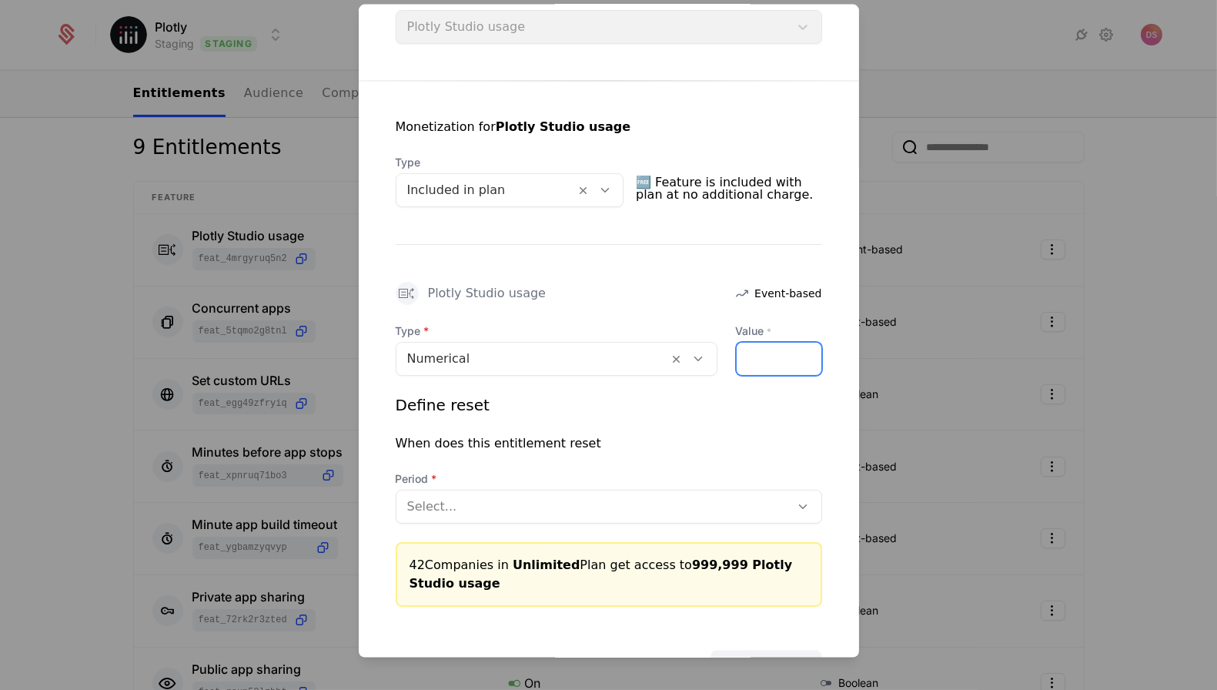
scroll to position [265, 0]
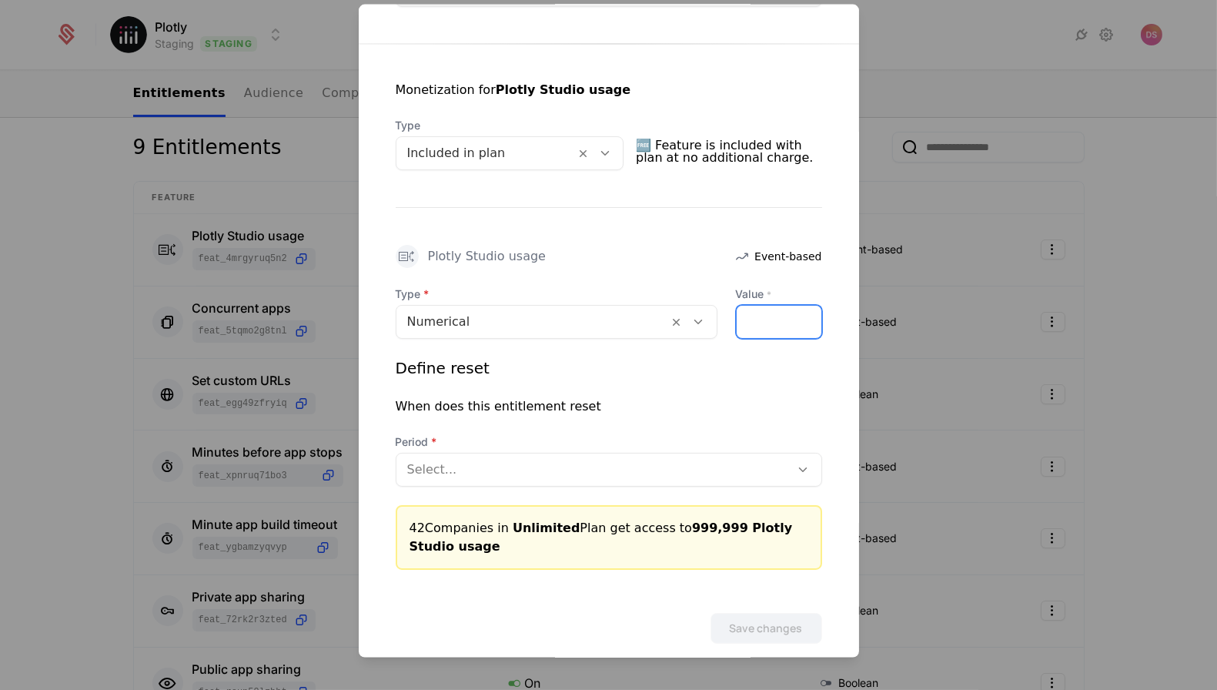
type input "******"
click at [695, 450] on div "Period Select..." at bounding box center [609, 460] width 427 height 52
click at [682, 474] on div at bounding box center [593, 470] width 373 height 22
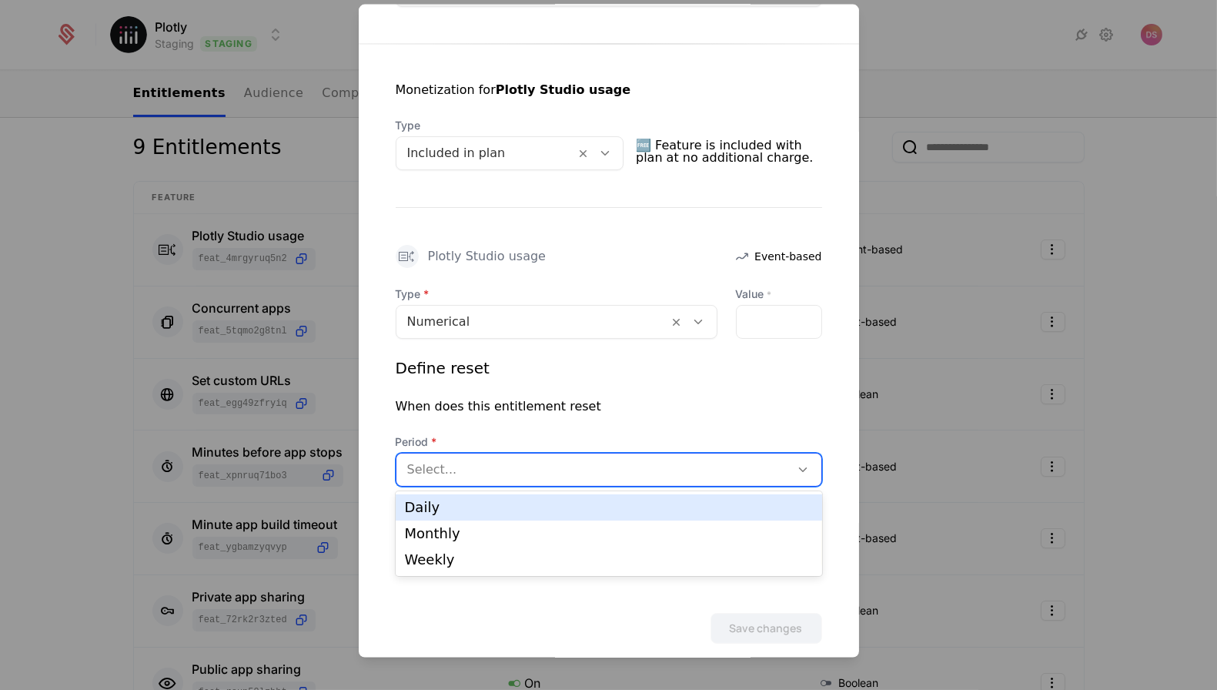
click at [651, 504] on div "Daily" at bounding box center [609, 507] width 408 height 14
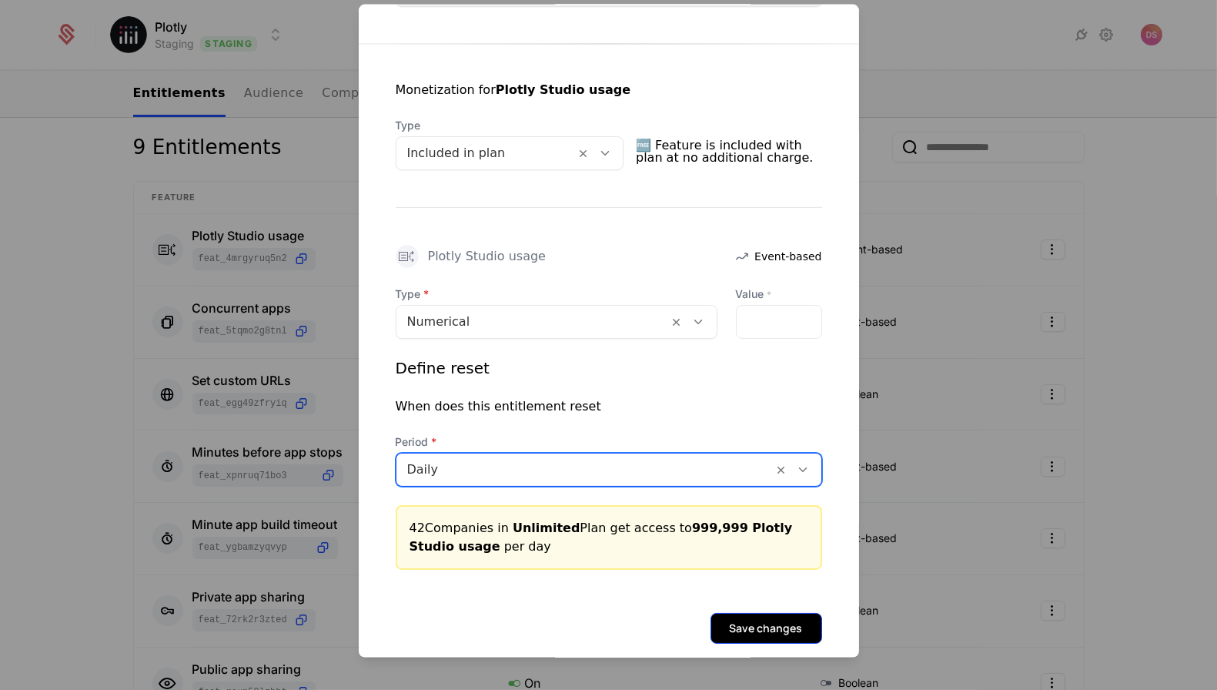
click at [768, 629] on button "Save changes" at bounding box center [767, 628] width 112 height 31
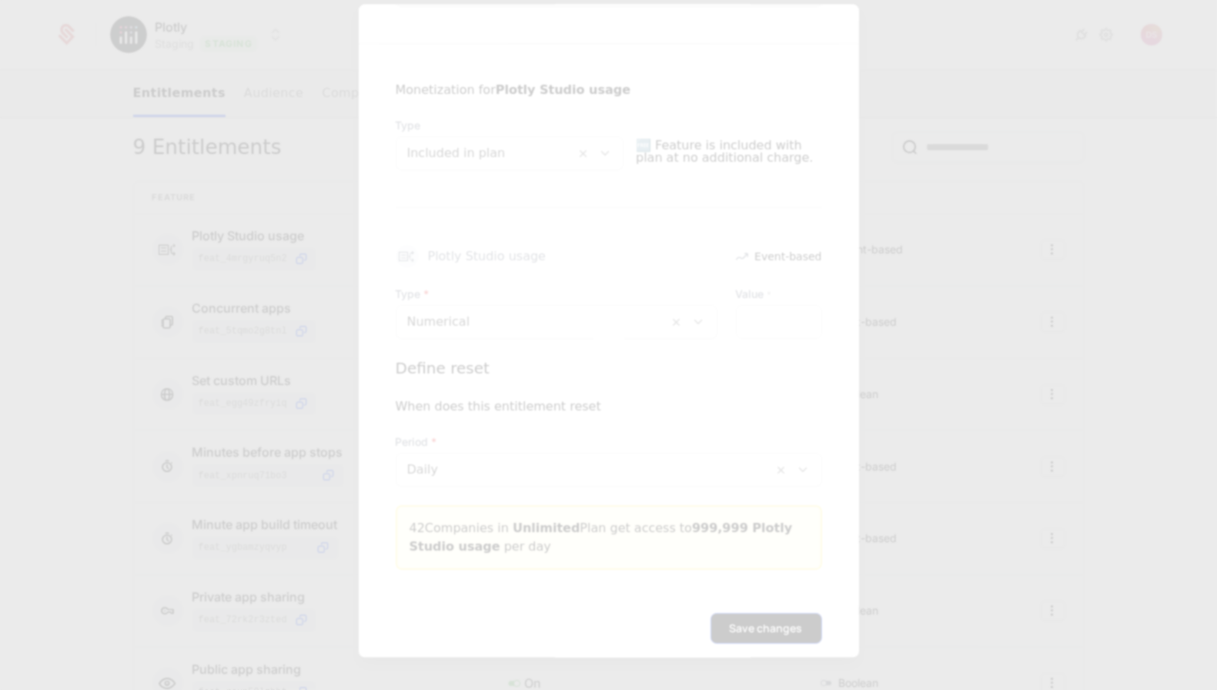
scroll to position [0, 0]
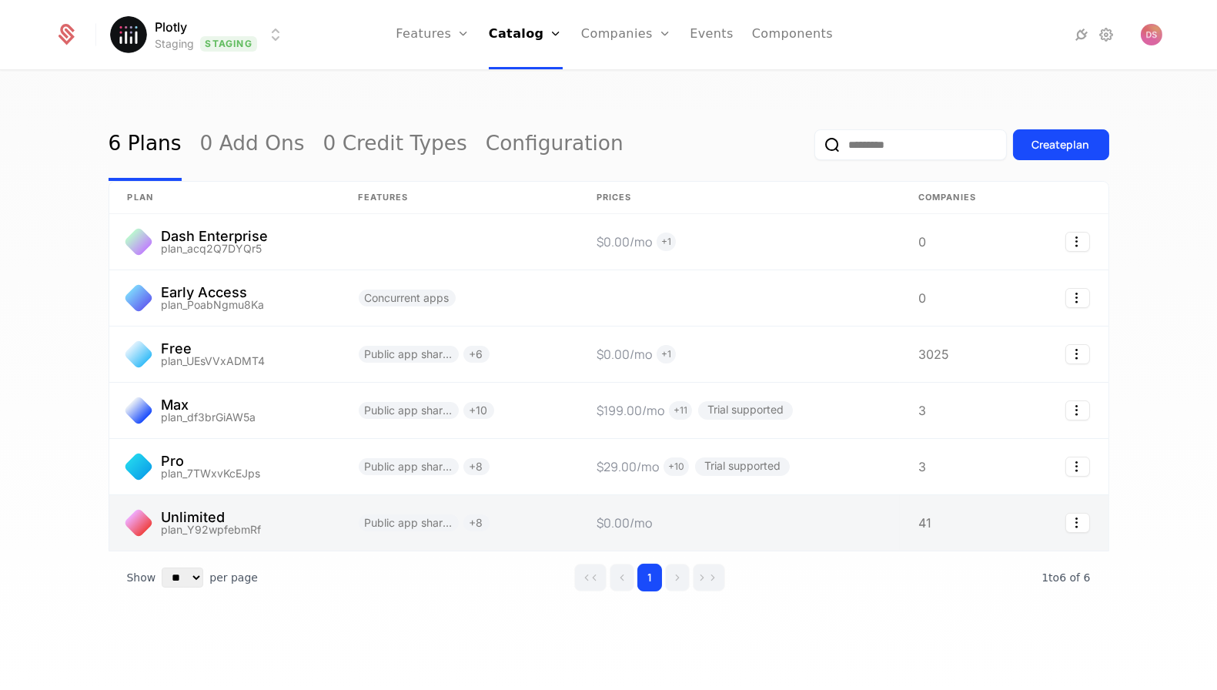
click at [289, 521] on link at bounding box center [224, 522] width 231 height 55
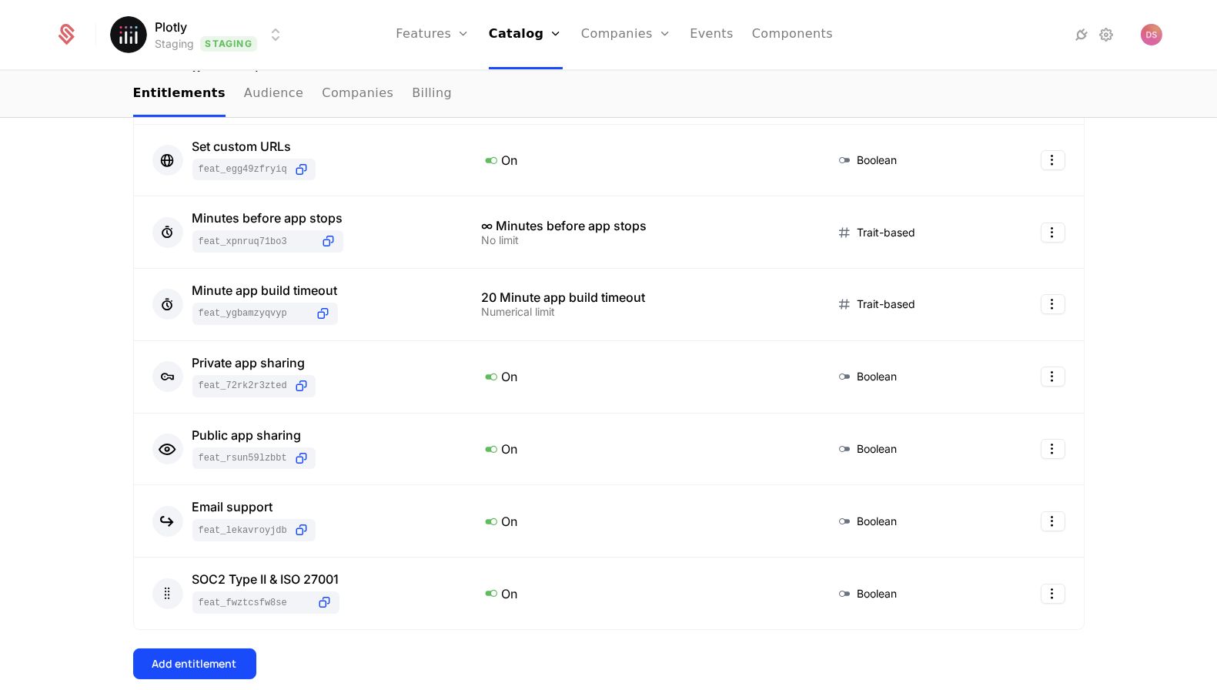
scroll to position [441, 0]
